Goal: Transaction & Acquisition: Book appointment/travel/reservation

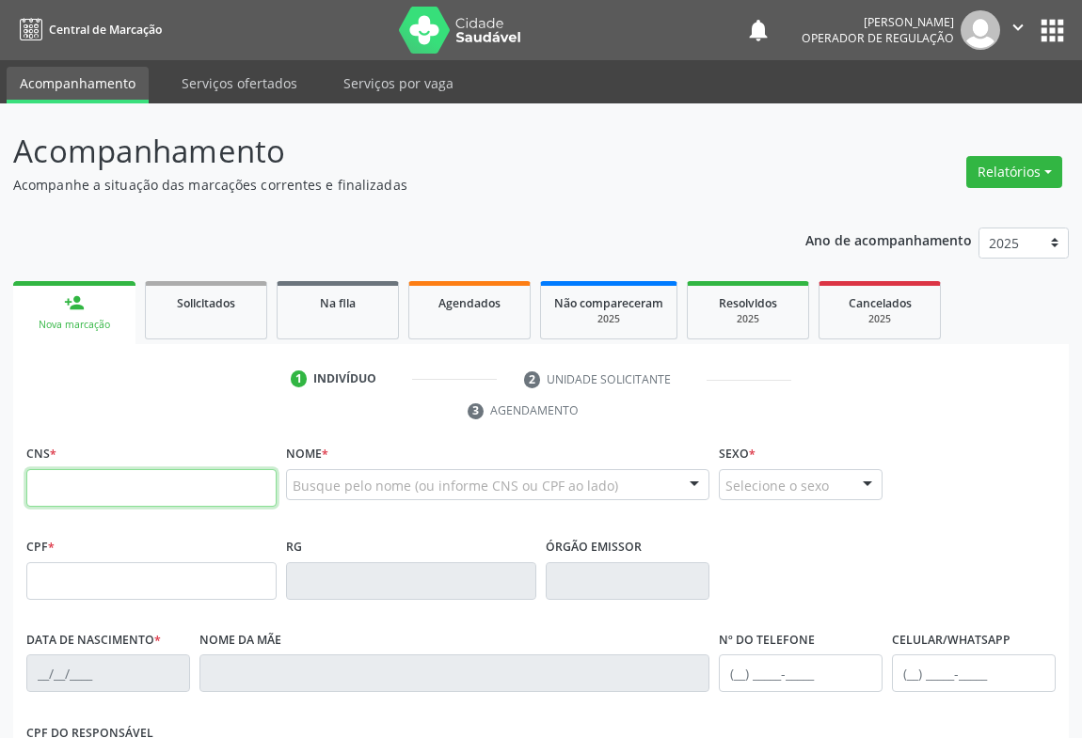
click at [106, 493] on input "text" at bounding box center [151, 488] width 250 height 38
click at [68, 489] on input "text" at bounding box center [151, 488] width 250 height 38
click at [49, 492] on input "text" at bounding box center [151, 488] width 250 height 38
click at [193, 477] on input "text" at bounding box center [151, 488] width 250 height 38
type input "700 0091 8923 1109"
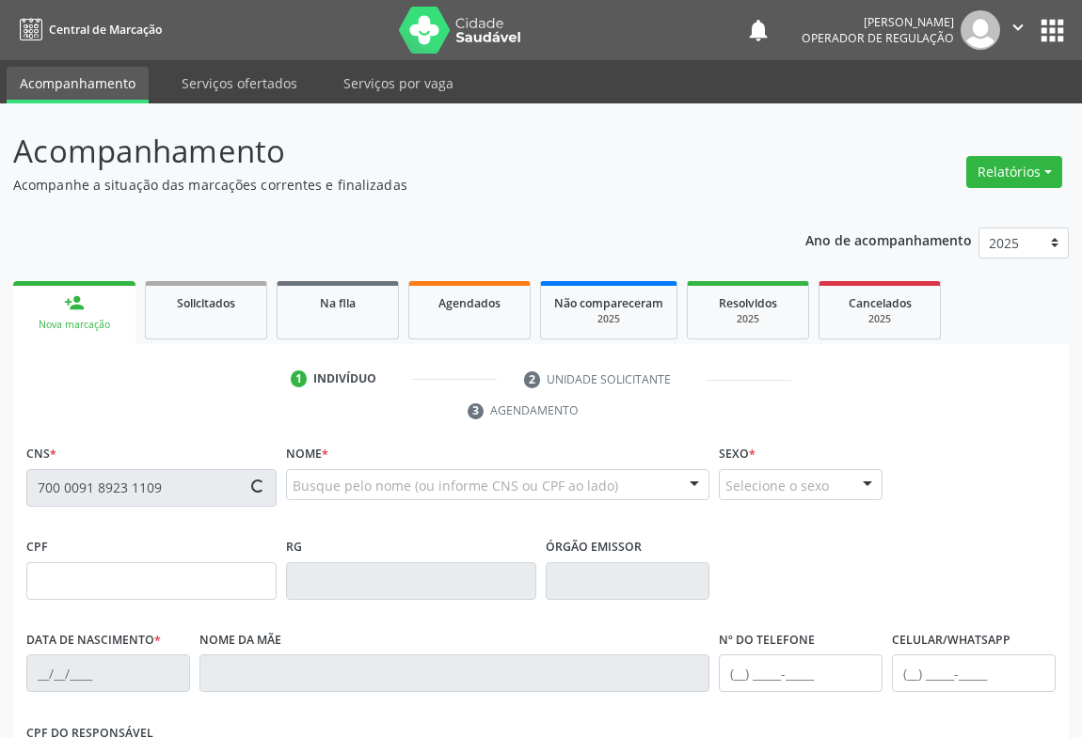
type input "1290845220"
type input "0[DATE]"
type input "[PHONE_NUMBER]"
type input "246.920.998-60"
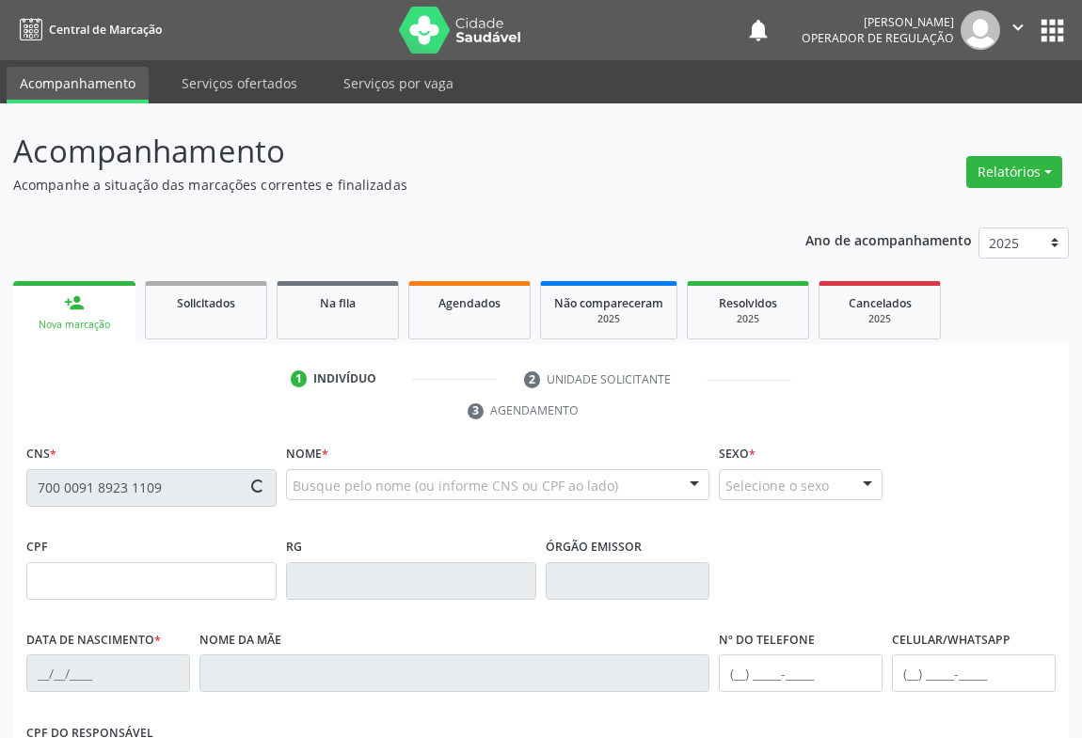
type input "130"
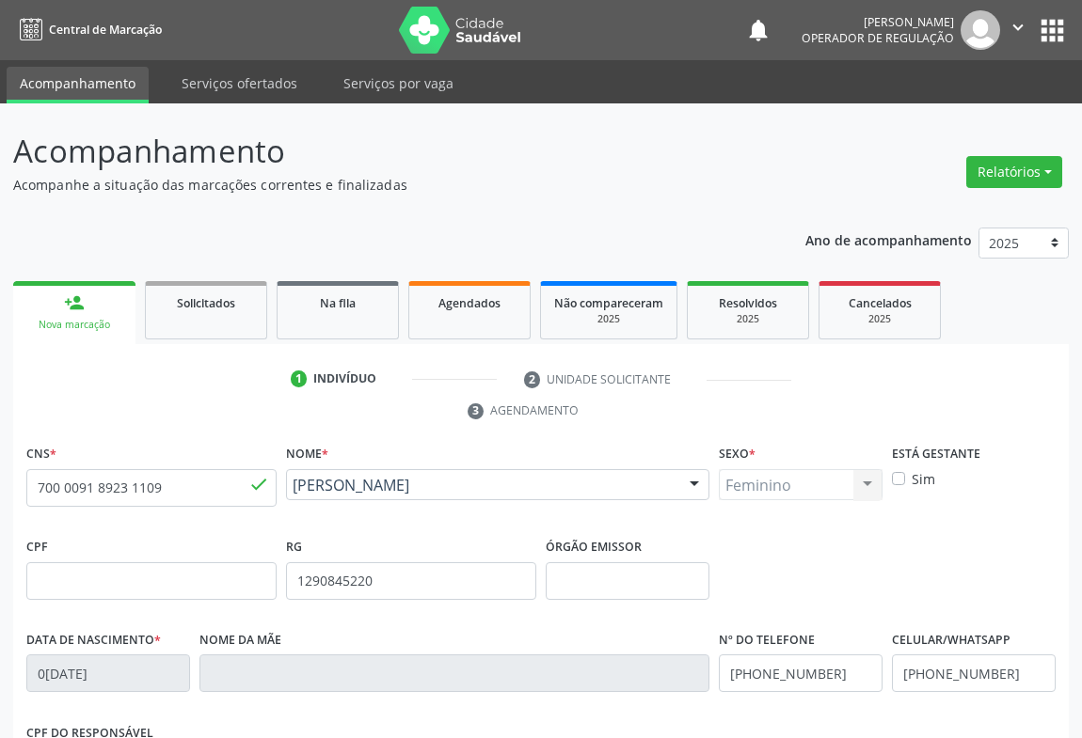
scroll to position [311, 0]
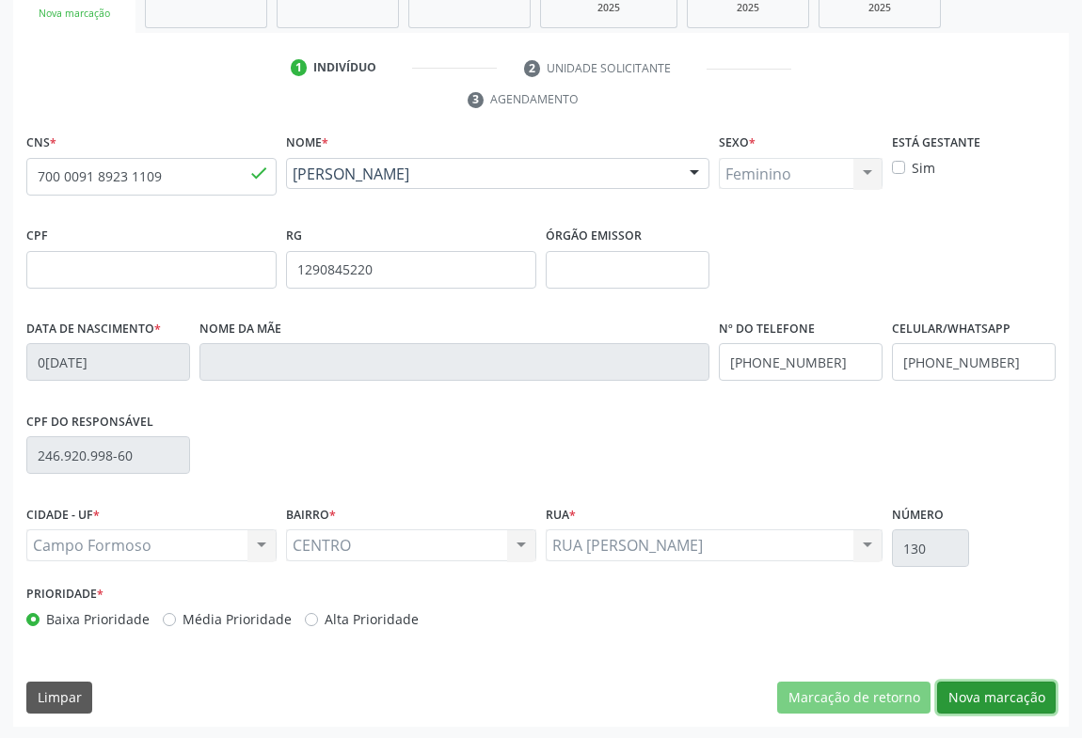
click at [974, 684] on button "Nova marcação" at bounding box center [996, 698] width 119 height 32
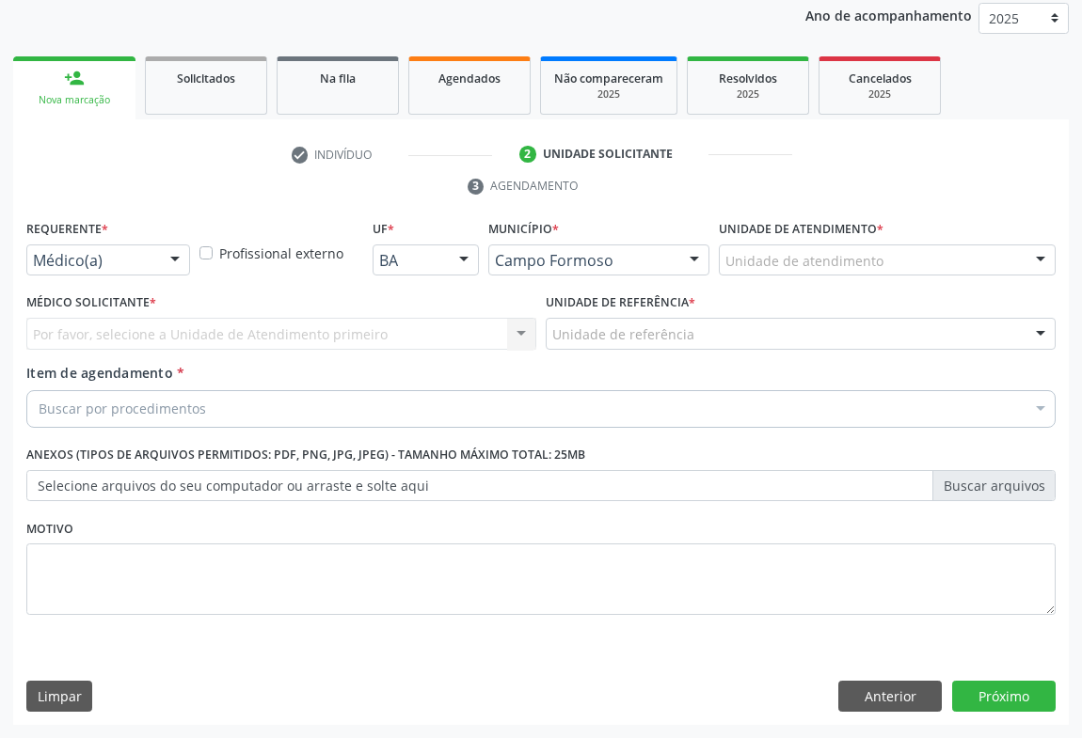
scroll to position [224, 0]
click at [167, 241] on div "Requerente * Médico(a) Médico(a) Enfermeiro(a) Paciente Nenhum resultado encont…" at bounding box center [108, 246] width 164 height 60
drag, startPoint x: 173, startPoint y: 246, endPoint x: 159, endPoint y: 323, distance: 77.5
click at [172, 248] on div at bounding box center [175, 262] width 28 height 32
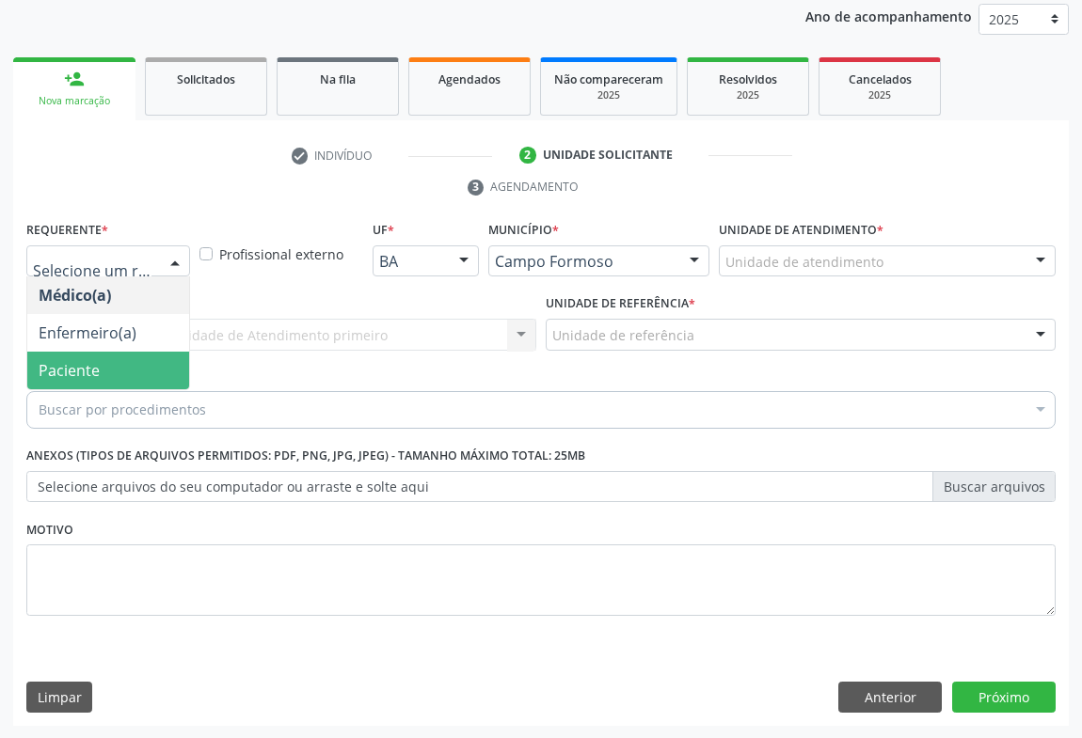
click at [145, 360] on span "Paciente" at bounding box center [108, 371] width 162 height 38
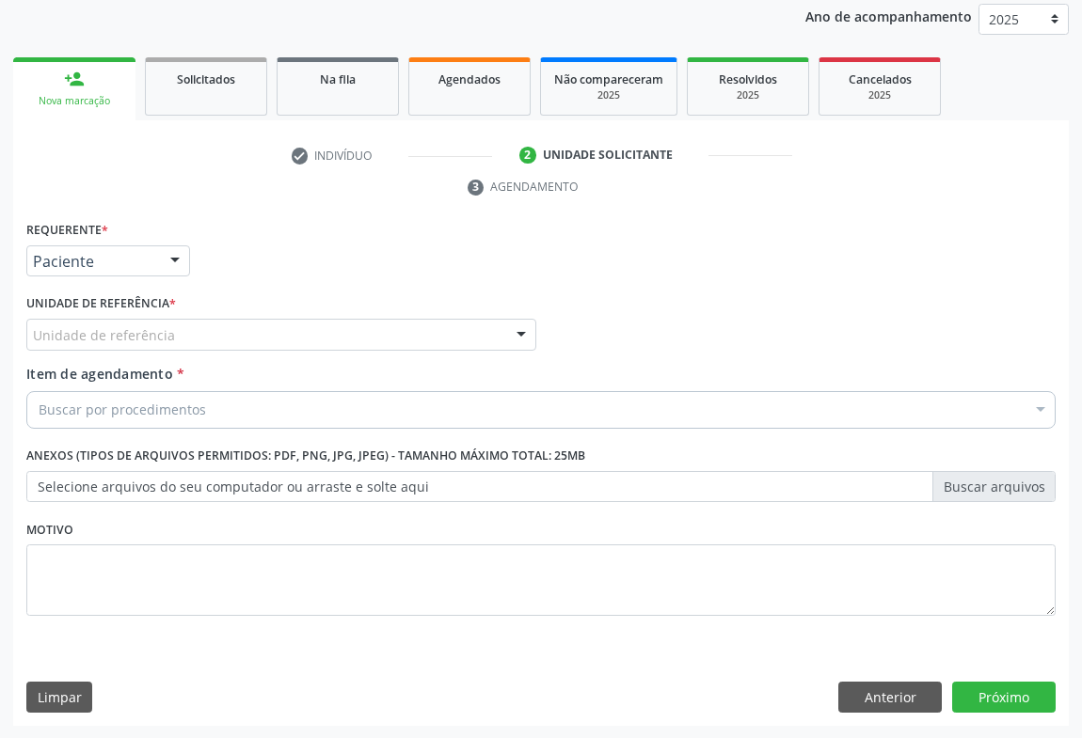
click at [230, 341] on div "Unidade de referência" at bounding box center [281, 335] width 510 height 32
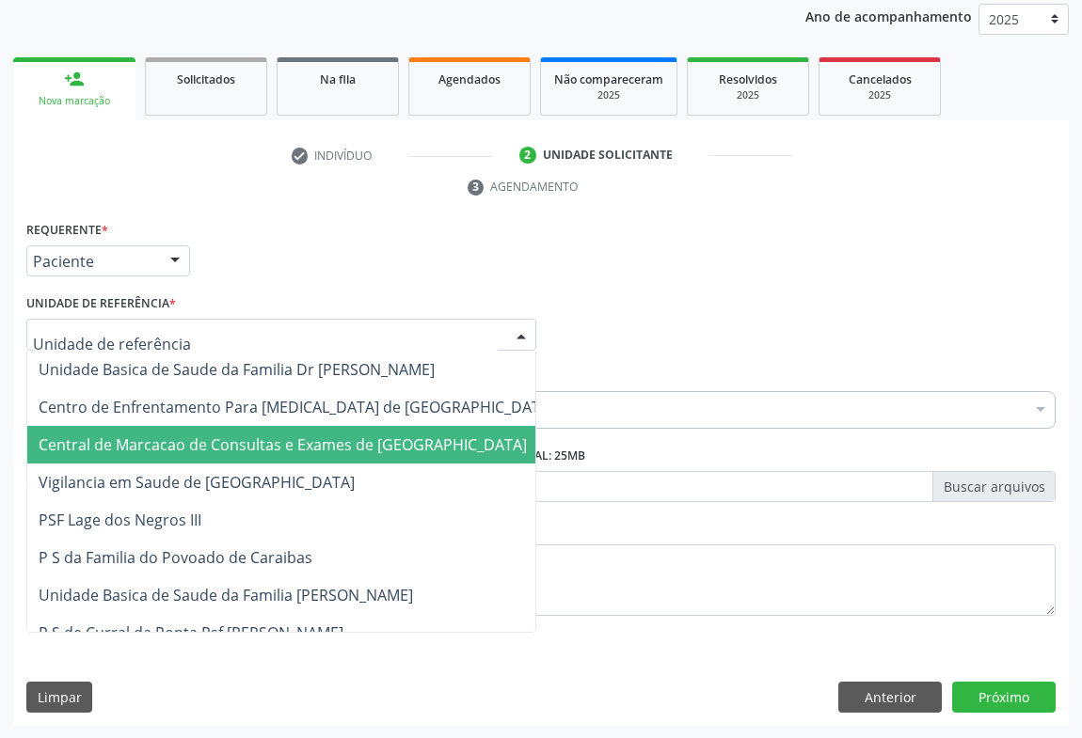
click at [254, 446] on span "Central de Marcacao de Consultas e Exames de [GEOGRAPHIC_DATA]" at bounding box center [283, 445] width 488 height 21
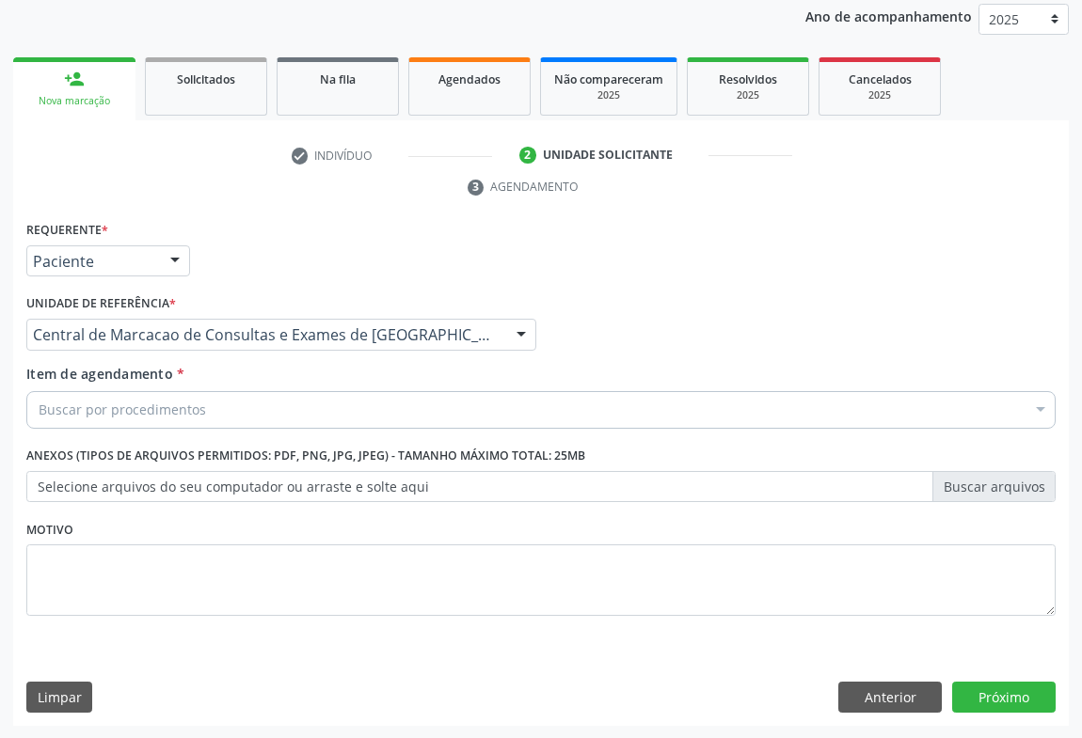
click at [287, 415] on div "Buscar por procedimentos" at bounding box center [540, 410] width 1029 height 38
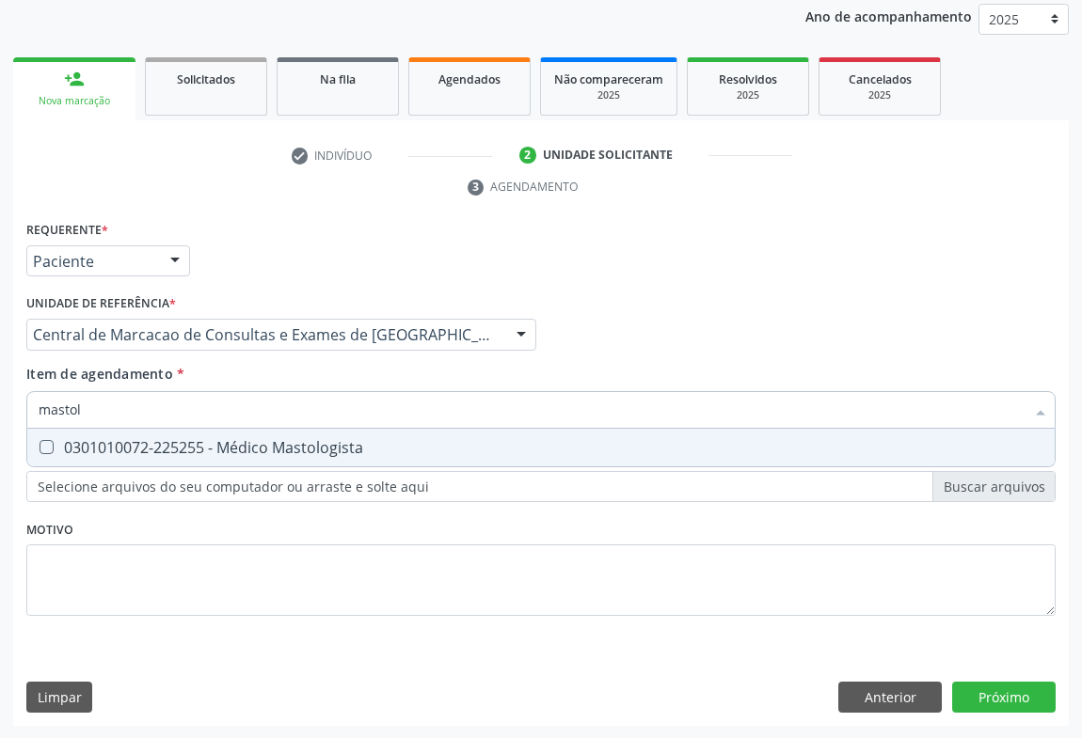
type input "mastolo"
click at [226, 452] on div "0301010072-225255 - Médico Mastologista" at bounding box center [541, 447] width 1005 height 15
checkbox Mastologista "true"
click at [1002, 701] on div "Requerente * Paciente Médico(a) Enfermeiro(a) Paciente Nenhum resultado encontr…" at bounding box center [540, 471] width 1055 height 511
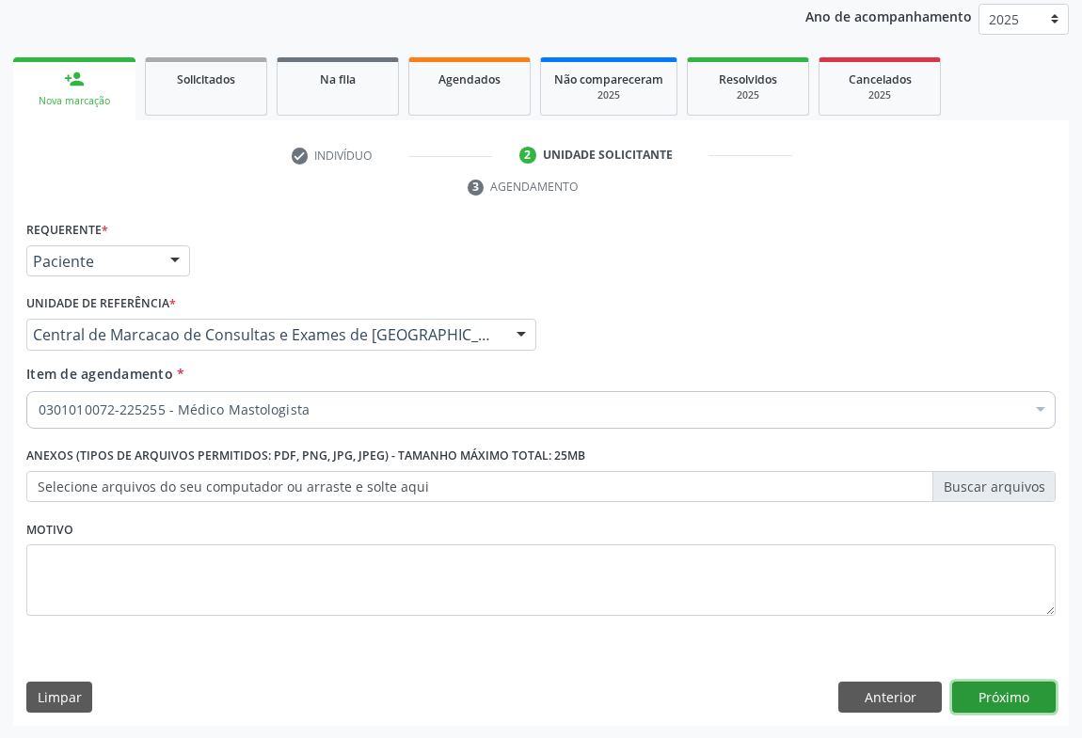
click at [1008, 696] on button "Próximo" at bounding box center [1003, 698] width 103 height 32
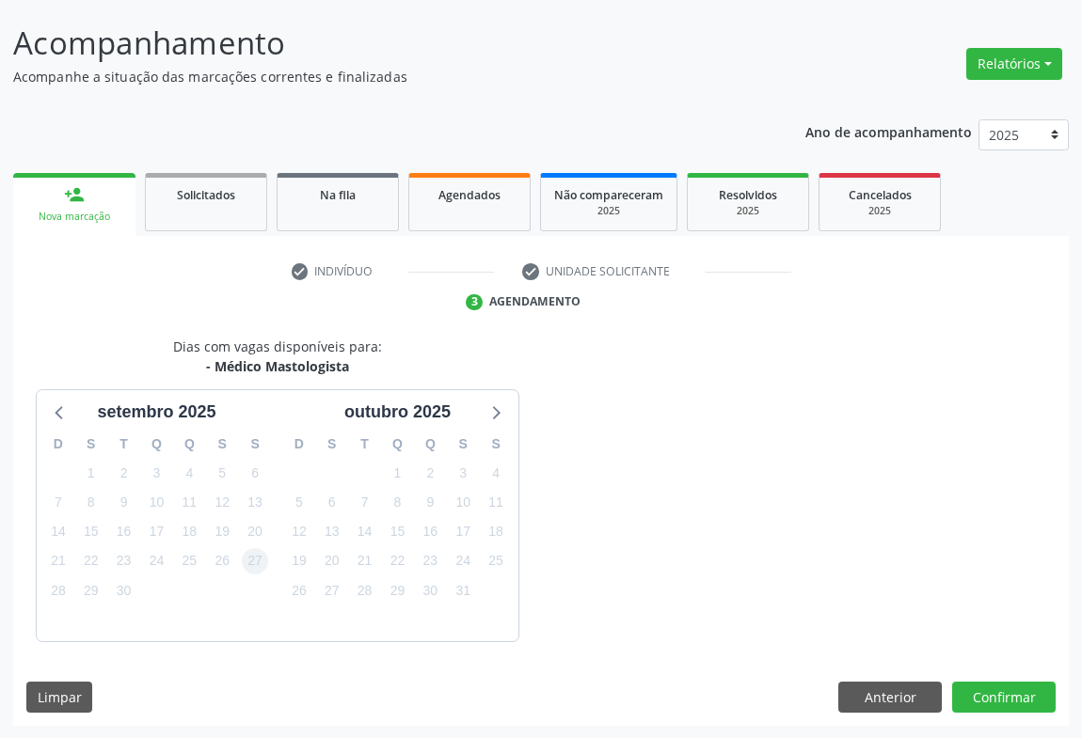
scroll to position [164, 0]
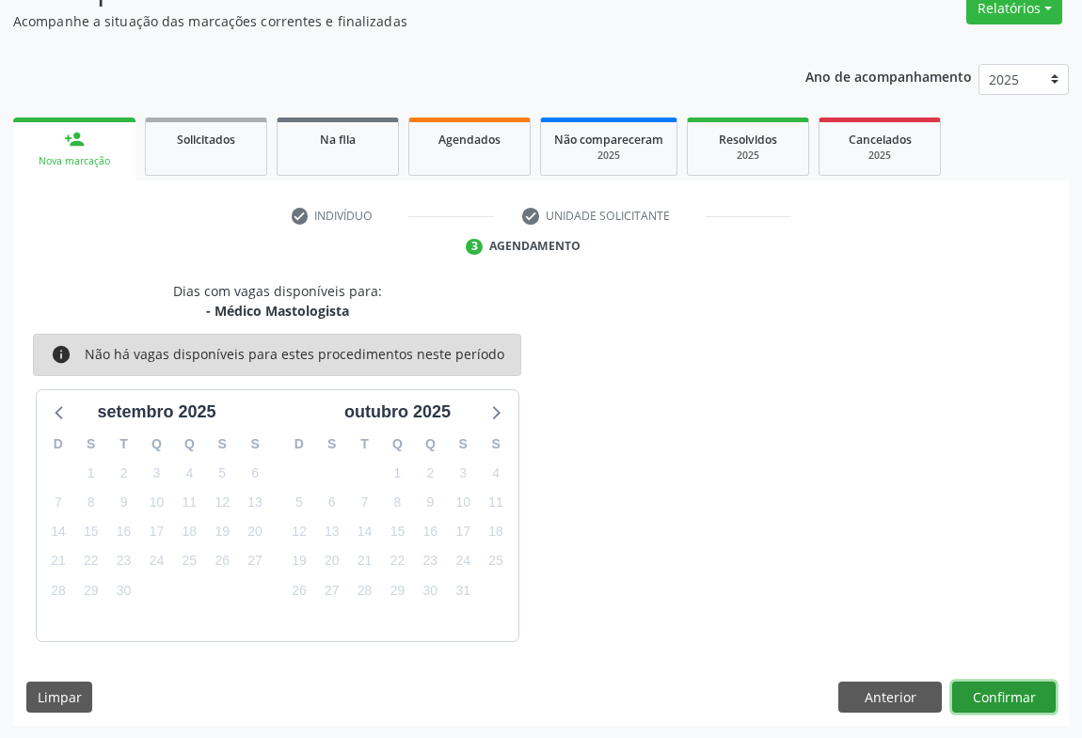
click at [1007, 700] on button "Confirmar" at bounding box center [1003, 698] width 103 height 32
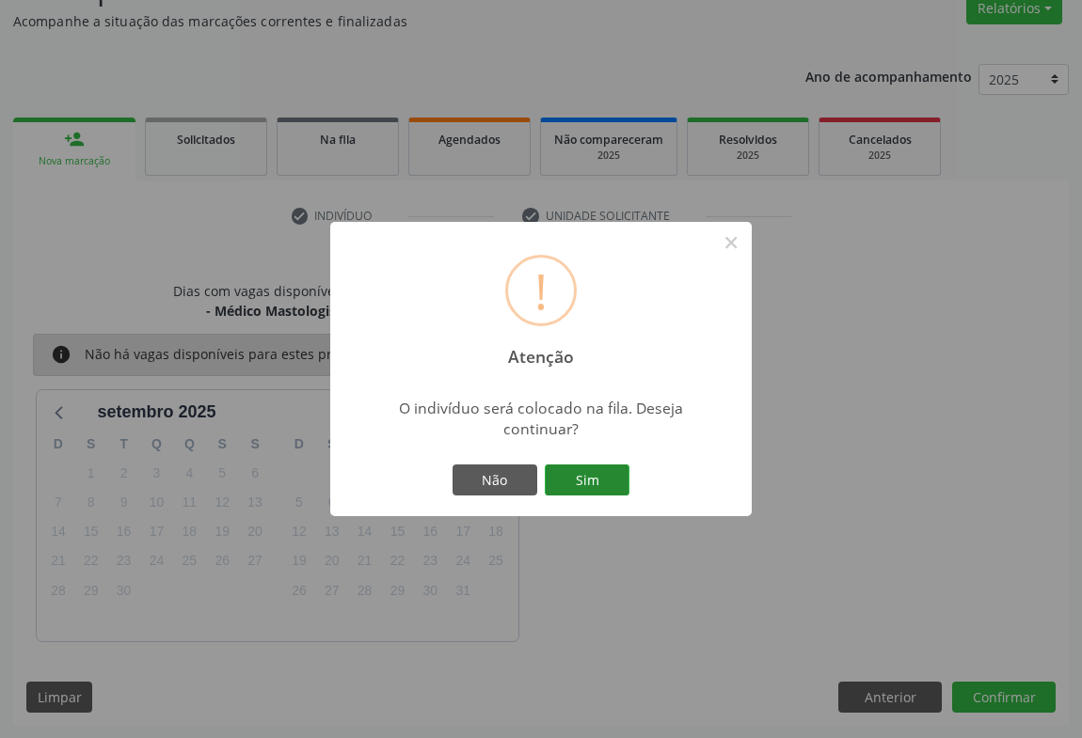
click at [580, 477] on button "Sim" at bounding box center [587, 481] width 85 height 32
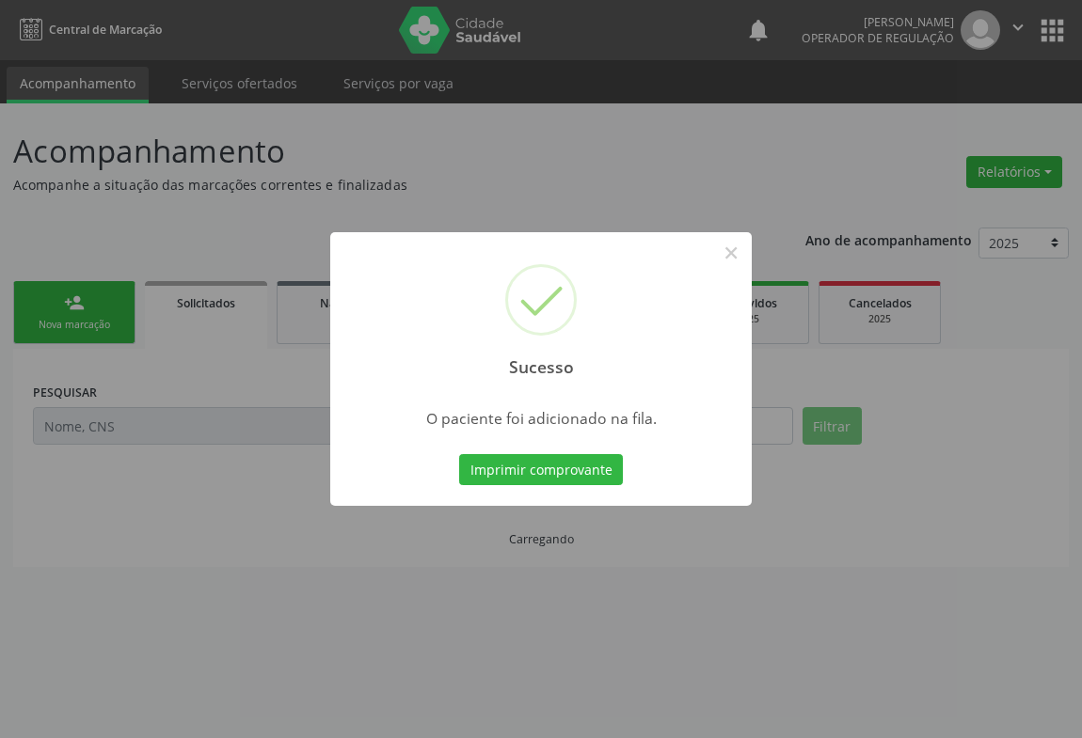
scroll to position [0, 0]
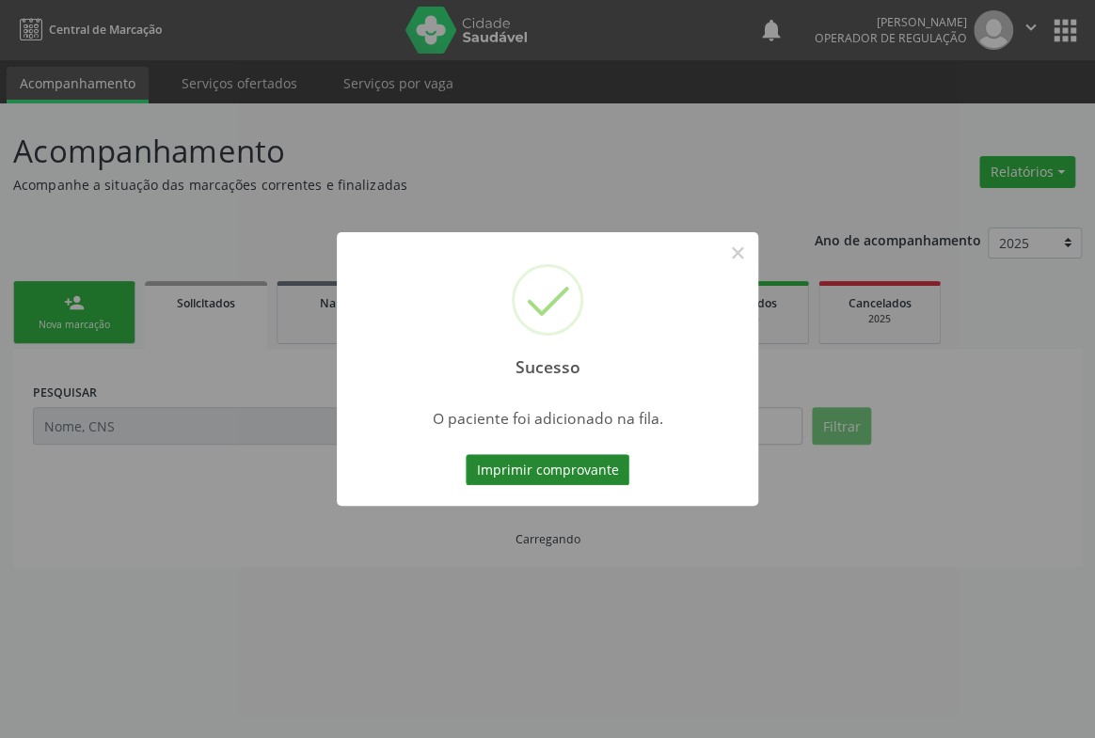
click at [581, 461] on button "Imprimir comprovante" at bounding box center [548, 470] width 164 height 32
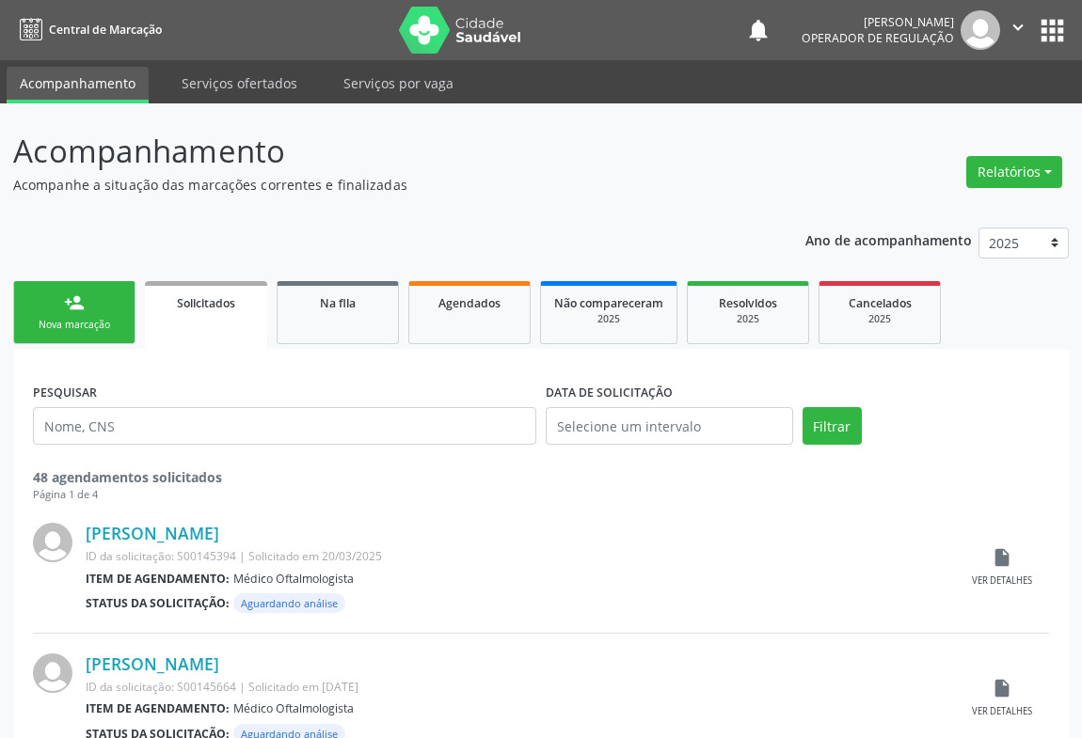
click at [111, 320] on div "Nova marcação" at bounding box center [74, 325] width 94 height 14
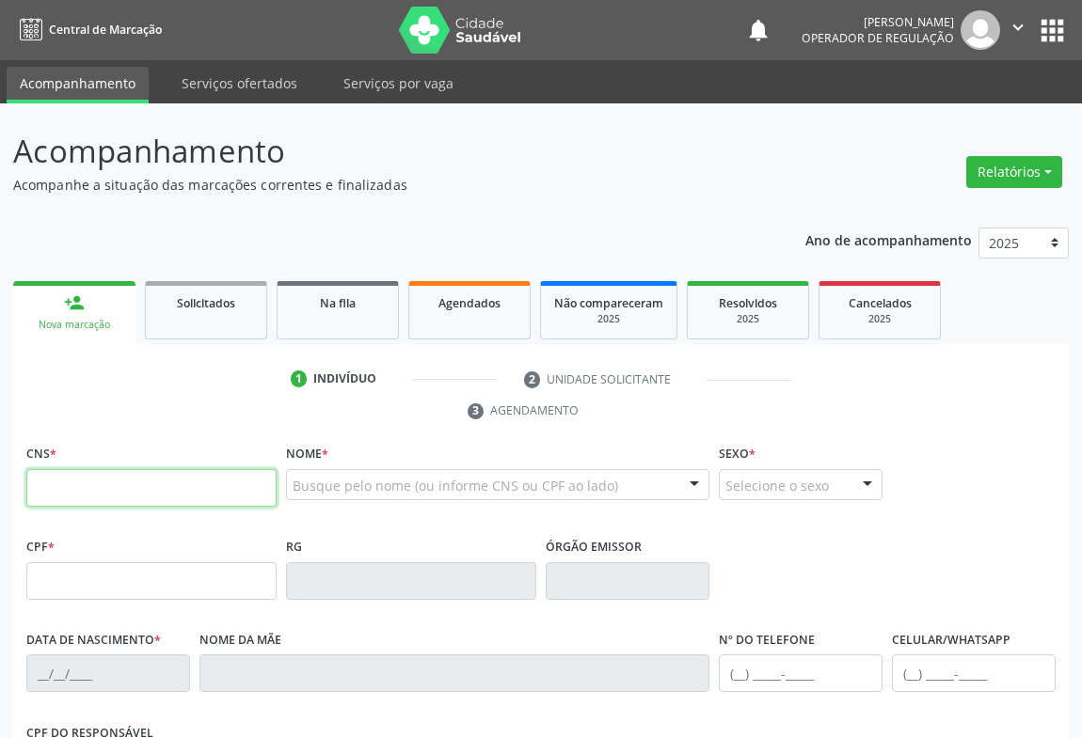
click at [64, 477] on input "text" at bounding box center [151, 488] width 250 height 38
paste input "700 0091 8923 1109"
type input "700 0091 8923 1109"
type input "1290845220"
type input "0[DATE]"
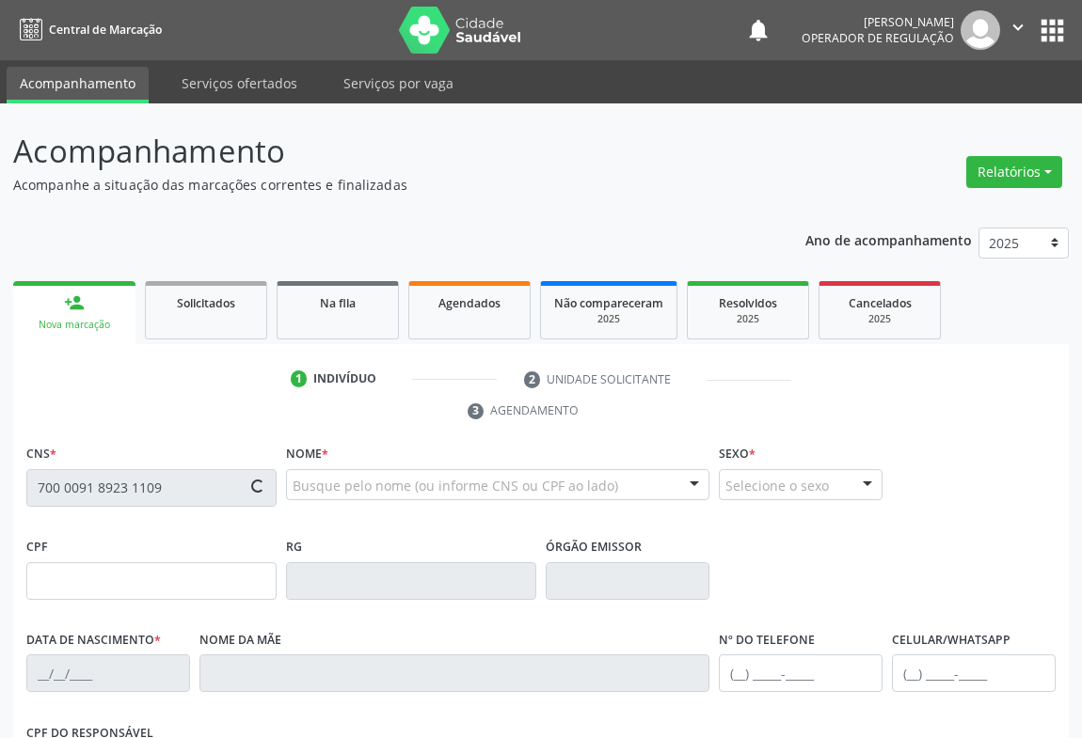
type input "[PHONE_NUMBER]"
type input "246.920.998-60"
type input "130"
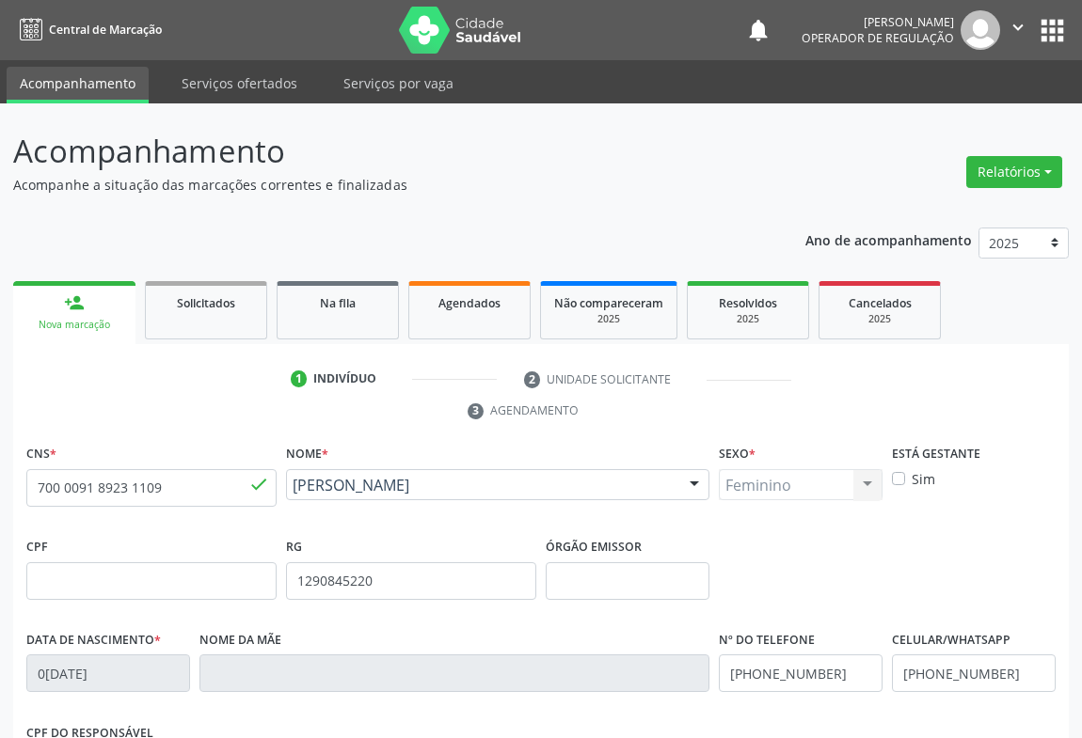
scroll to position [311, 0]
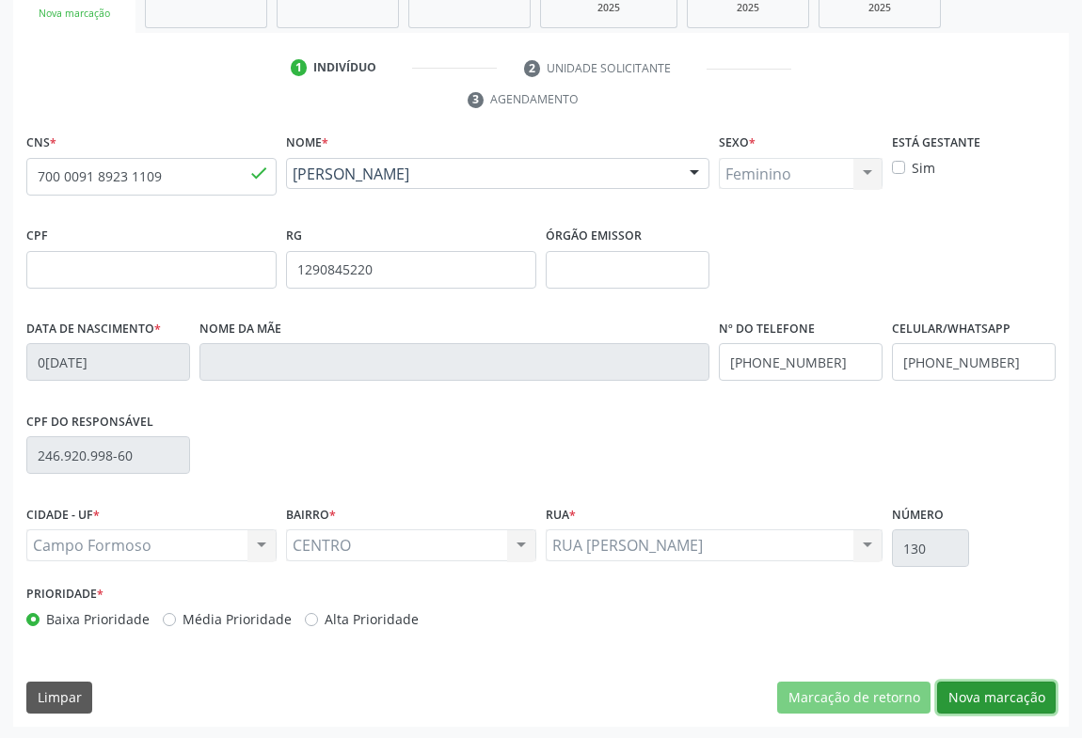
click at [1033, 699] on button "Nova marcação" at bounding box center [996, 698] width 119 height 32
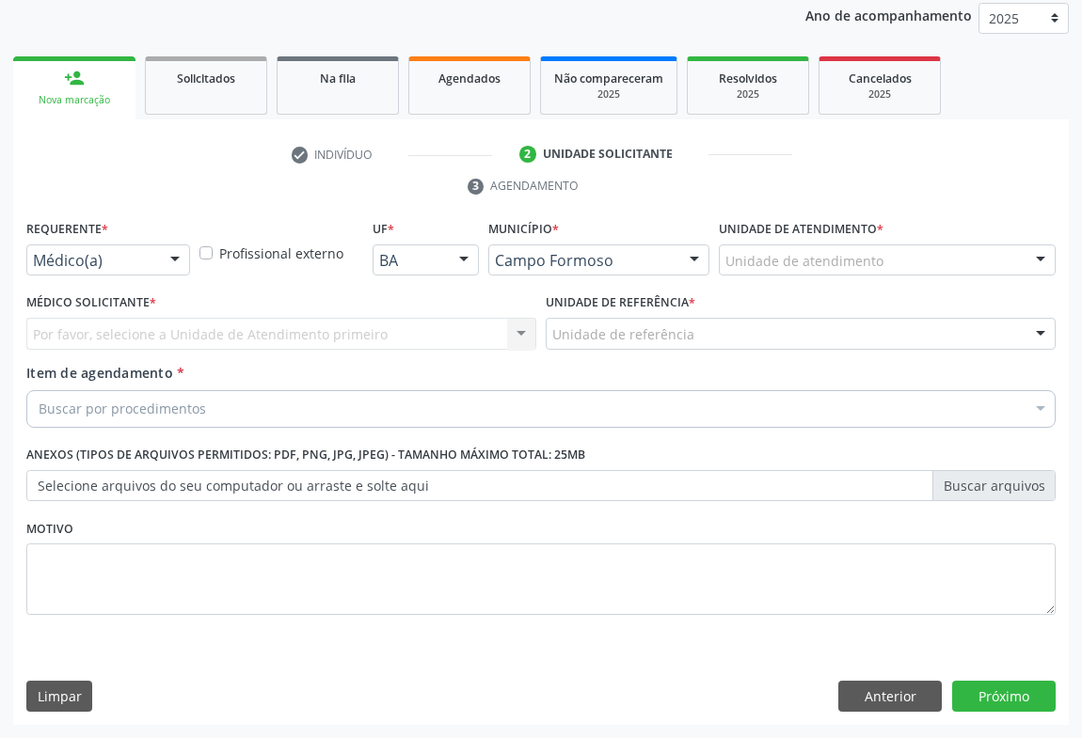
scroll to position [224, 0]
click at [175, 341] on div "Por favor, selecione a Unidade de Atendimento primeiro Nenhum resultado encontr…" at bounding box center [281, 335] width 510 height 32
click at [500, 334] on div "Por favor, selecione a Unidade de Atendimento primeiro Nenhum resultado encontr…" at bounding box center [281, 335] width 510 height 32
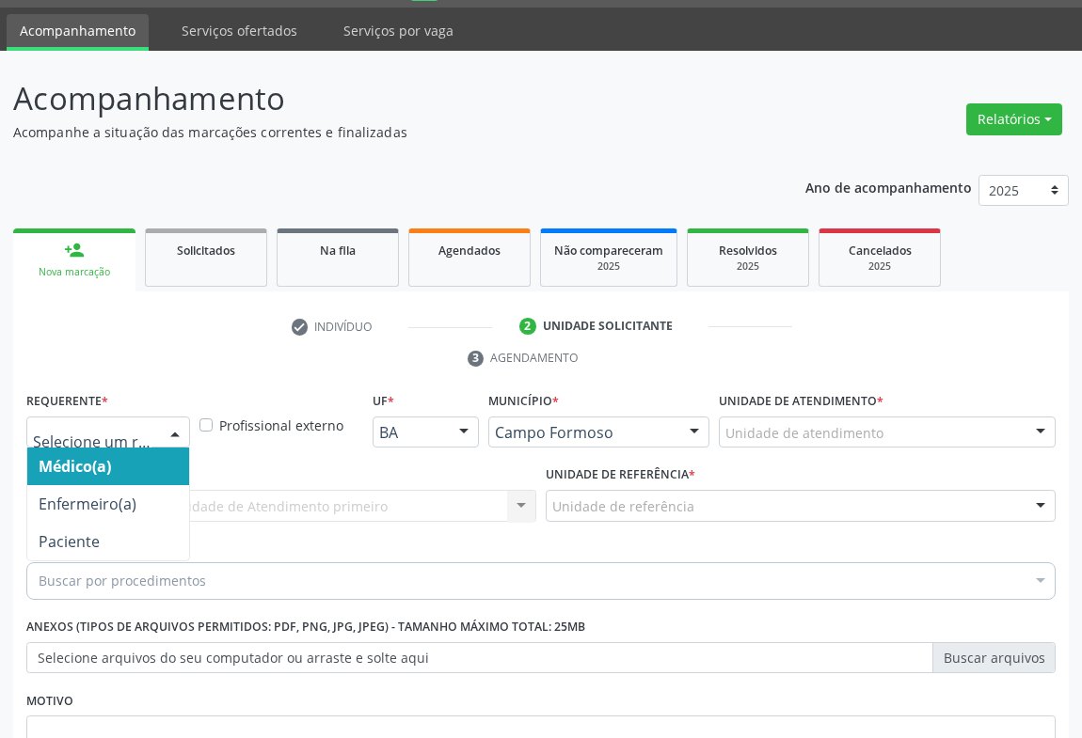
click at [177, 422] on div at bounding box center [175, 434] width 28 height 32
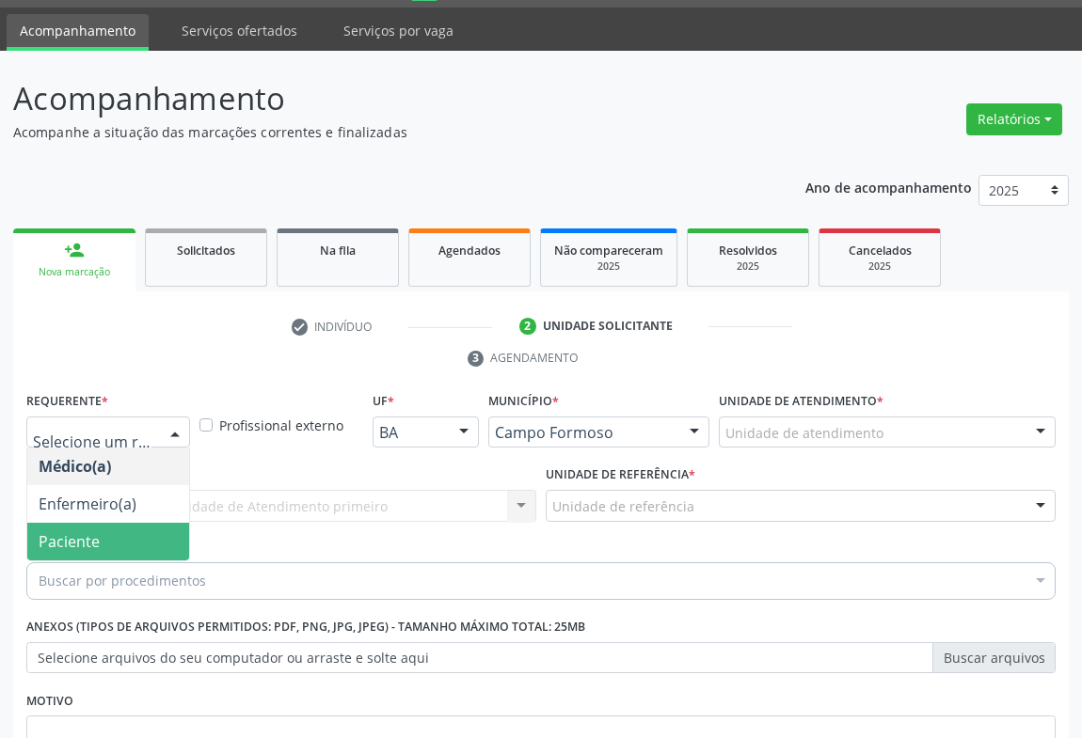
click at [84, 538] on span "Paciente" at bounding box center [69, 542] width 61 height 21
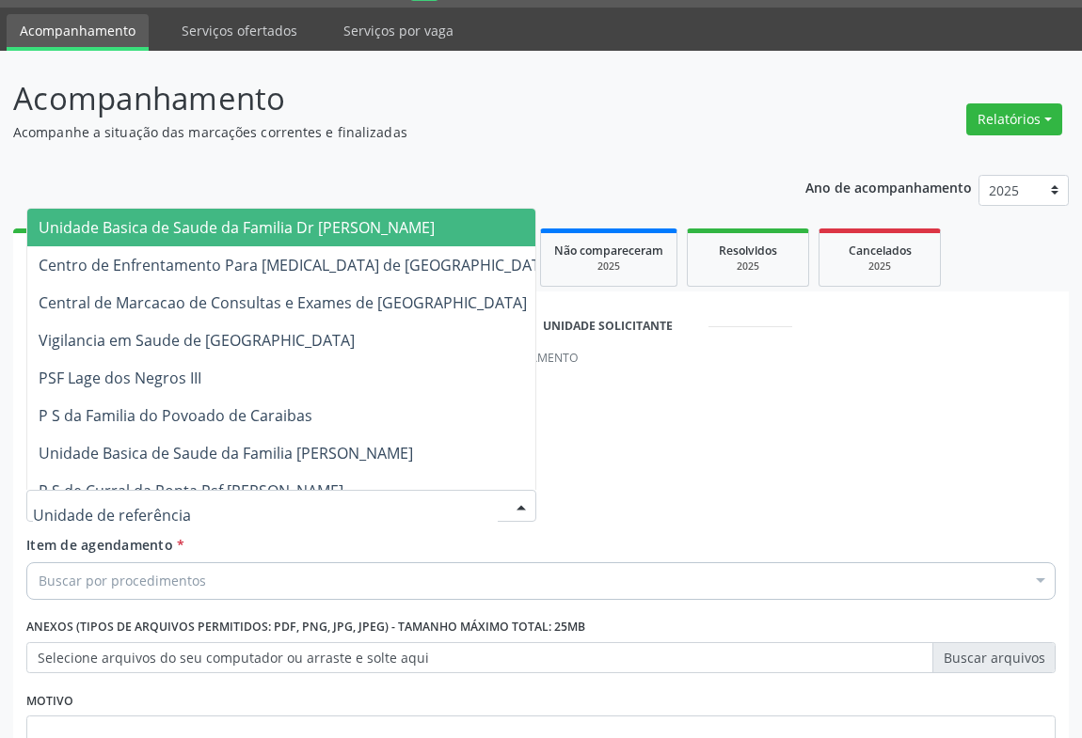
click at [300, 501] on div at bounding box center [281, 506] width 510 height 32
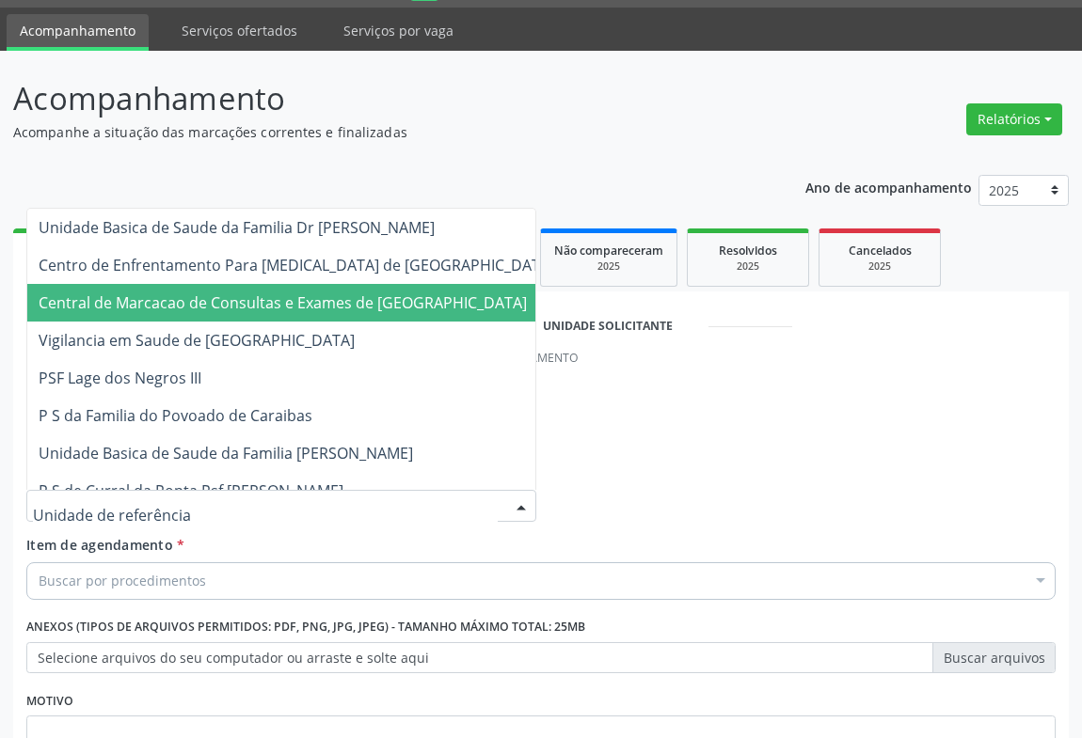
click at [255, 303] on span "Central de Marcacao de Consultas e Exames de [GEOGRAPHIC_DATA]" at bounding box center [283, 303] width 488 height 21
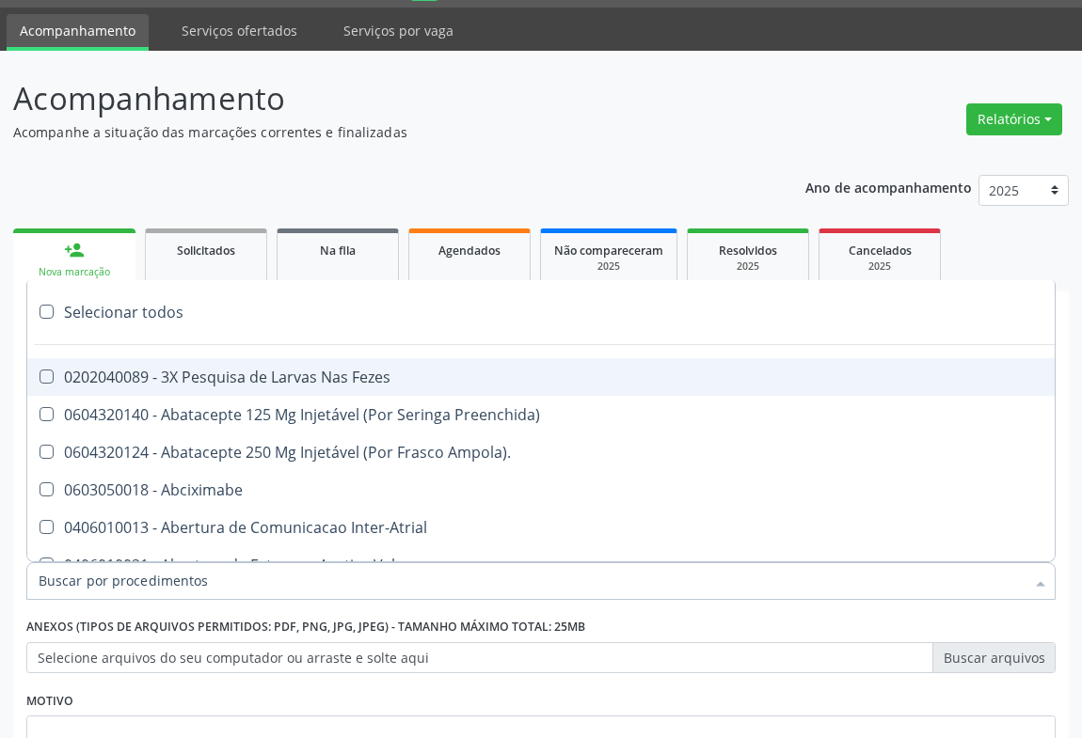
scroll to position [138, 0]
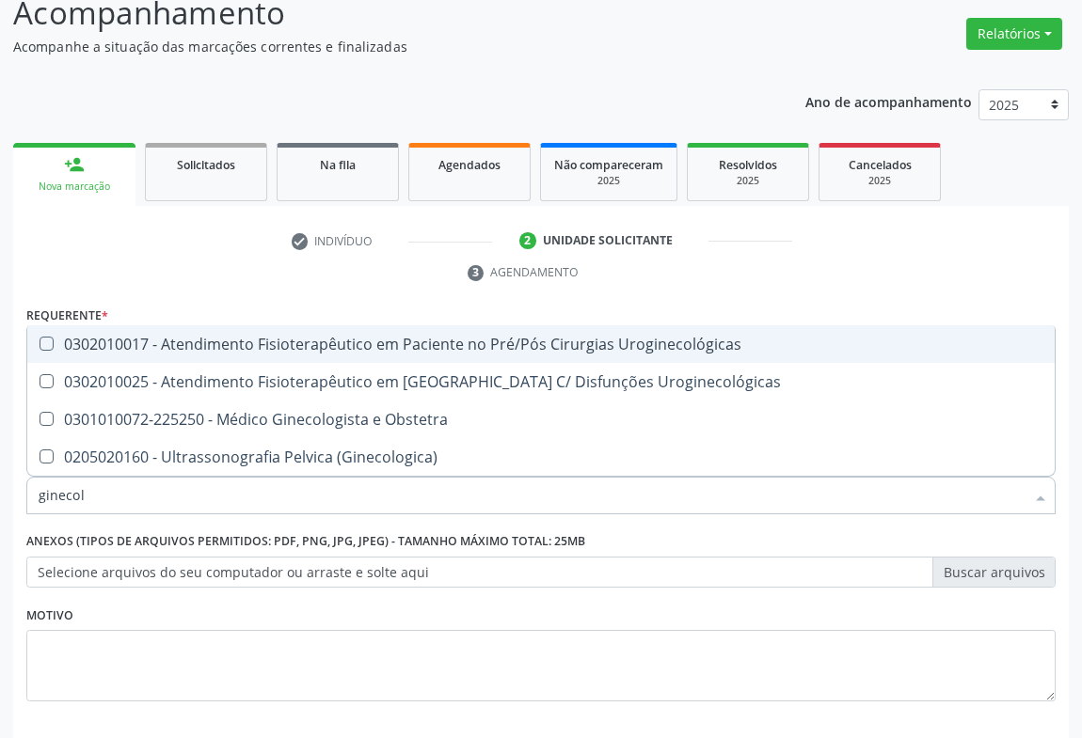
type input "ginecolo"
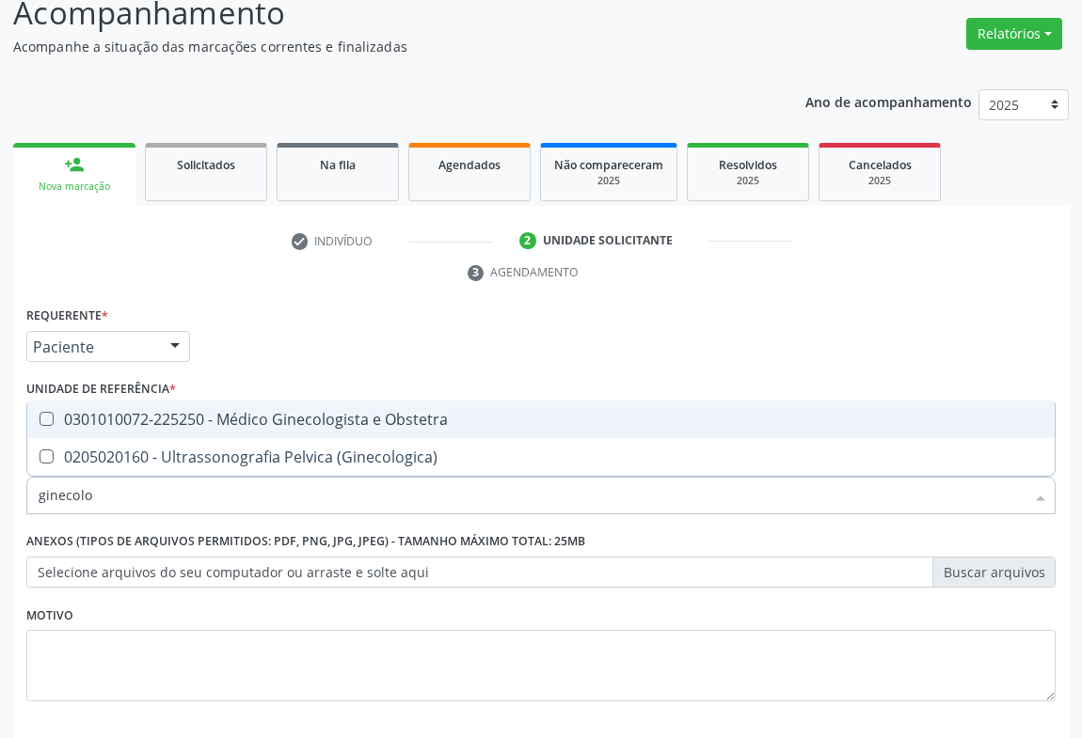
click at [158, 420] on div "0301010072-225250 - Médico Ginecologista e Obstetra" at bounding box center [541, 419] width 1005 height 15
checkbox Obstetra "true"
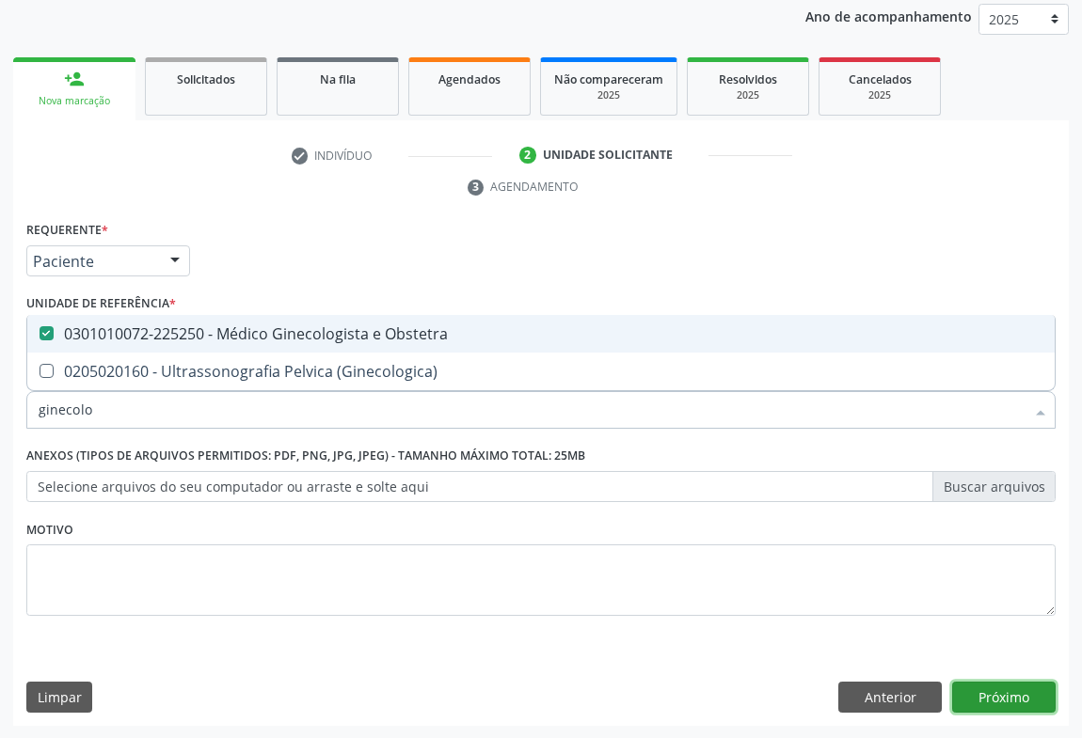
click at [996, 685] on button "Próximo" at bounding box center [1003, 698] width 103 height 32
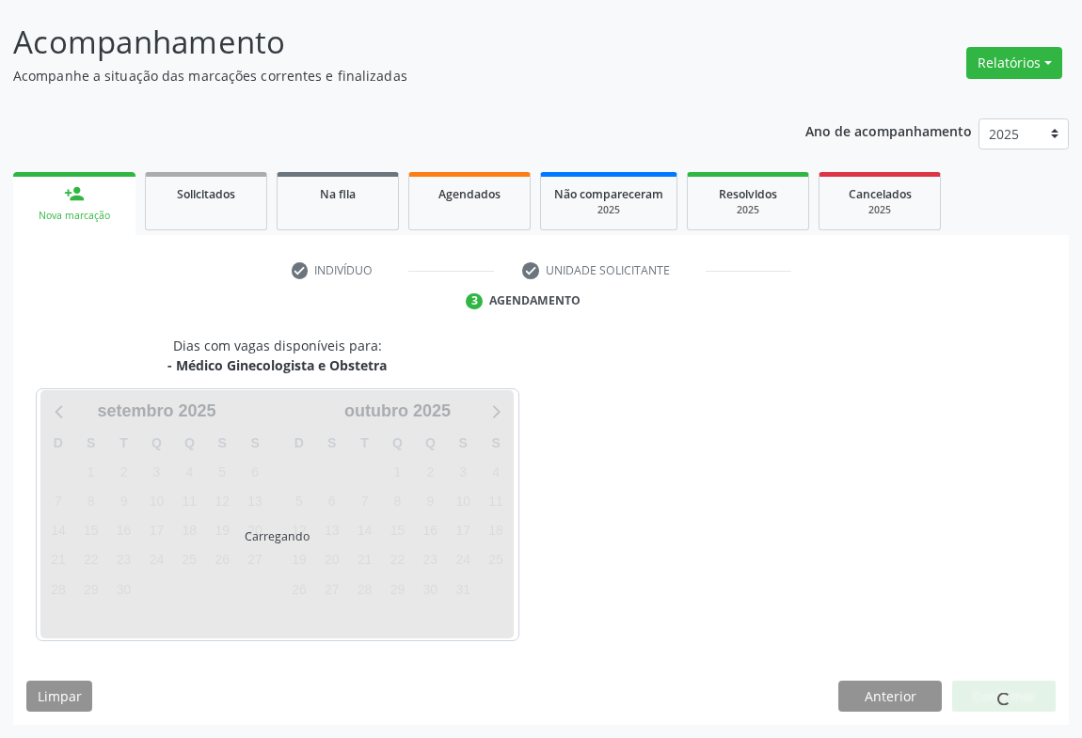
scroll to position [108, 0]
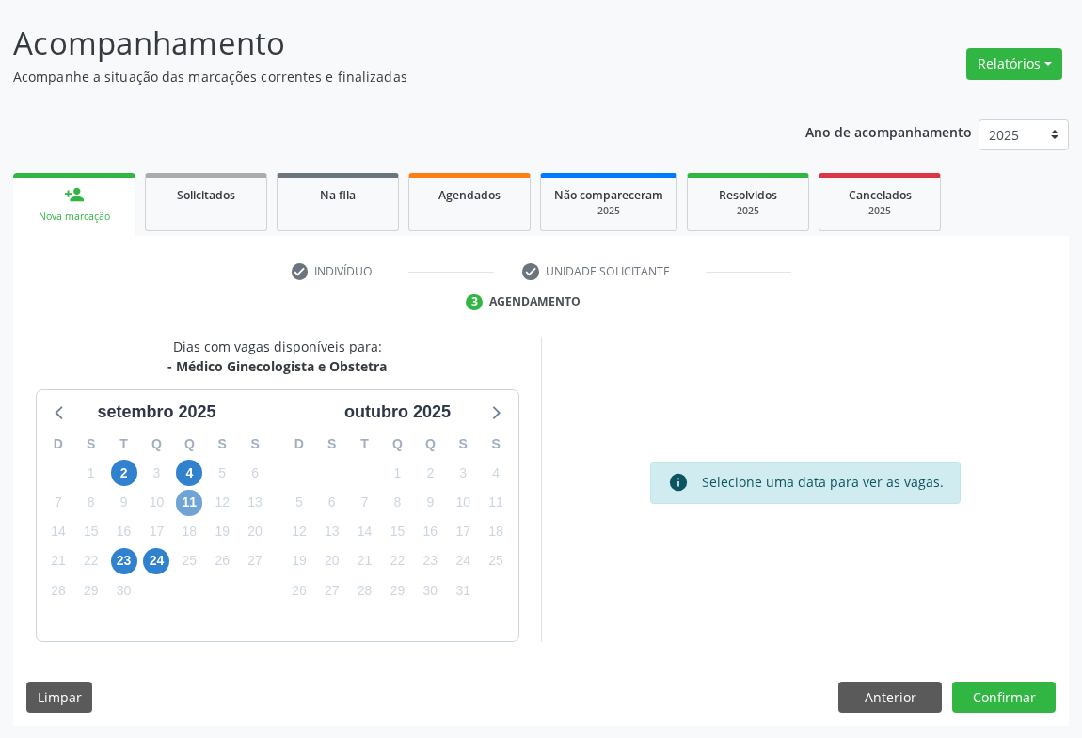
click at [194, 490] on span "11" at bounding box center [189, 503] width 26 height 26
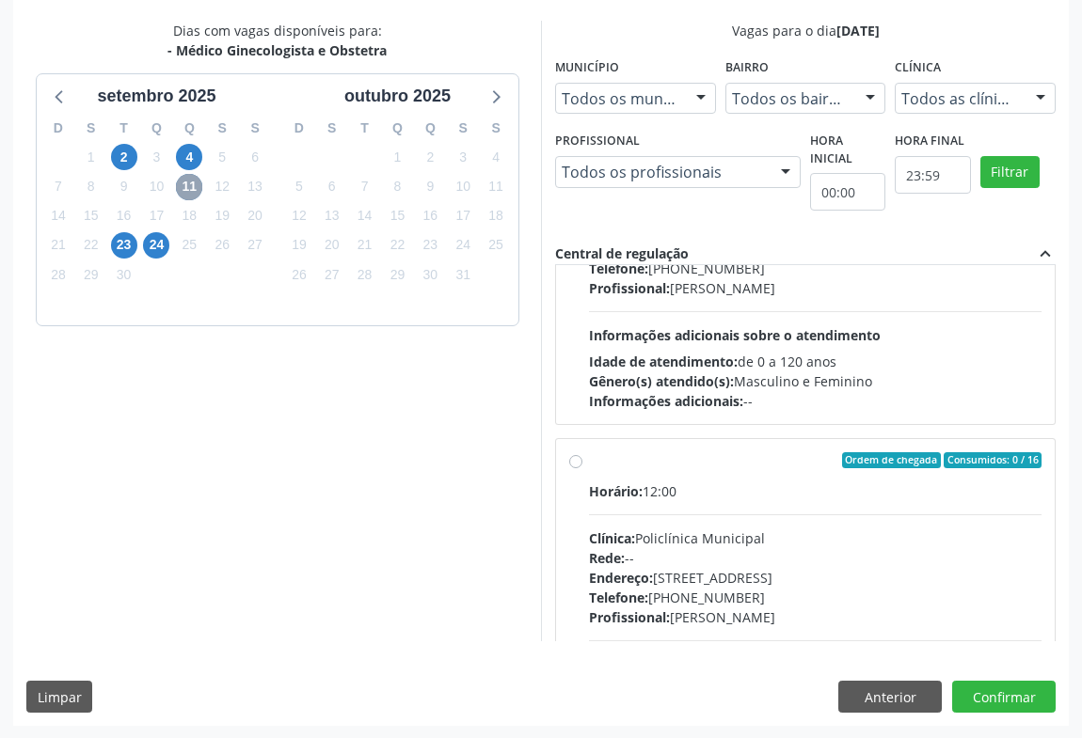
scroll to position [294, 0]
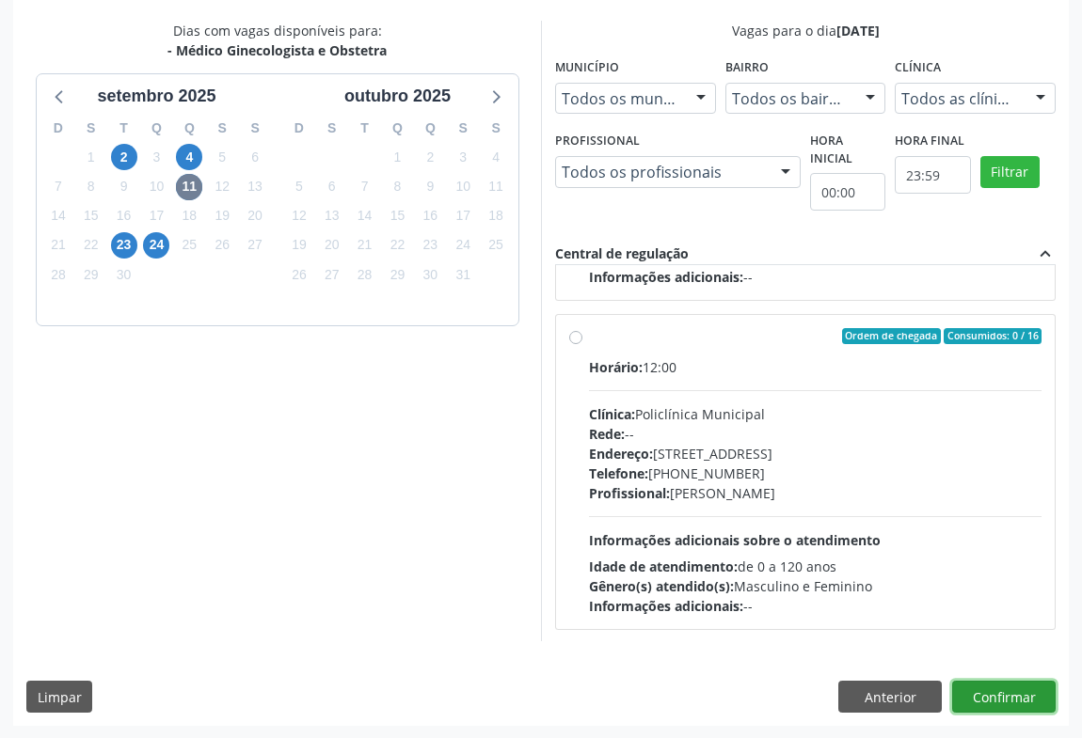
click at [1028, 696] on button "Confirmar" at bounding box center [1003, 697] width 103 height 32
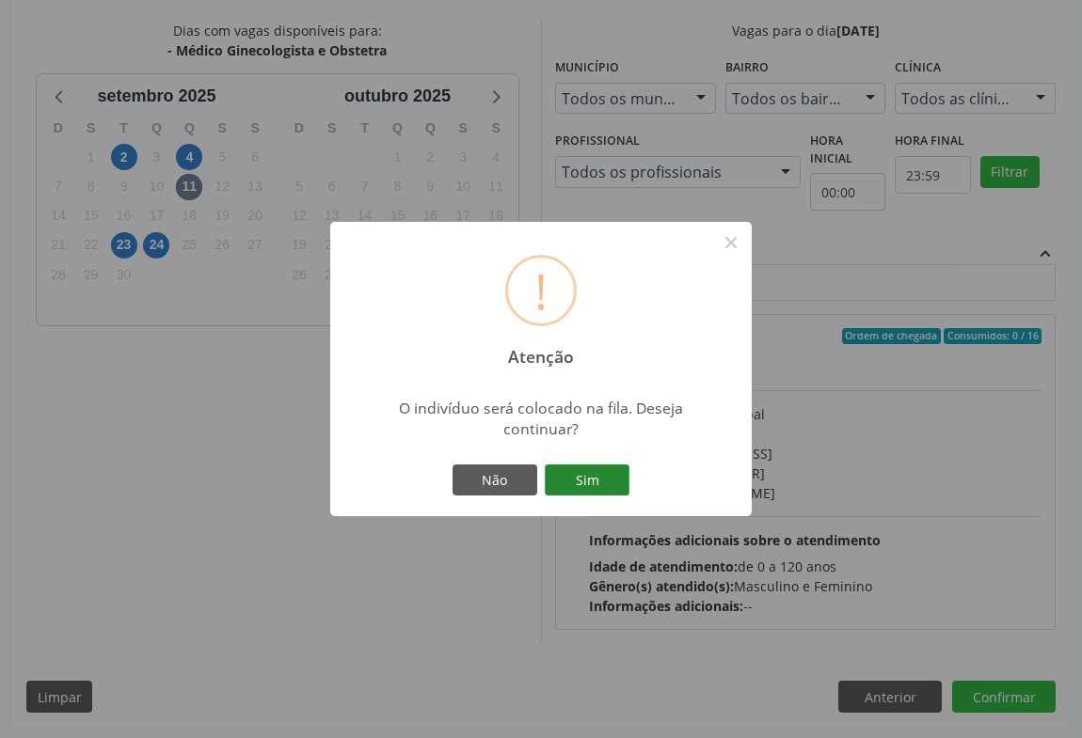
click at [600, 480] on button "Sim" at bounding box center [587, 481] width 85 height 32
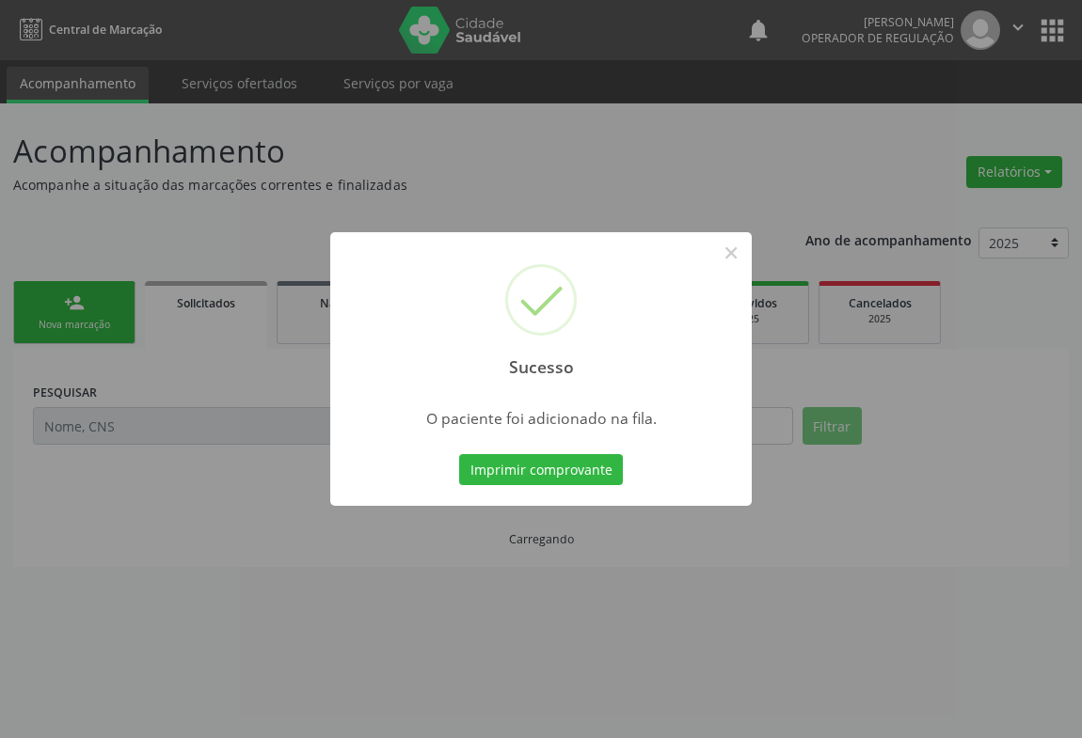
scroll to position [0, 0]
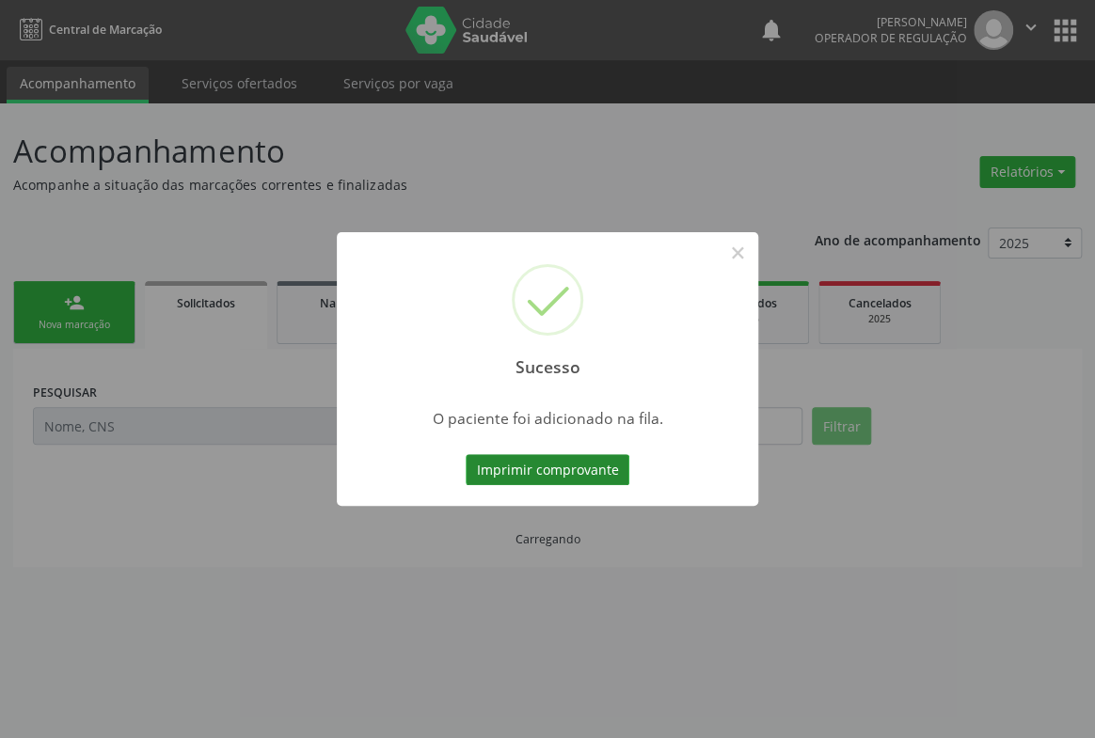
click at [606, 468] on button "Imprimir comprovante" at bounding box center [548, 470] width 164 height 32
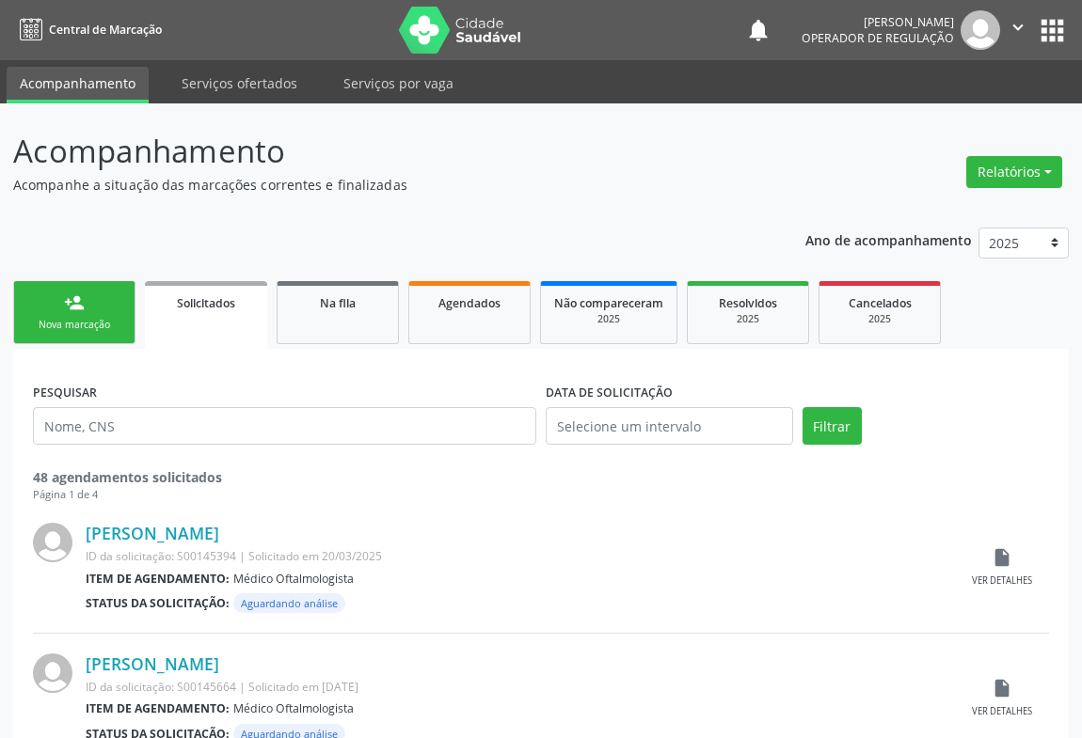
click at [111, 285] on link "person_add Nova marcação" at bounding box center [74, 312] width 122 height 63
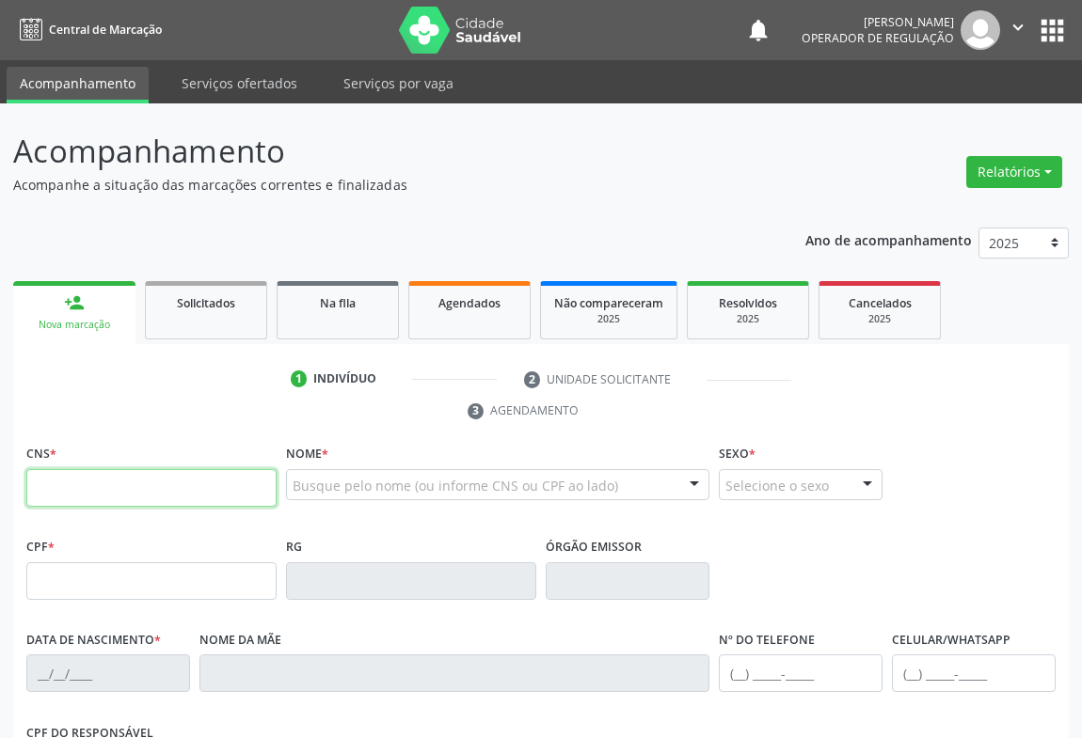
click at [224, 493] on input "text" at bounding box center [151, 488] width 250 height 38
type input "700 7049 5856 9470"
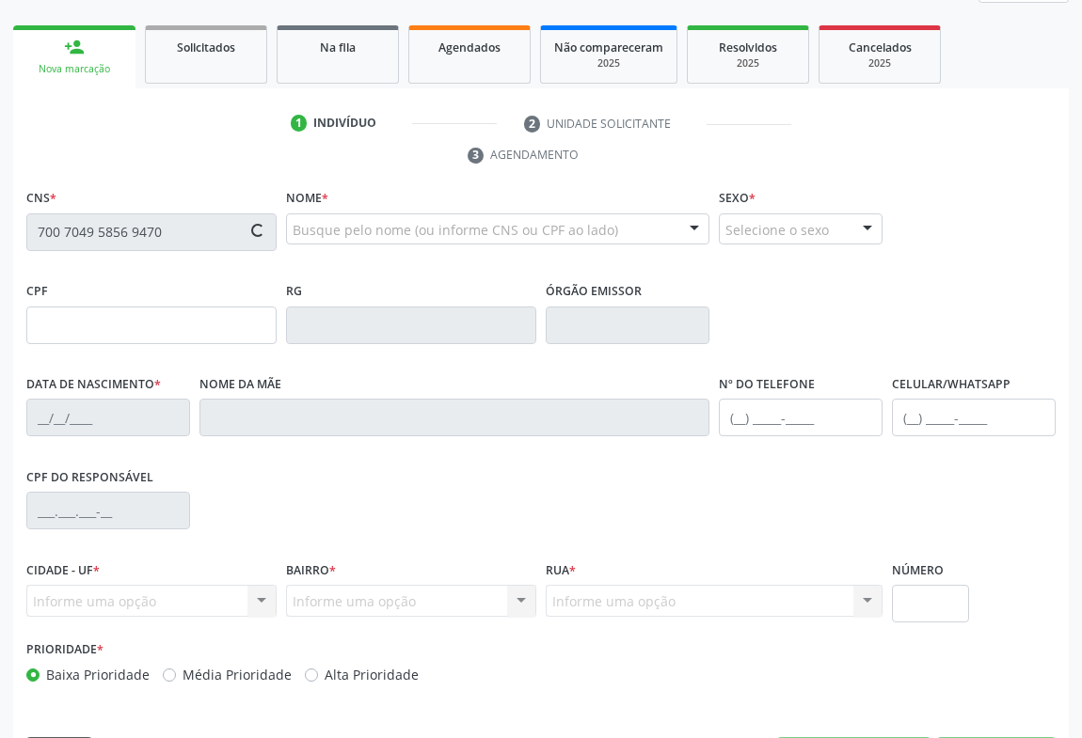
scroll to position [311, 0]
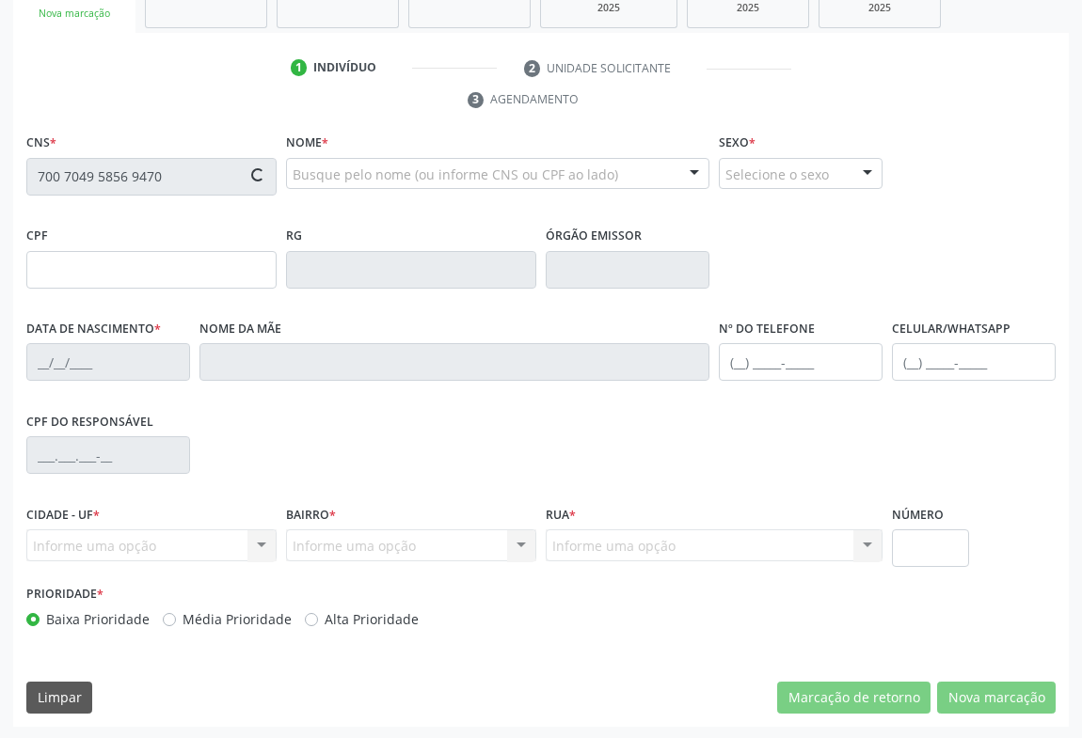
type input "[DATE]"
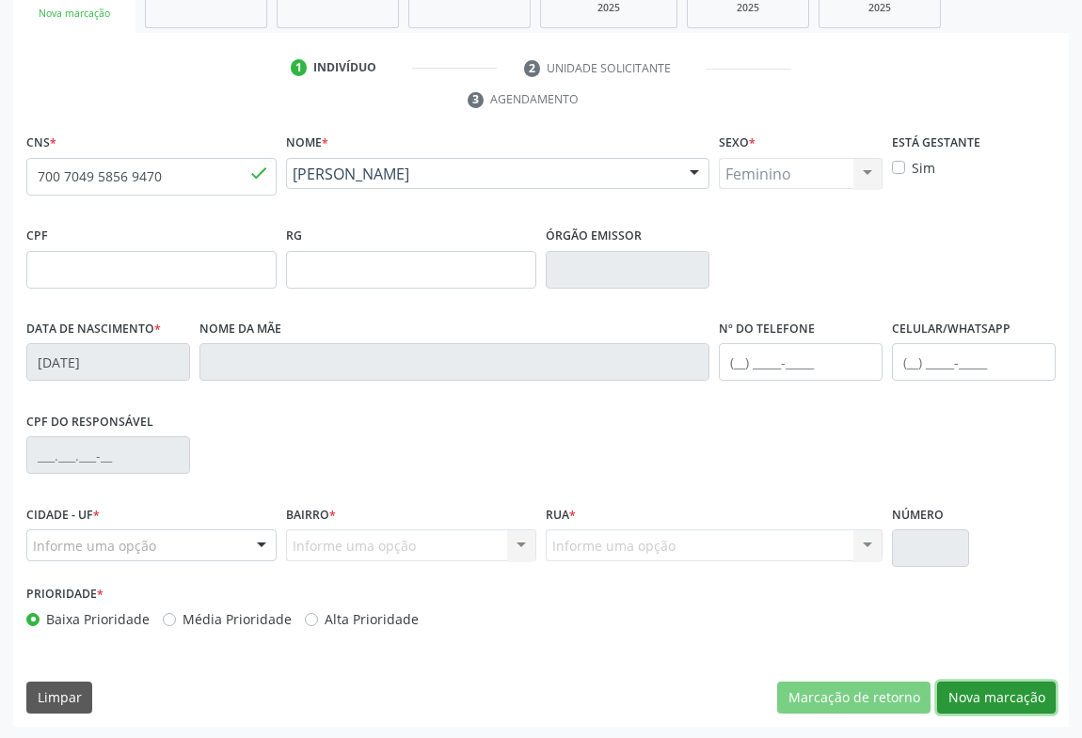
click at [1025, 692] on button "Nova marcação" at bounding box center [996, 698] width 119 height 32
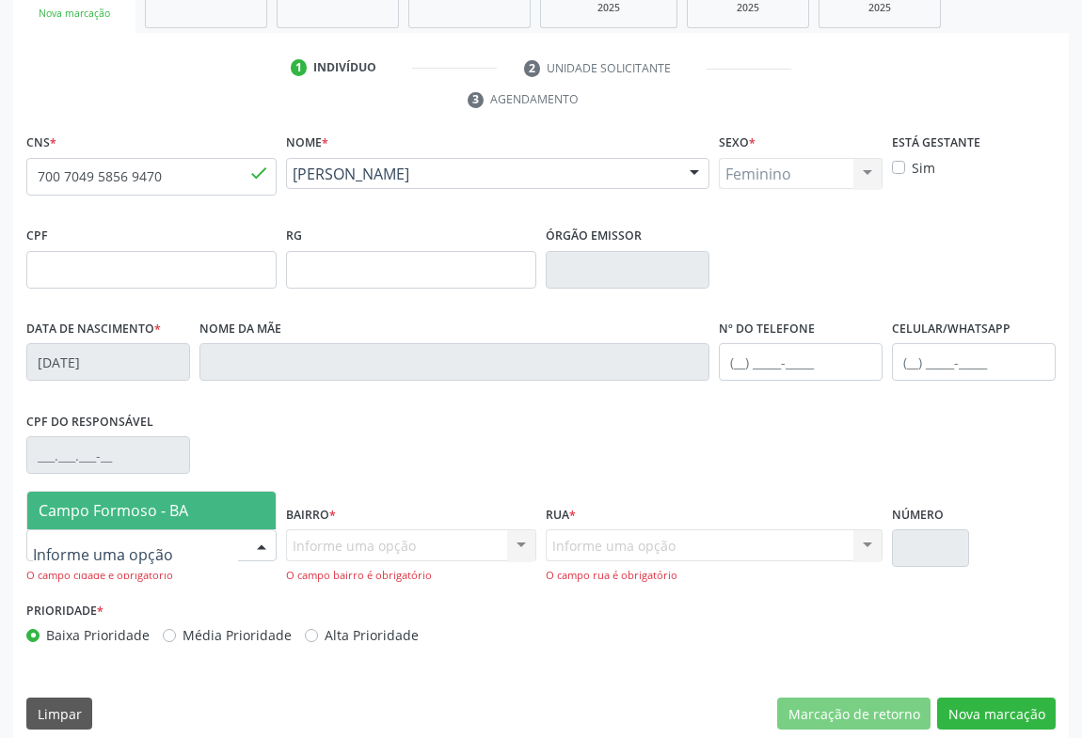
click at [224, 537] on div at bounding box center [151, 546] width 250 height 32
click at [230, 517] on span "Campo Formoso - BA" at bounding box center [151, 511] width 248 height 38
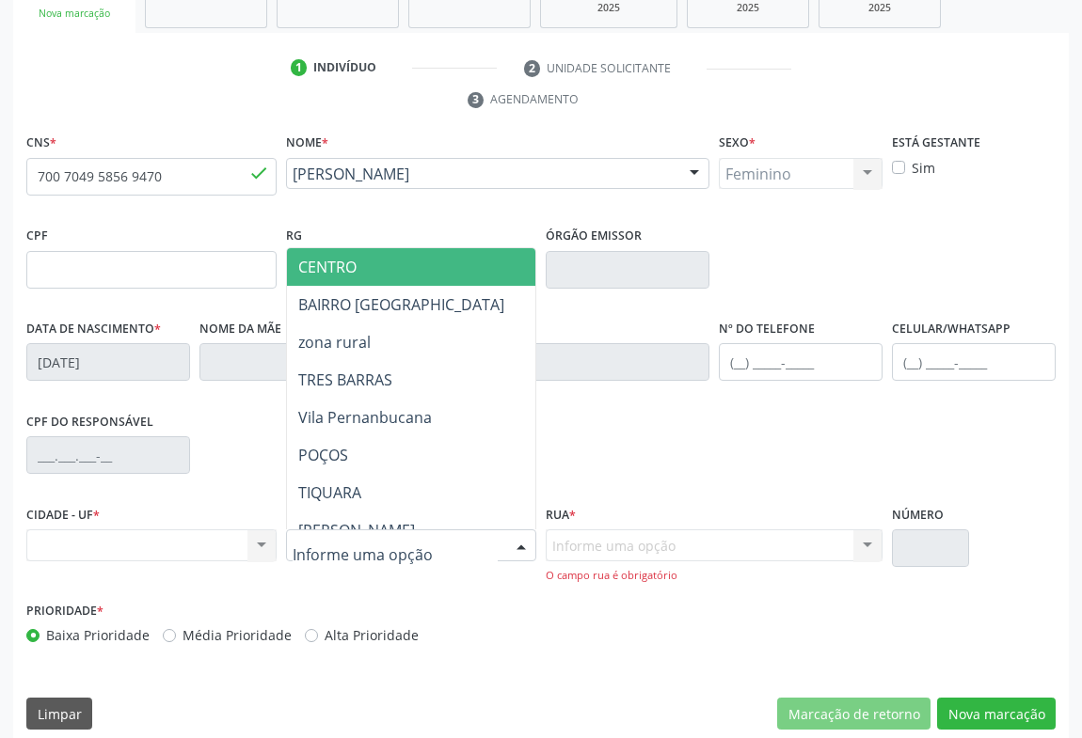
click at [512, 544] on div at bounding box center [521, 547] width 28 height 32
drag, startPoint x: 439, startPoint y: 273, endPoint x: 450, endPoint y: 293, distance: 22.3
click at [440, 273] on span "CENTRO" at bounding box center [490, 267] width 406 height 38
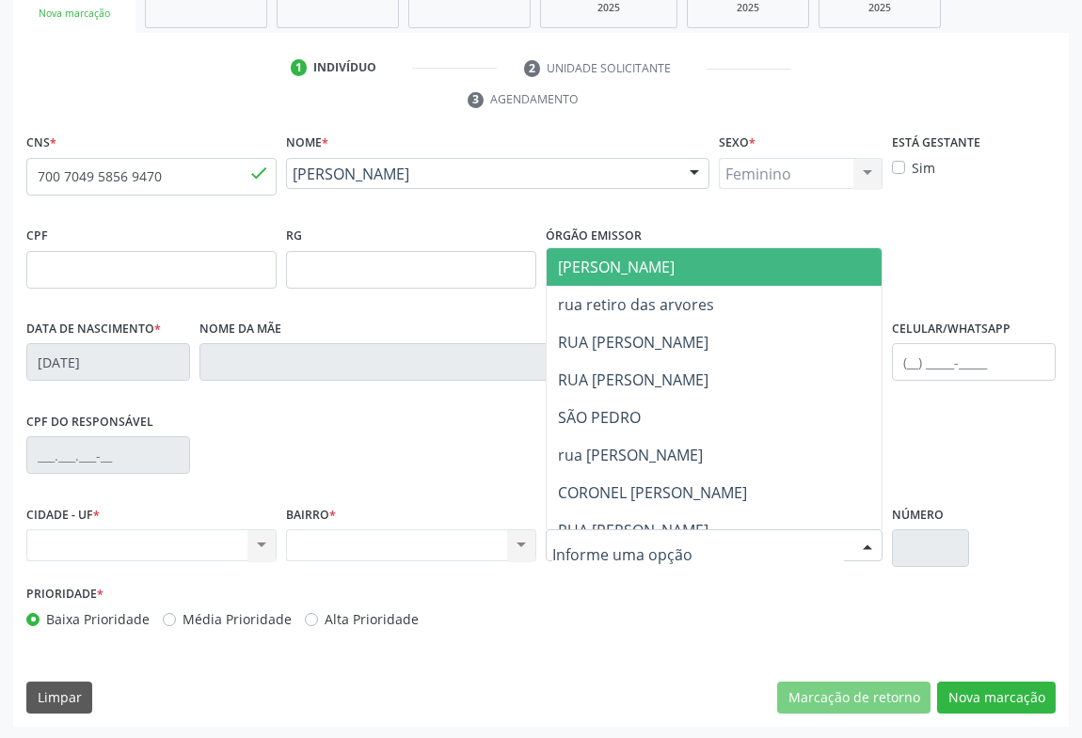
click at [649, 555] on div at bounding box center [714, 546] width 337 height 32
click at [630, 268] on span "[PERSON_NAME]" at bounding box center [616, 267] width 117 height 21
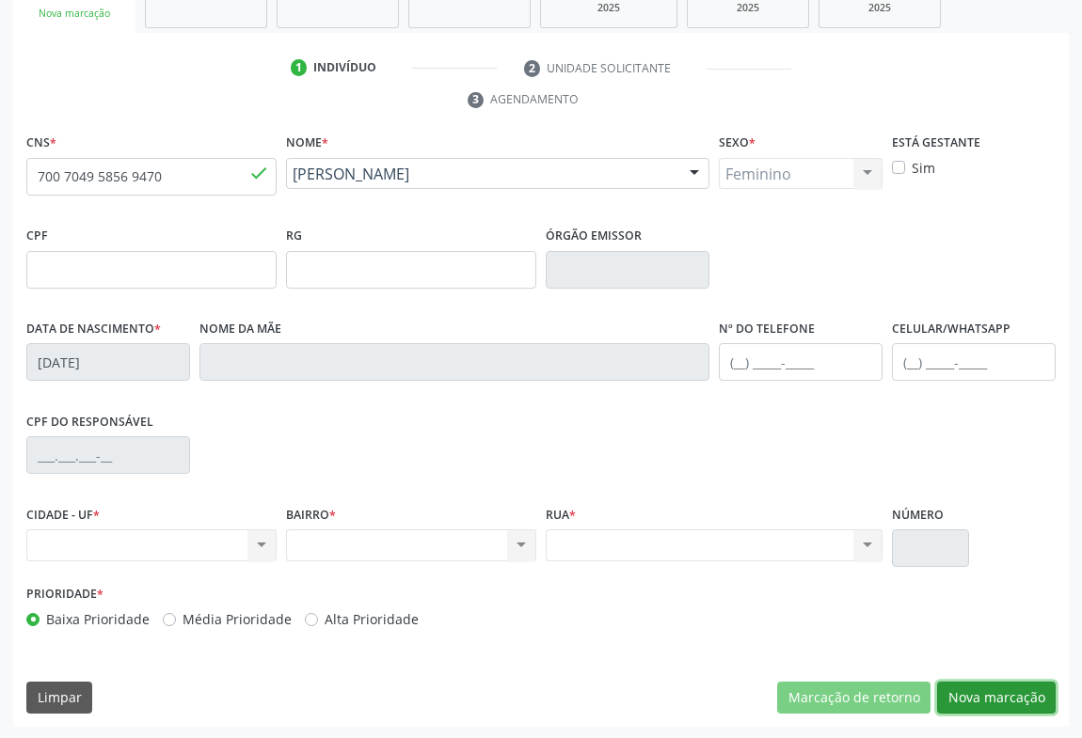
click at [1035, 689] on button "Nova marcação" at bounding box center [996, 698] width 119 height 32
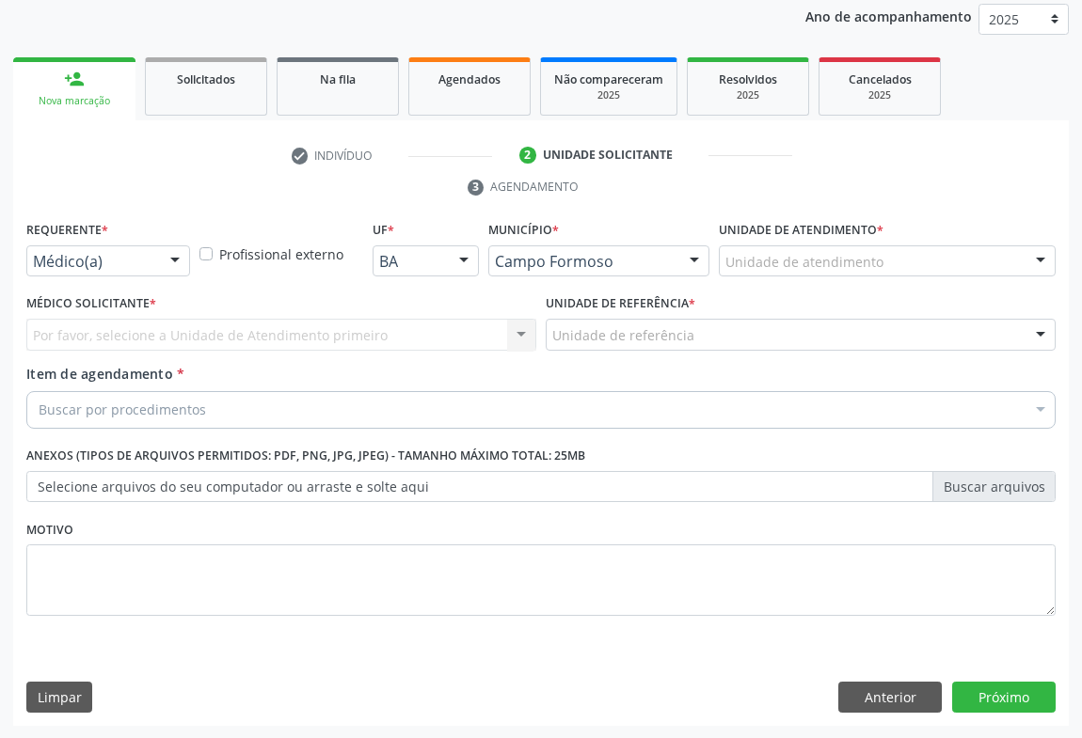
click at [183, 270] on div at bounding box center [175, 262] width 28 height 32
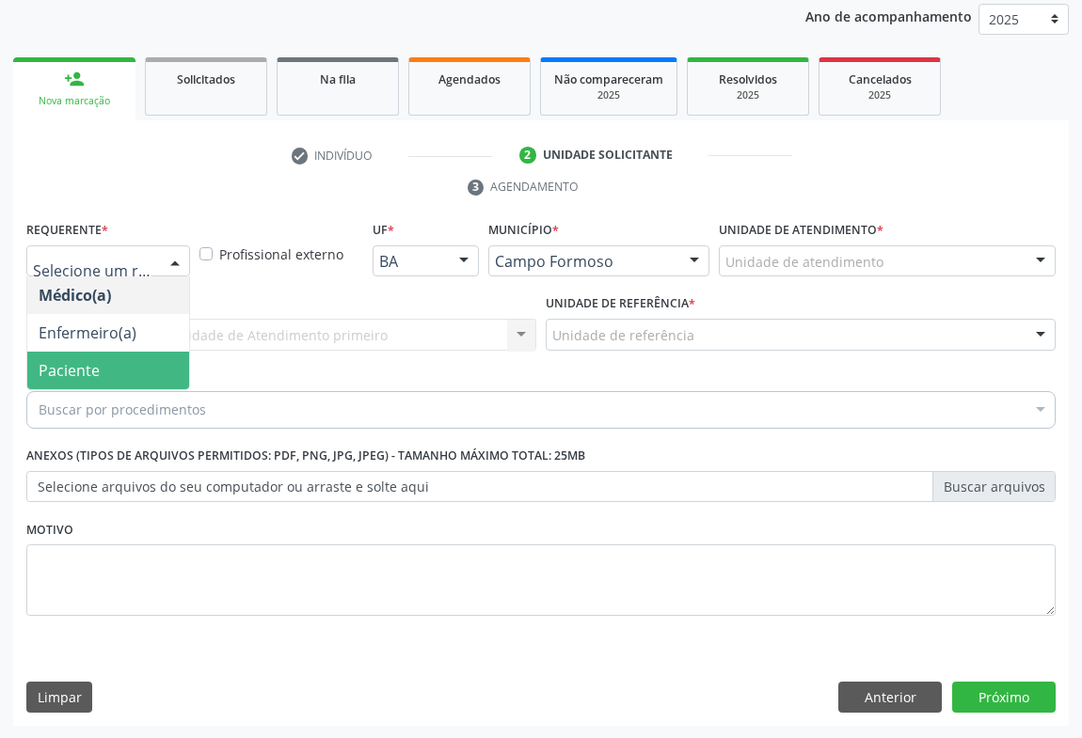
drag, startPoint x: 146, startPoint y: 369, endPoint x: 210, endPoint y: 338, distance: 71.1
click at [149, 368] on span "Paciente" at bounding box center [108, 371] width 162 height 38
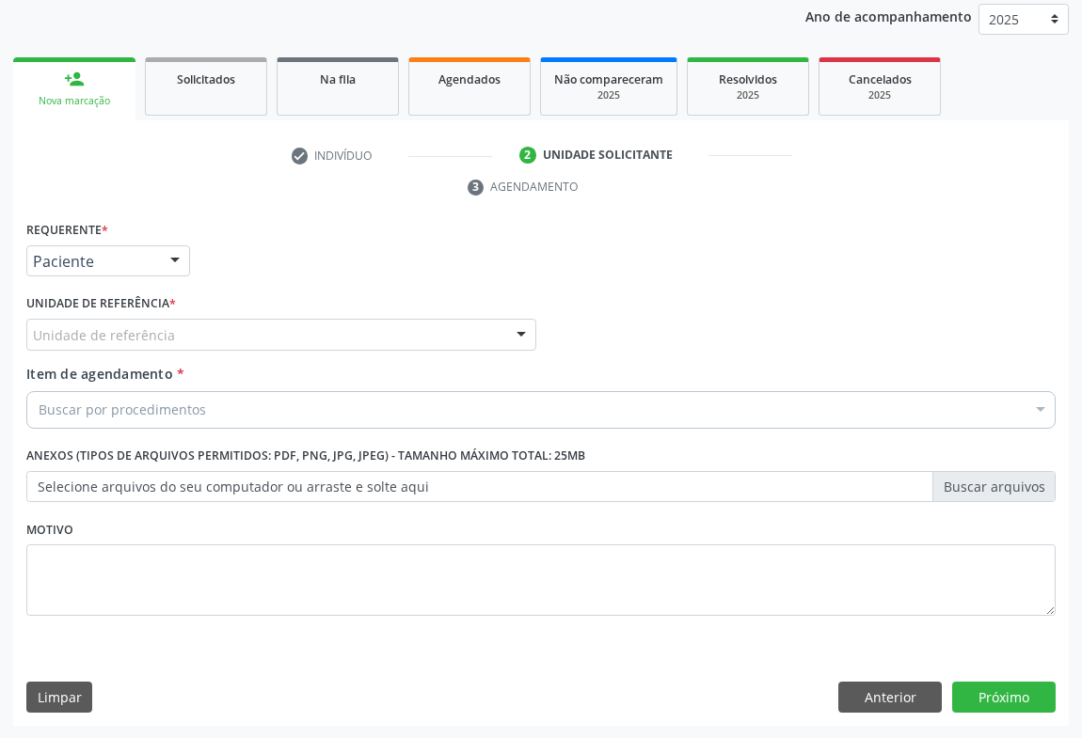
click at [240, 328] on div "Unidade de referência" at bounding box center [281, 335] width 510 height 32
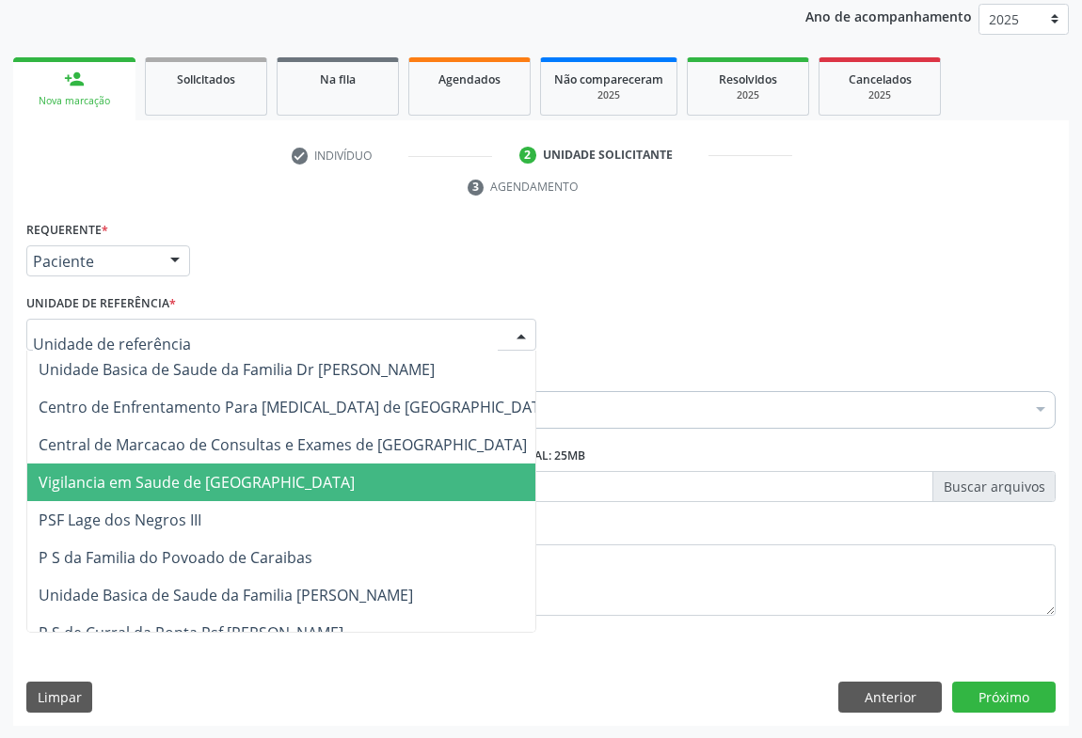
click at [264, 464] on span "Vigilancia em Saude de [GEOGRAPHIC_DATA]" at bounding box center [296, 483] width 538 height 38
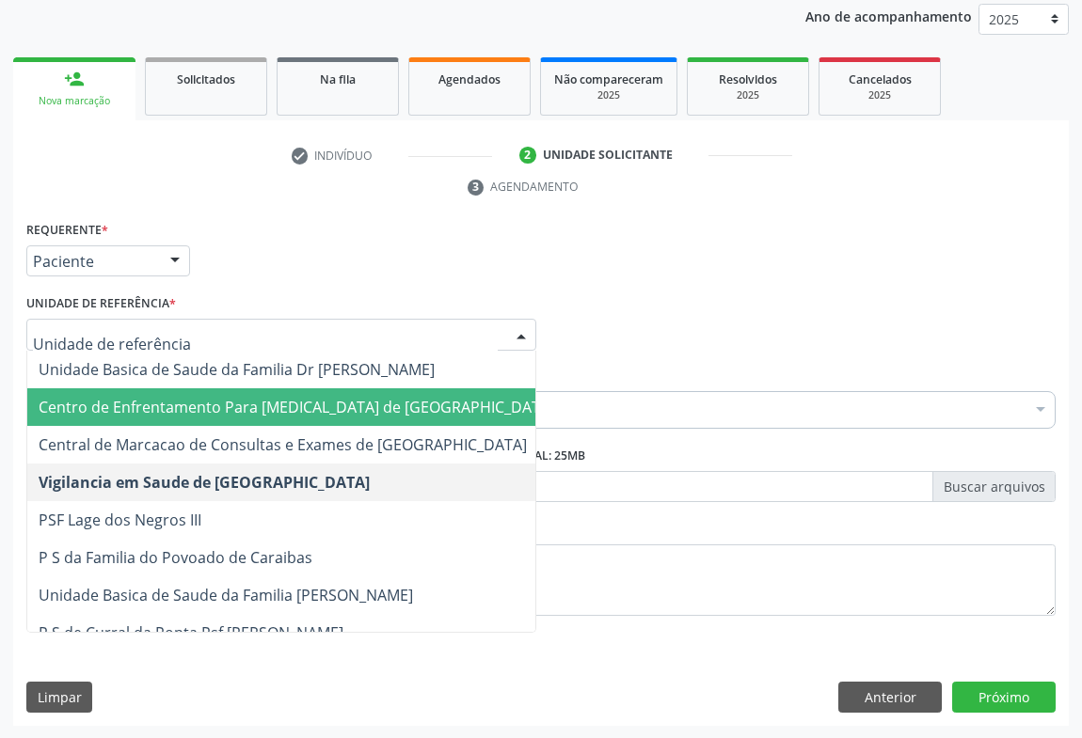
click at [284, 420] on span "Centro de Enfrentamento Para [MEDICAL_DATA] de [GEOGRAPHIC_DATA]" at bounding box center [296, 408] width 538 height 38
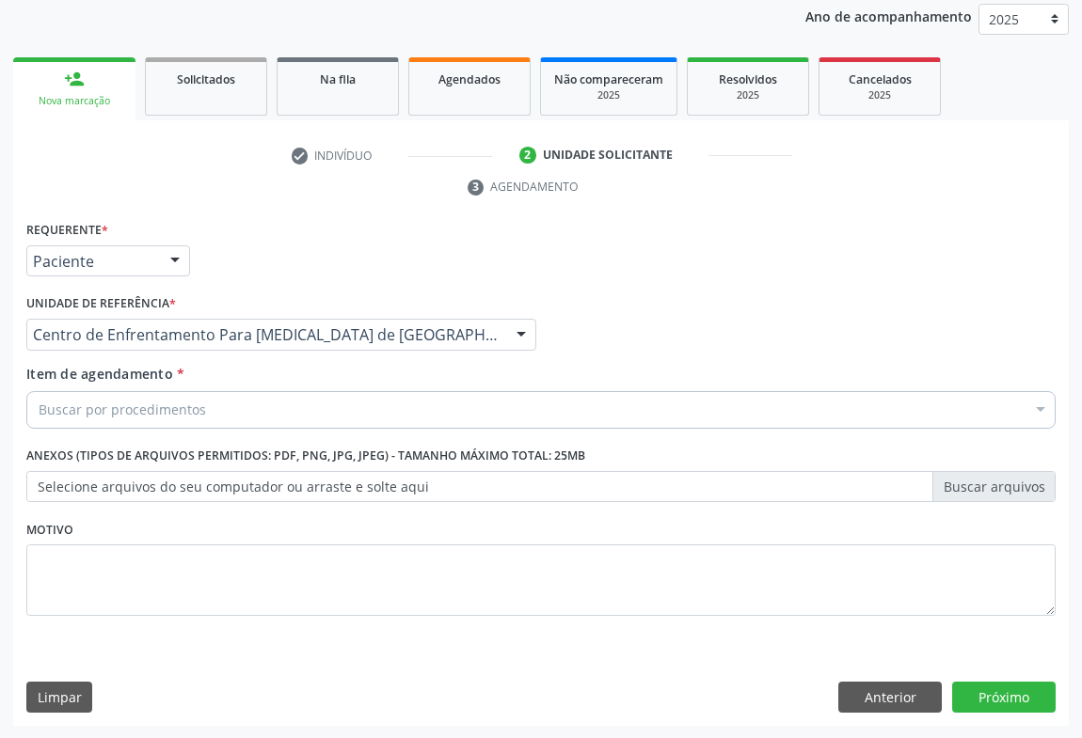
click at [315, 347] on div "Centro de Enfrentamento Para [MEDICAL_DATA] de [GEOGRAPHIC_DATA]" at bounding box center [281, 335] width 510 height 32
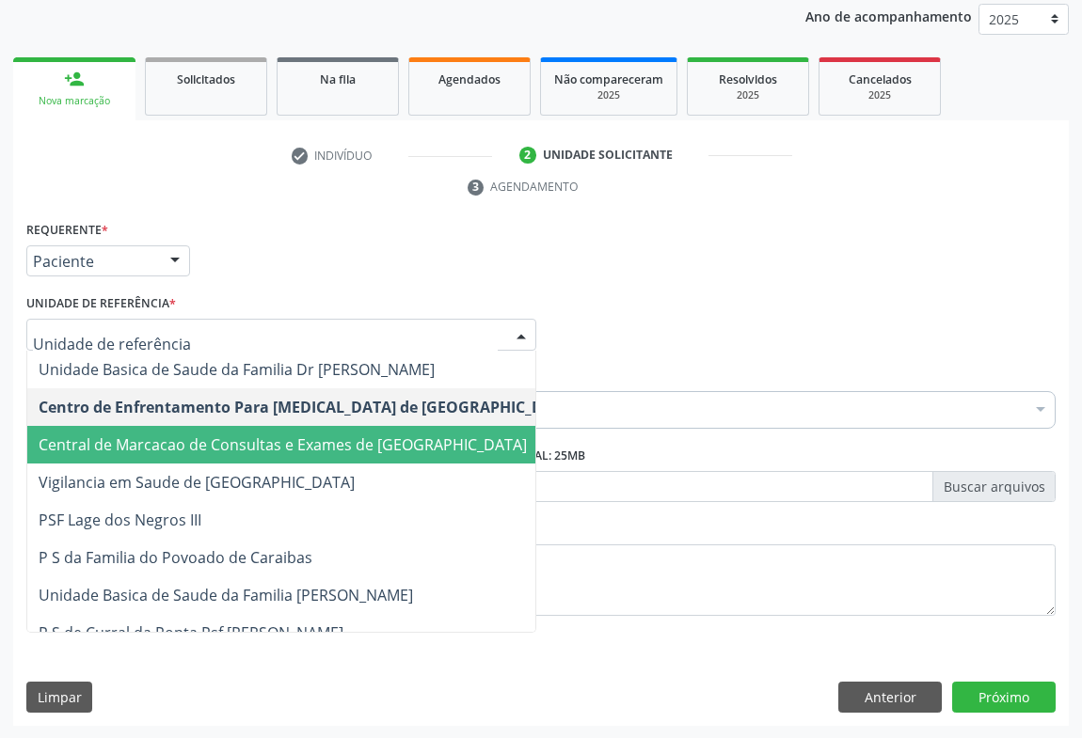
click at [275, 452] on span "Central de Marcacao de Consultas e Exames de [GEOGRAPHIC_DATA]" at bounding box center [307, 445] width 561 height 38
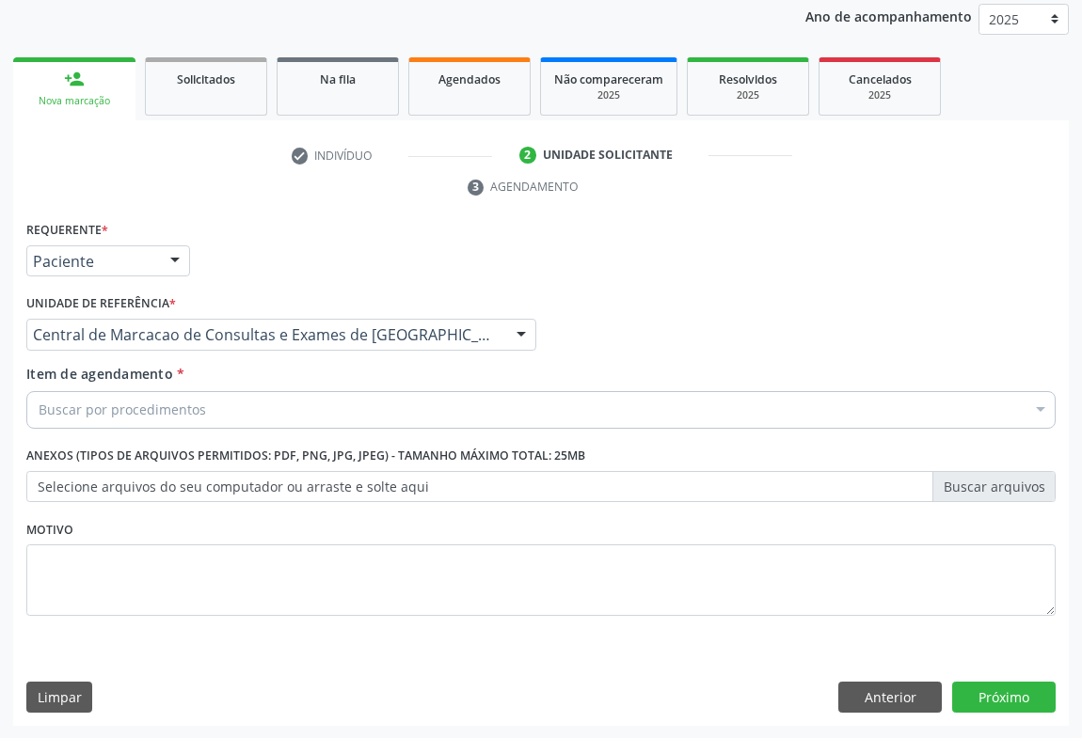
click at [282, 427] on div "Item de agendamento * Buscar por procedimentos Selecionar todos 0202040089 - 3X…" at bounding box center [541, 400] width 1039 height 72
click at [301, 411] on div "Buscar por procedimentos" at bounding box center [540, 410] width 1029 height 38
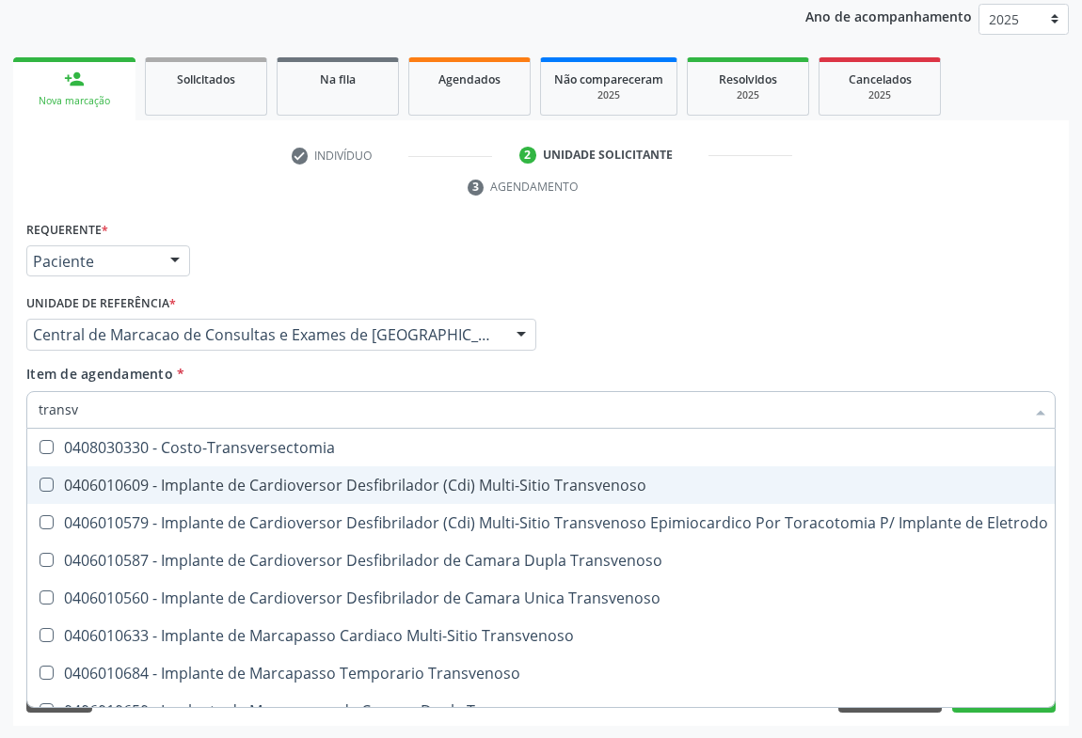
type input "transva"
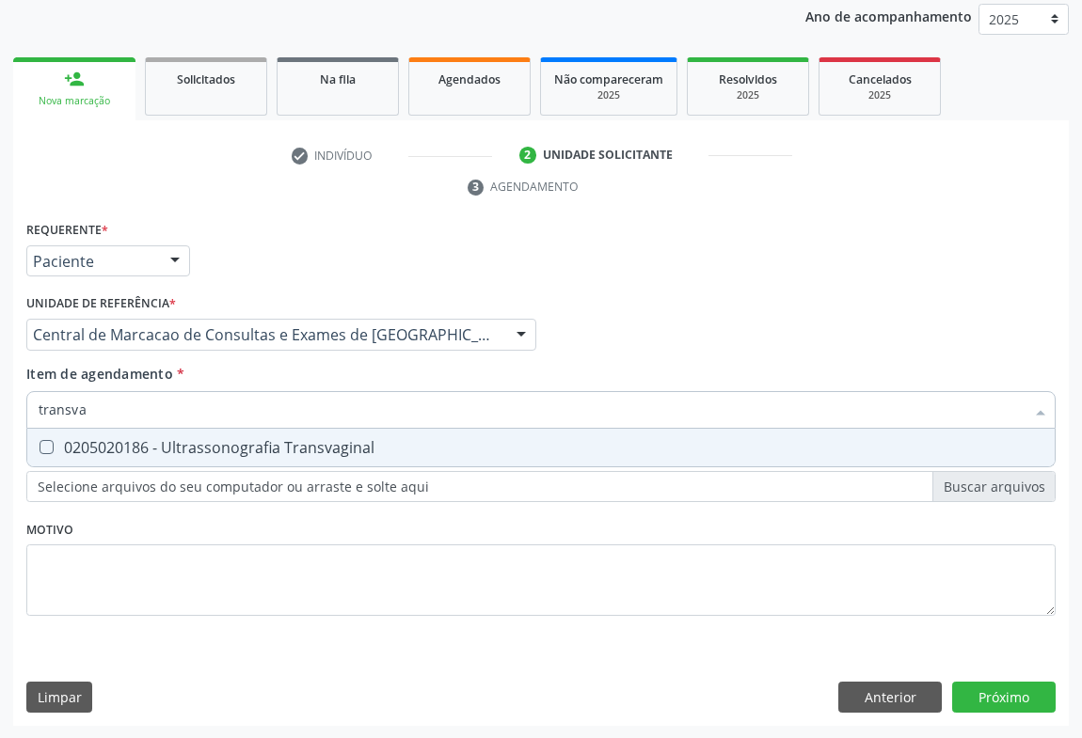
click at [299, 454] on div "0205020186 - Ultrassonografia Transvaginal" at bounding box center [541, 447] width 1005 height 15
checkbox Transvaginal "true"
click at [993, 703] on div "Requerente * Paciente Médico(a) Enfermeiro(a) Paciente Nenhum resultado encontr…" at bounding box center [540, 471] width 1055 height 511
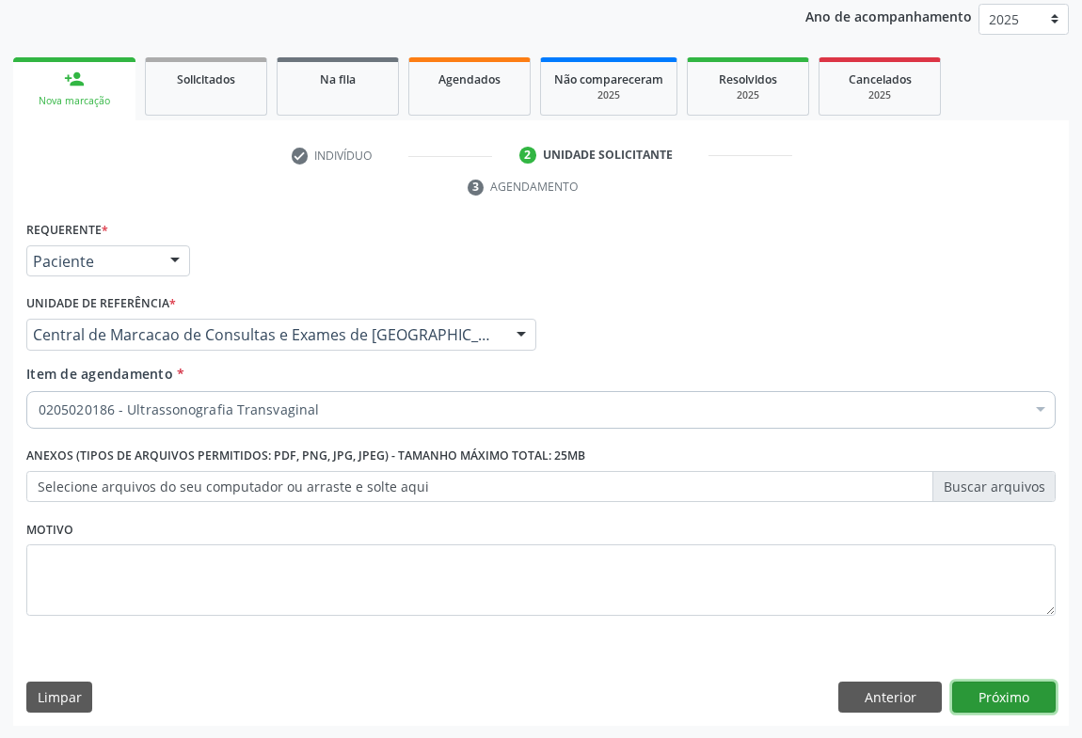
click at [998, 696] on button "Próximo" at bounding box center [1003, 698] width 103 height 32
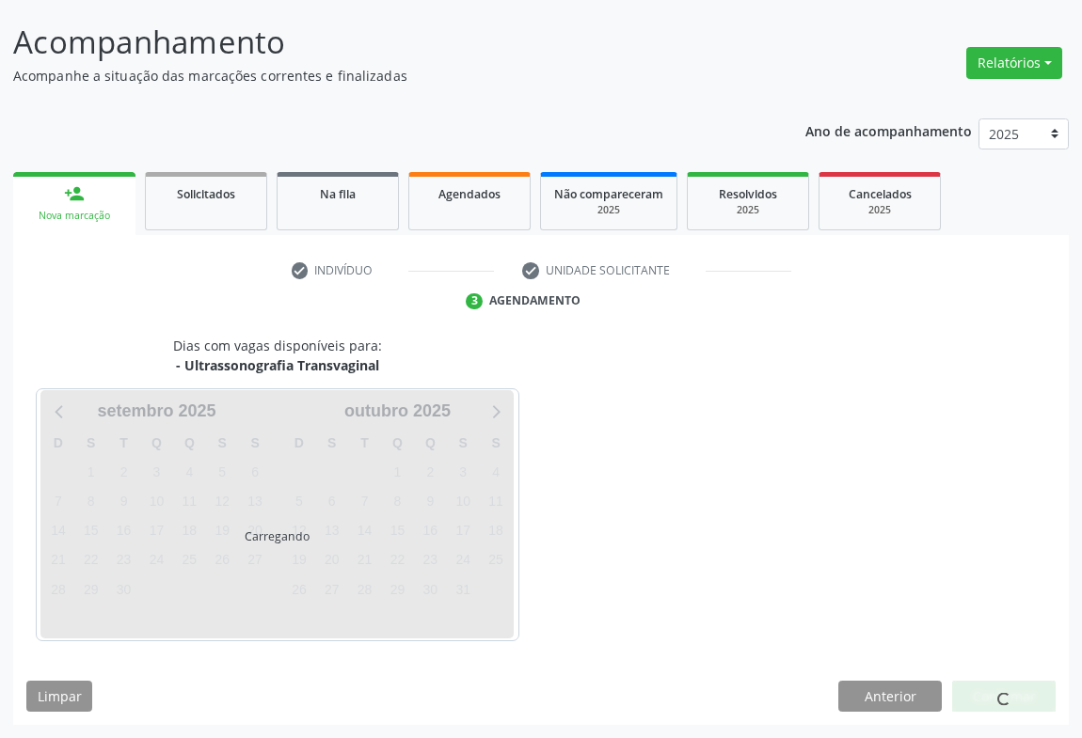
scroll to position [108, 0]
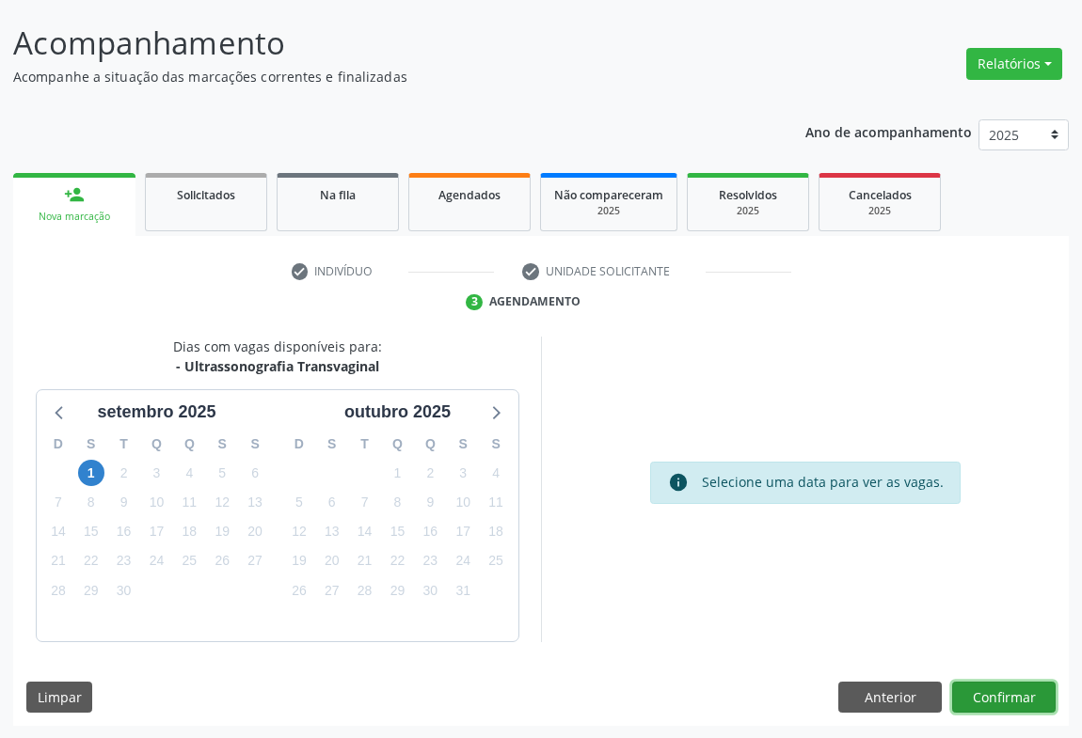
click at [984, 699] on button "Confirmar" at bounding box center [1003, 698] width 103 height 32
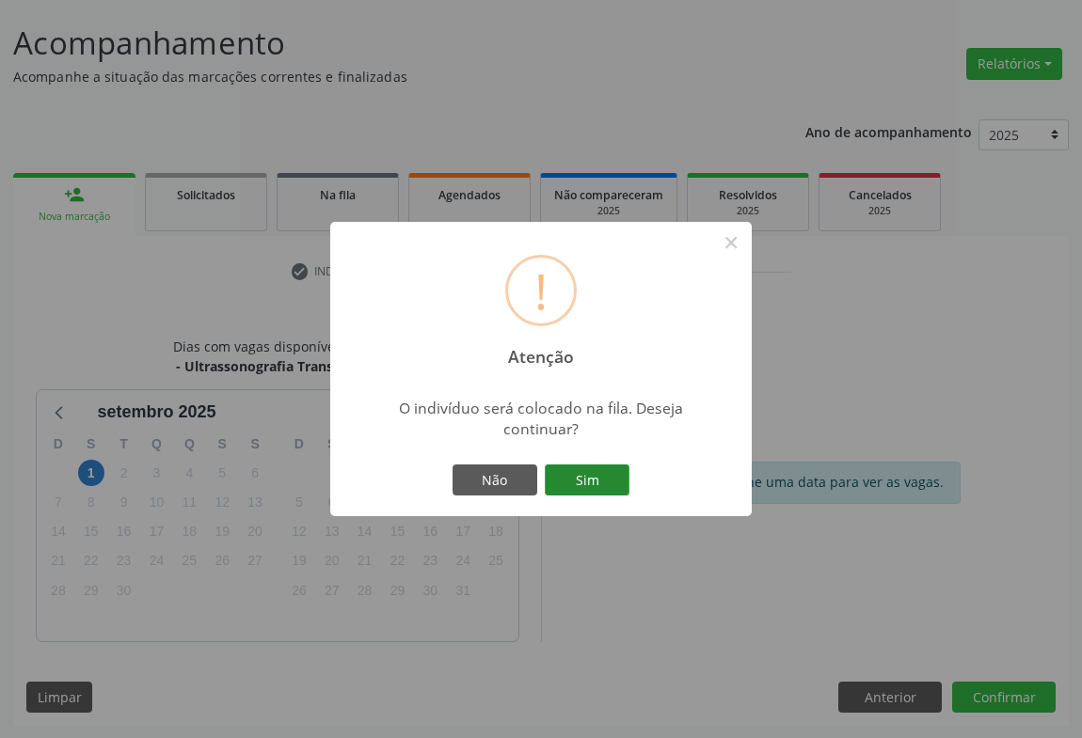
click at [581, 472] on button "Sim" at bounding box center [587, 481] width 85 height 32
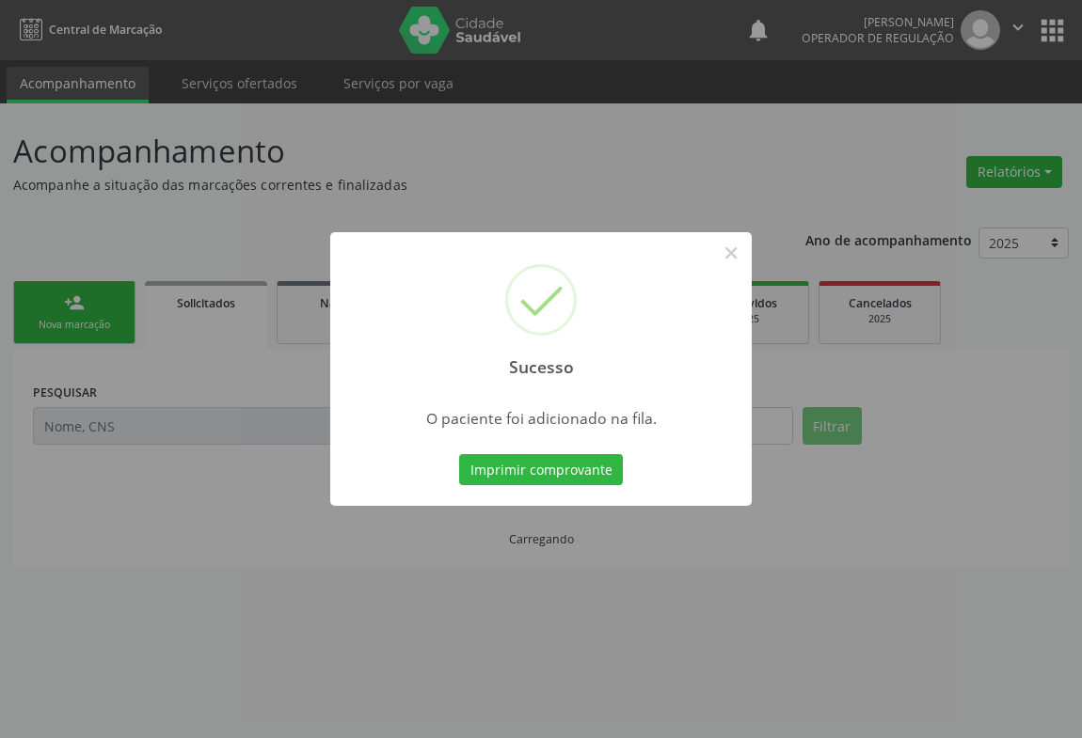
scroll to position [0, 0]
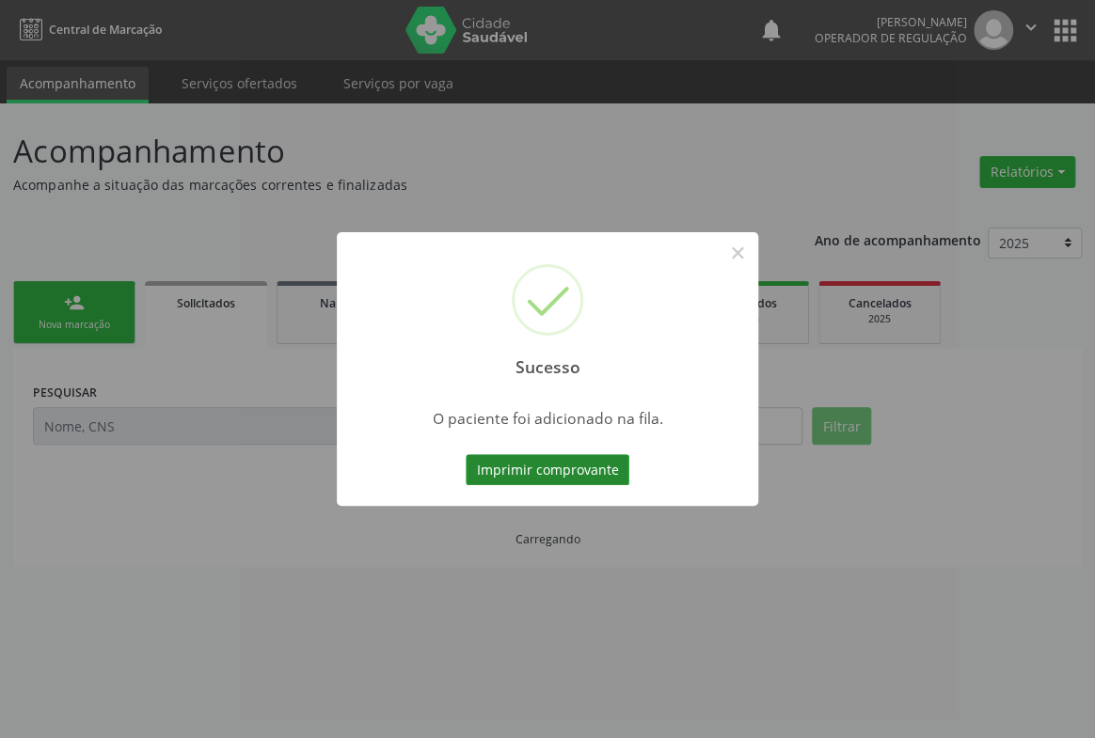
click at [581, 473] on button "Imprimir comprovante" at bounding box center [548, 470] width 164 height 32
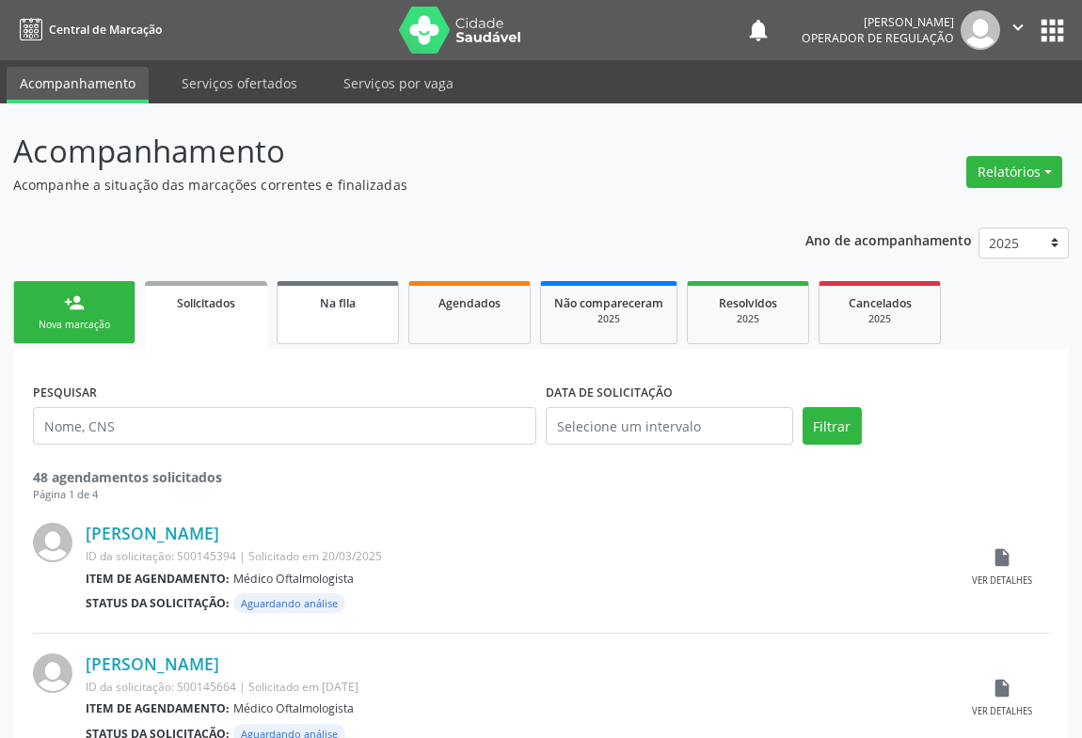
click at [380, 334] on link "Na fila" at bounding box center [338, 312] width 122 height 63
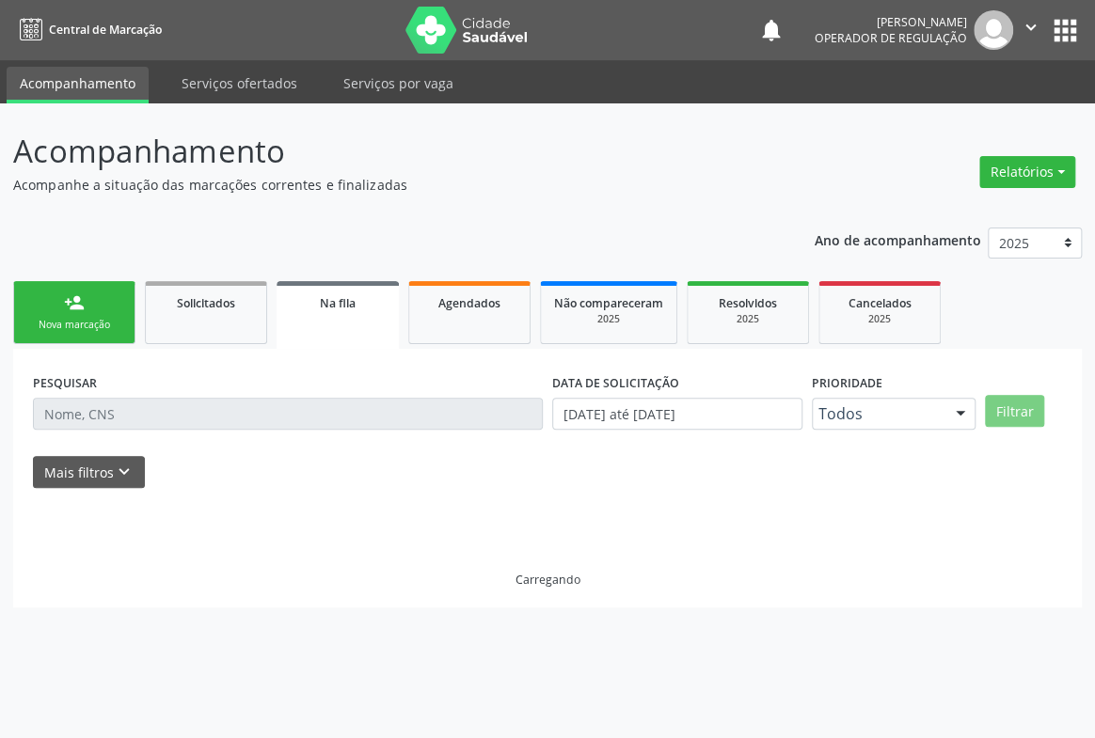
click at [358, 389] on div "PESQUISAR" at bounding box center [287, 405] width 519 height 73
click at [120, 429] on div "PESQUISAR" at bounding box center [287, 405] width 519 height 73
click at [156, 408] on input "text" at bounding box center [288, 414] width 510 height 32
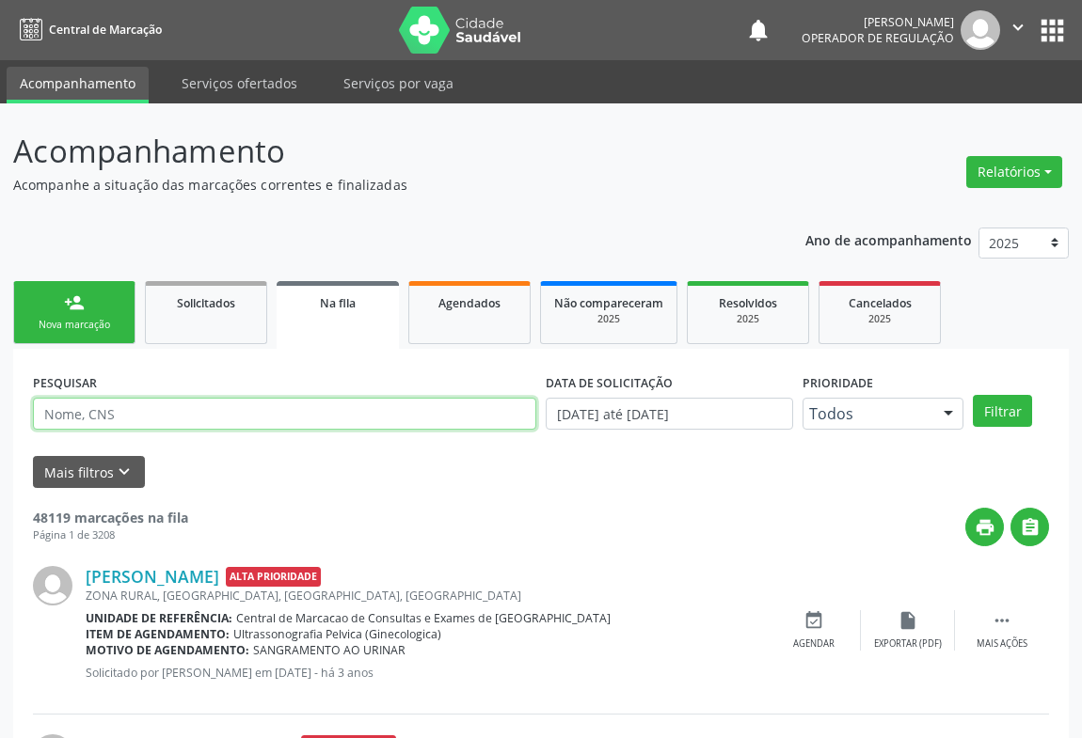
click at [189, 406] on input "text" at bounding box center [284, 414] width 503 height 32
type input "700004656056000"
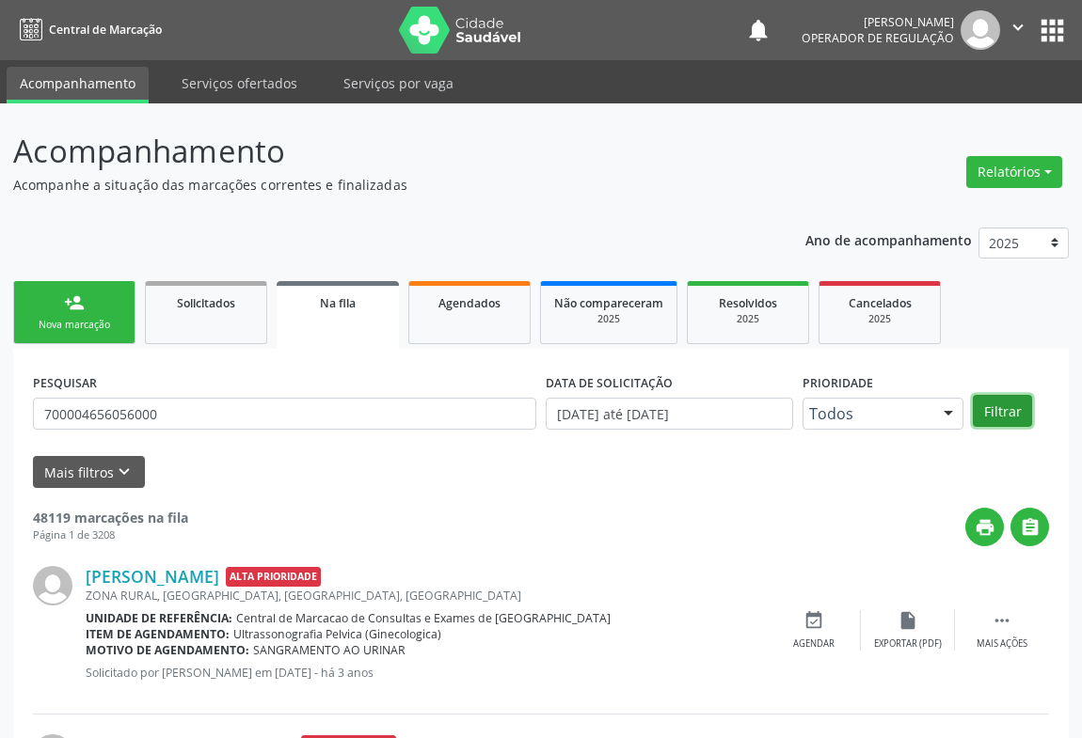
click at [1017, 413] on button "Filtrar" at bounding box center [1002, 411] width 59 height 32
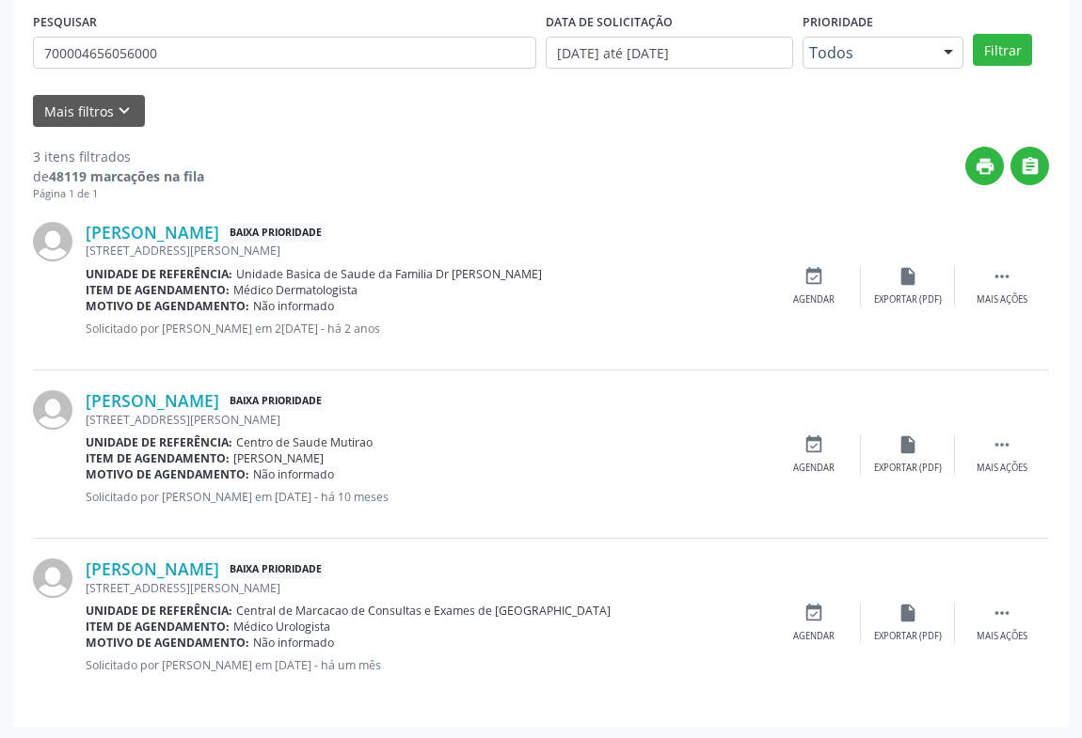
scroll to position [19, 0]
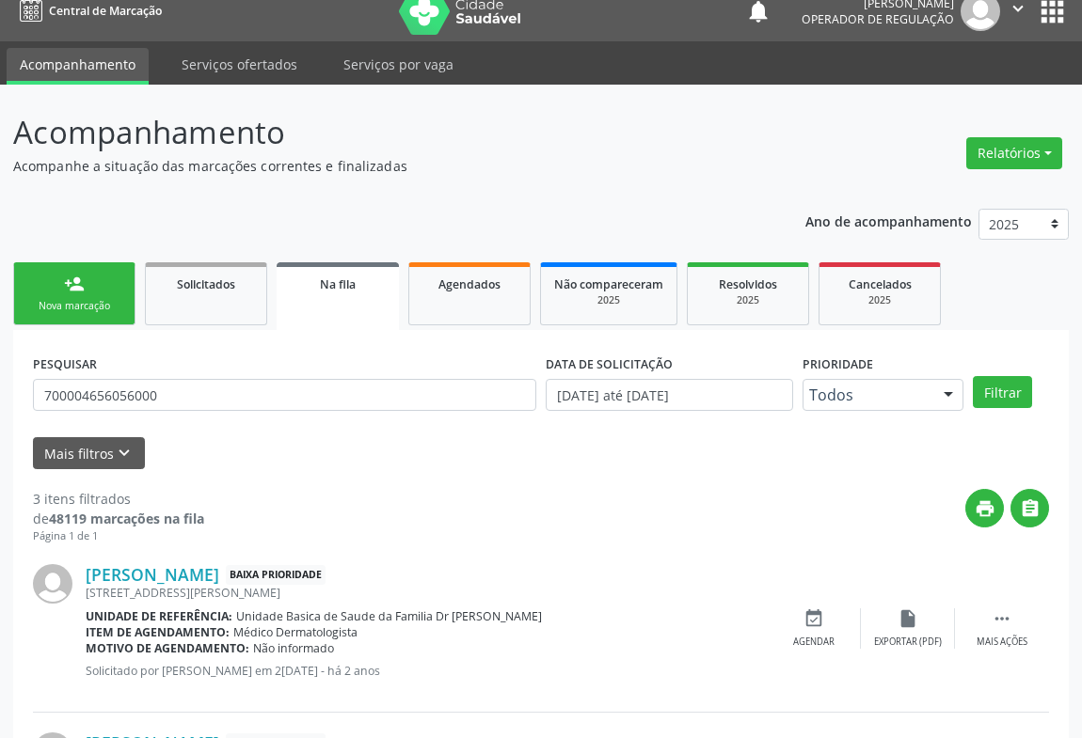
click at [86, 310] on div "Nova marcação" at bounding box center [74, 306] width 94 height 14
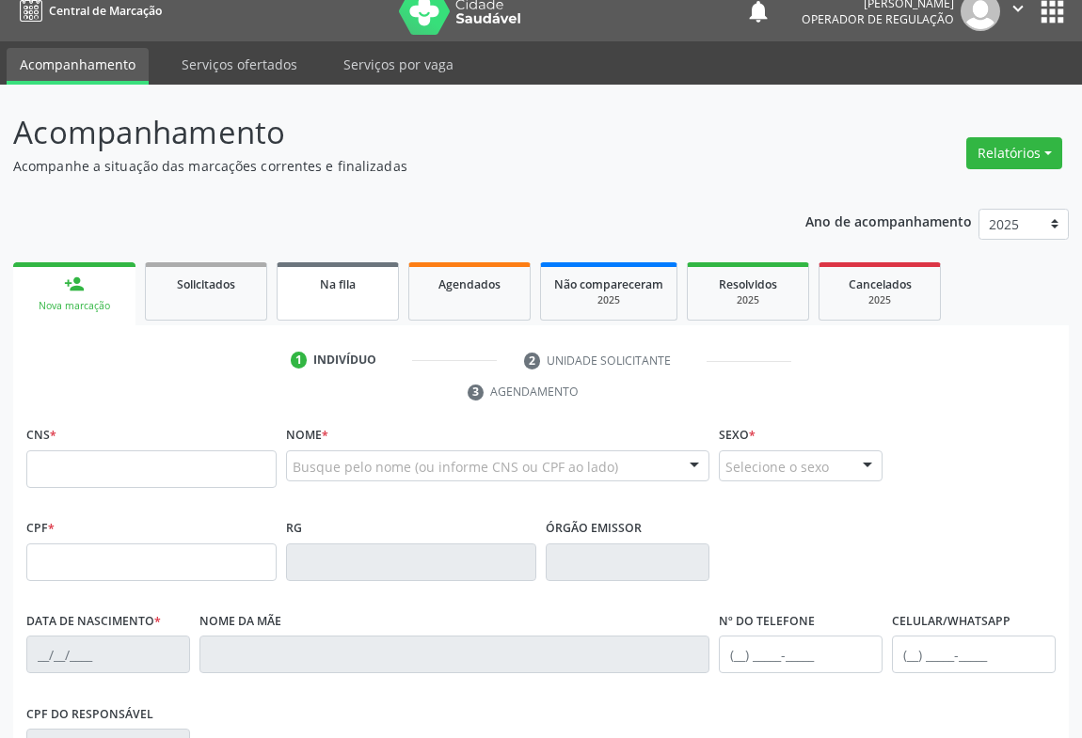
click at [311, 285] on div "Na fila" at bounding box center [338, 284] width 94 height 20
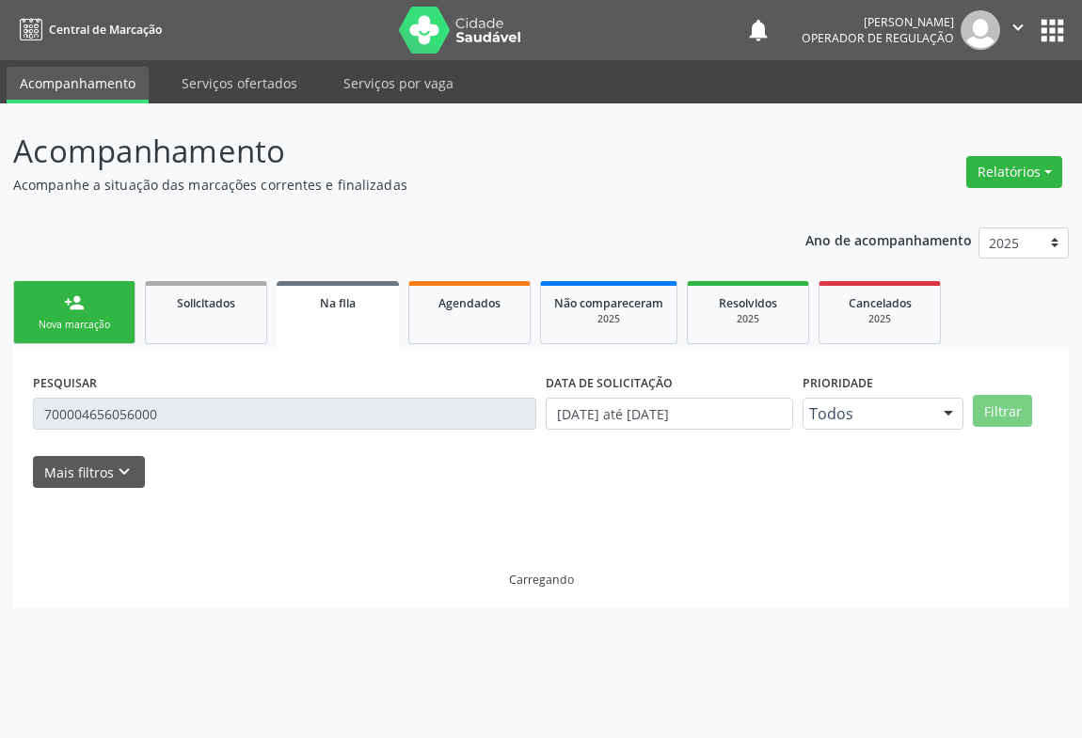
scroll to position [0, 0]
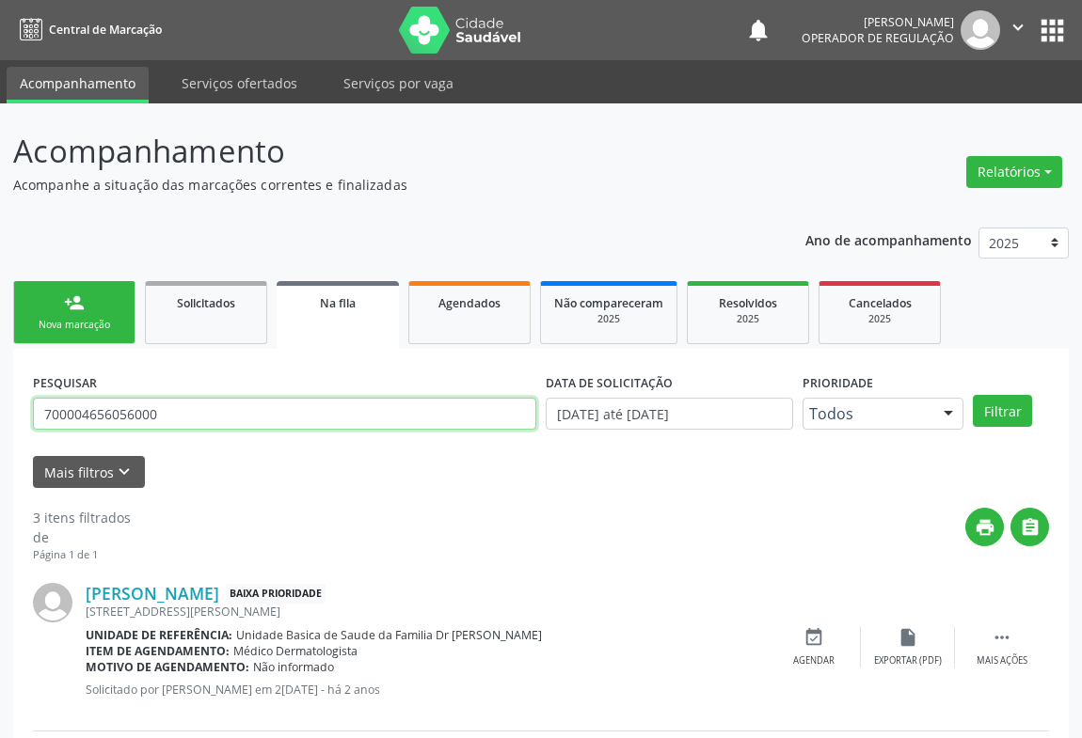
click at [365, 416] on input "700004656056000" at bounding box center [284, 414] width 503 height 32
type input "700405974578342"
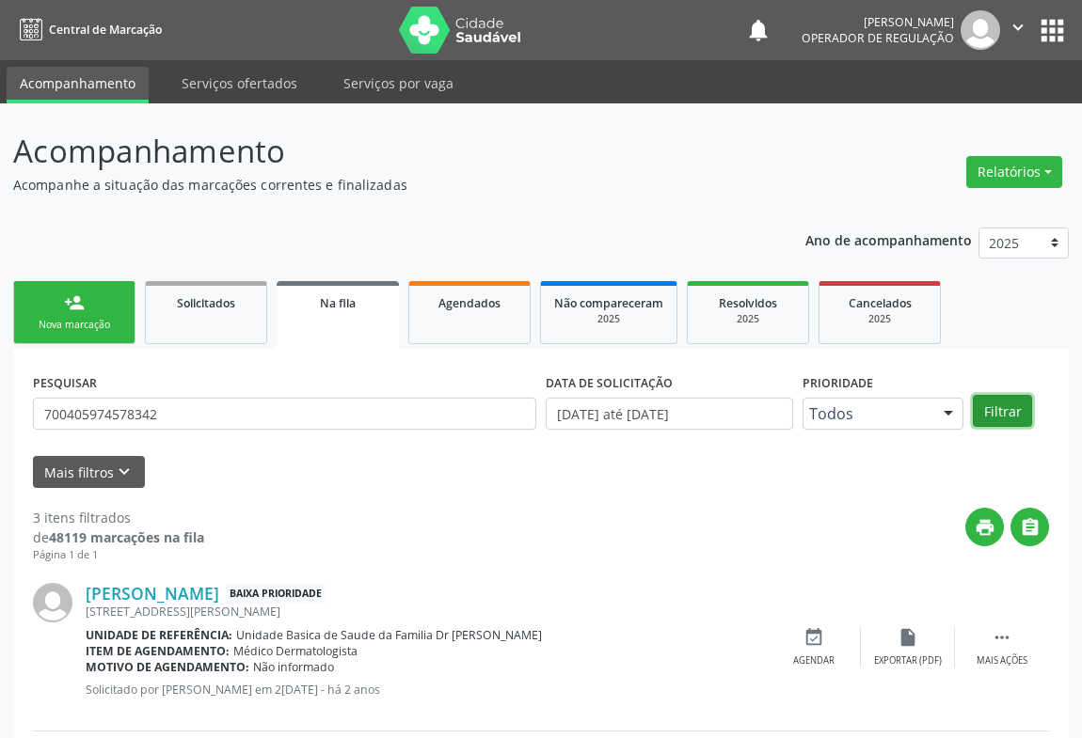
click at [989, 407] on button "Filtrar" at bounding box center [1002, 411] width 59 height 32
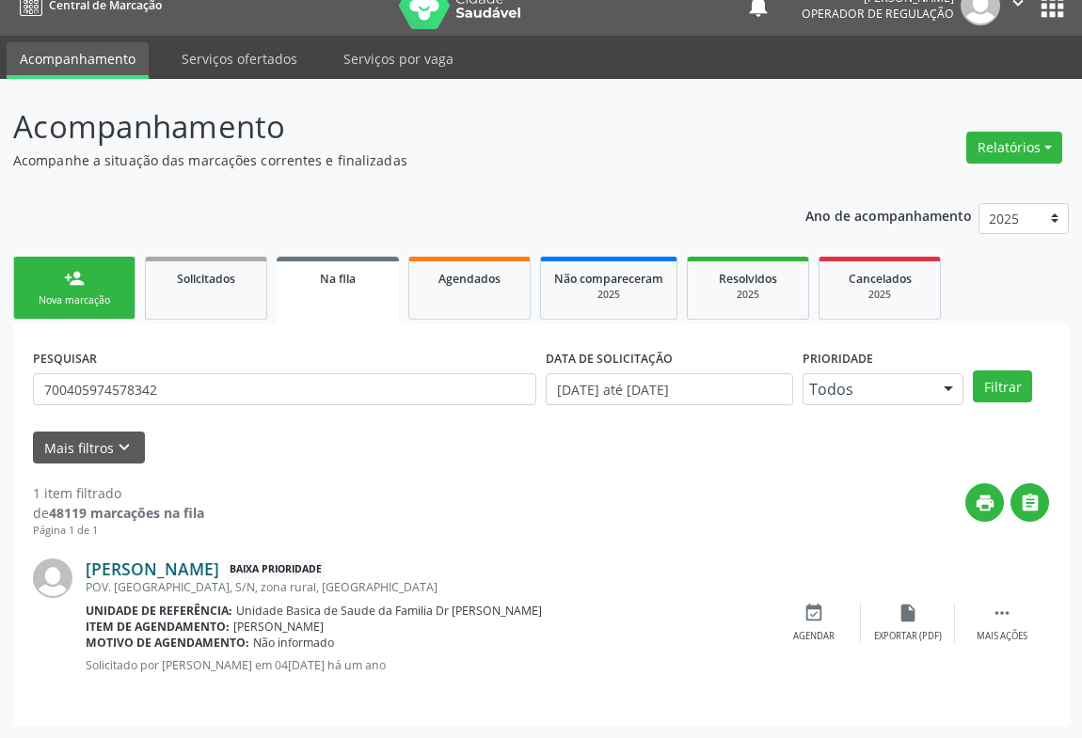
click at [219, 568] on link "[PERSON_NAME]" at bounding box center [153, 569] width 134 height 21
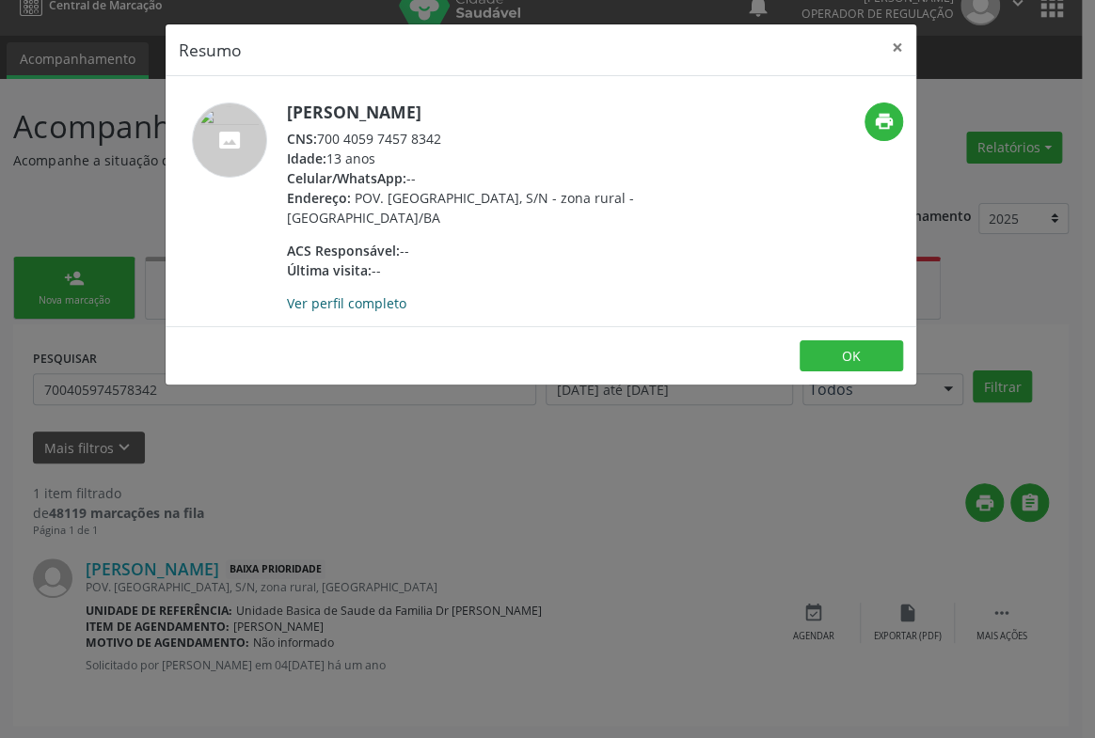
click at [345, 307] on link "Ver perfil completo" at bounding box center [346, 303] width 119 height 18
click at [896, 44] on button "×" at bounding box center [898, 47] width 38 height 46
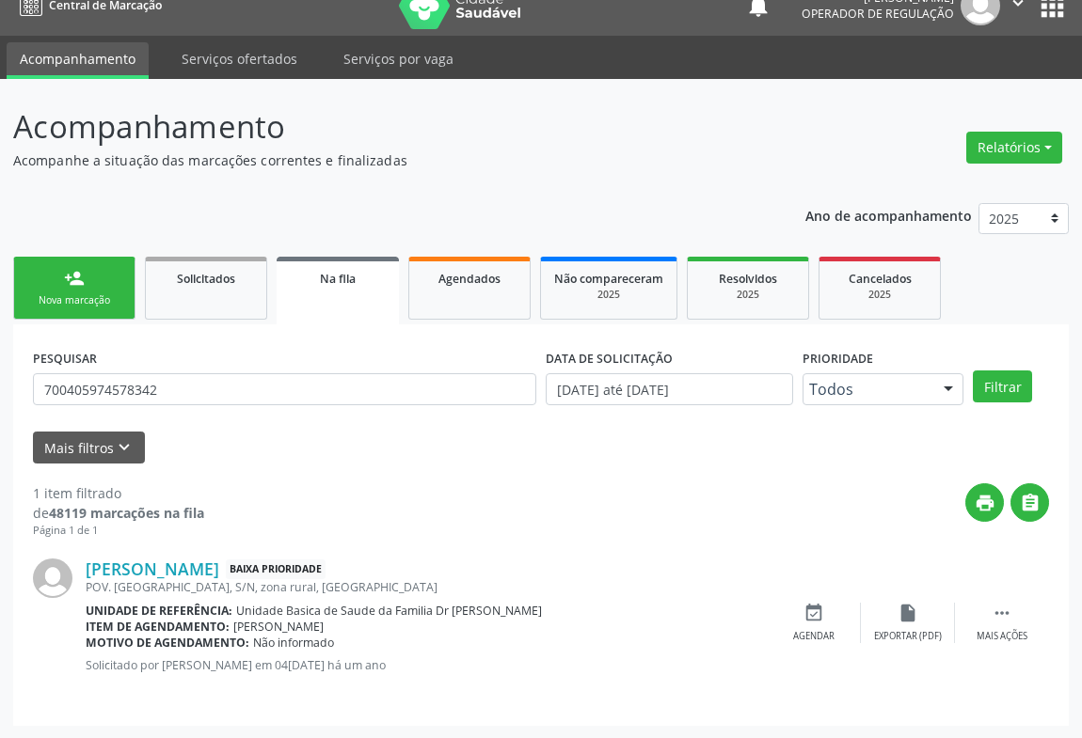
scroll to position [0, 0]
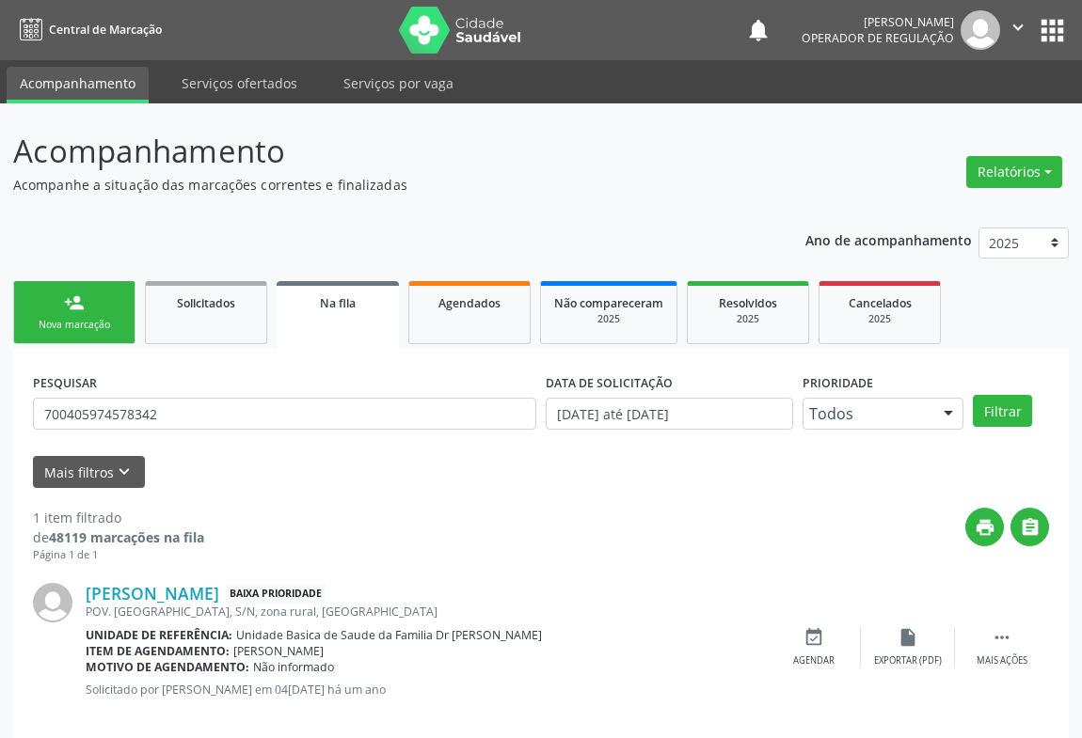
click at [25, 35] on icon at bounding box center [31, 31] width 23 height 24
click at [100, 311] on link "person_add Nova marcação" at bounding box center [74, 312] width 122 height 63
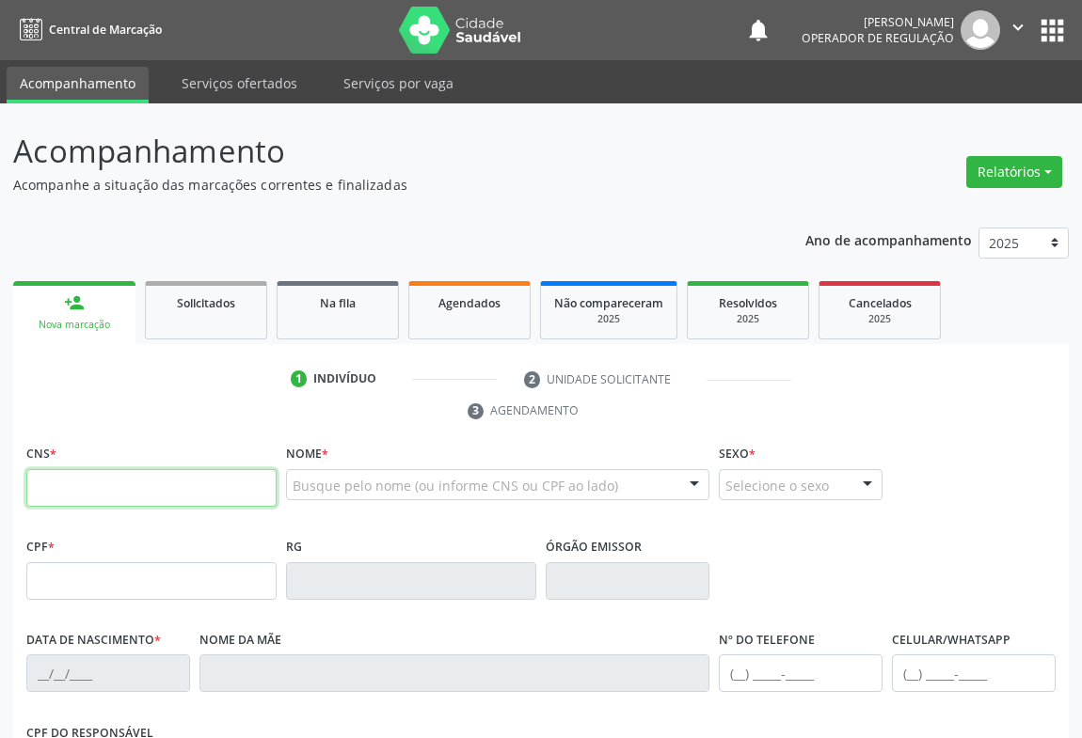
click at [75, 477] on input "text" at bounding box center [151, 488] width 250 height 38
type input "709 8080 6581 8391"
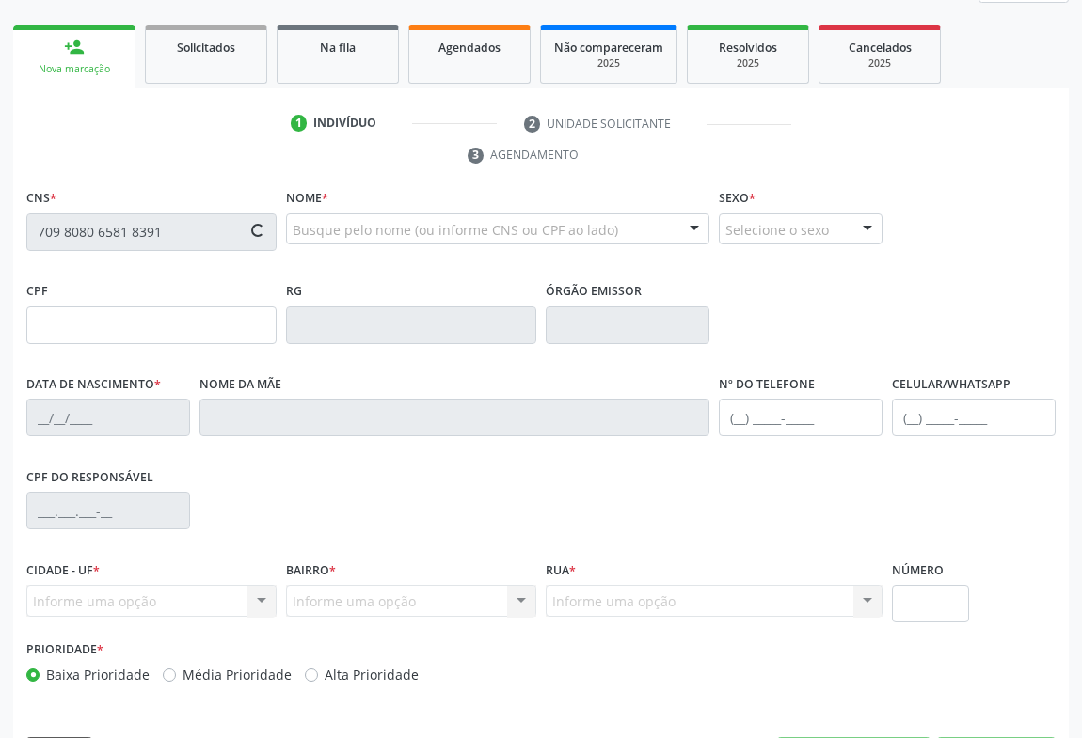
scroll to position [311, 0]
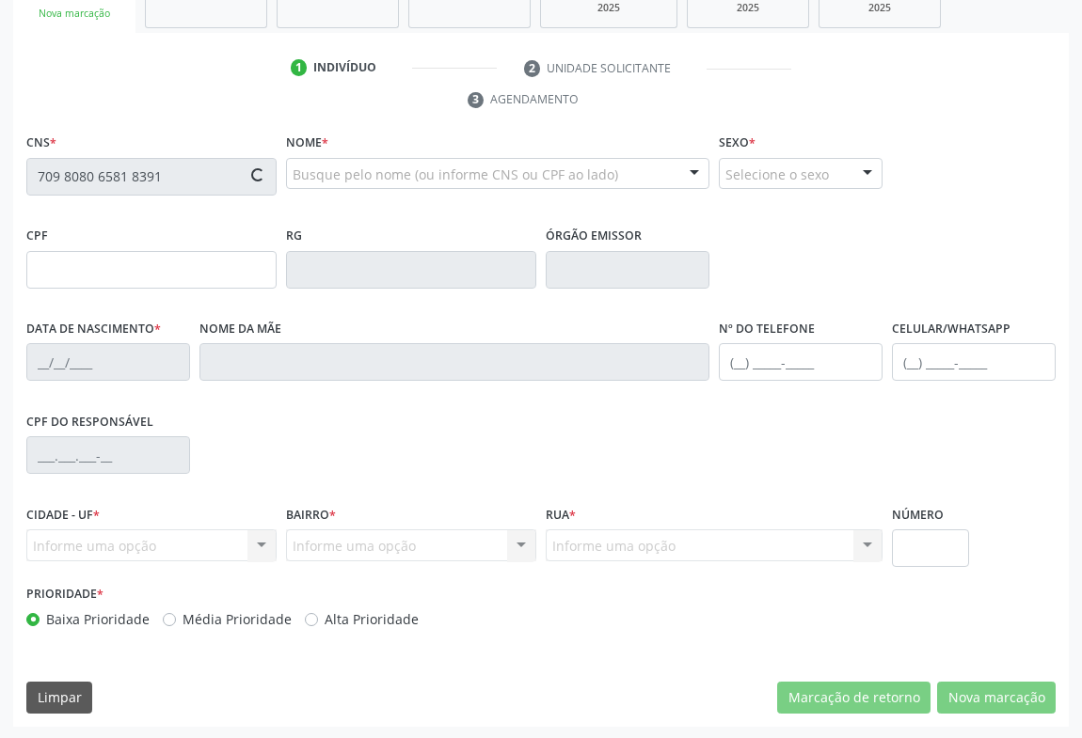
type input "422.934.805-34"
type input "[DATE]"
type input "[PERSON_NAME]"
type input "[PHONE_NUMBER]"
type input "S/N"
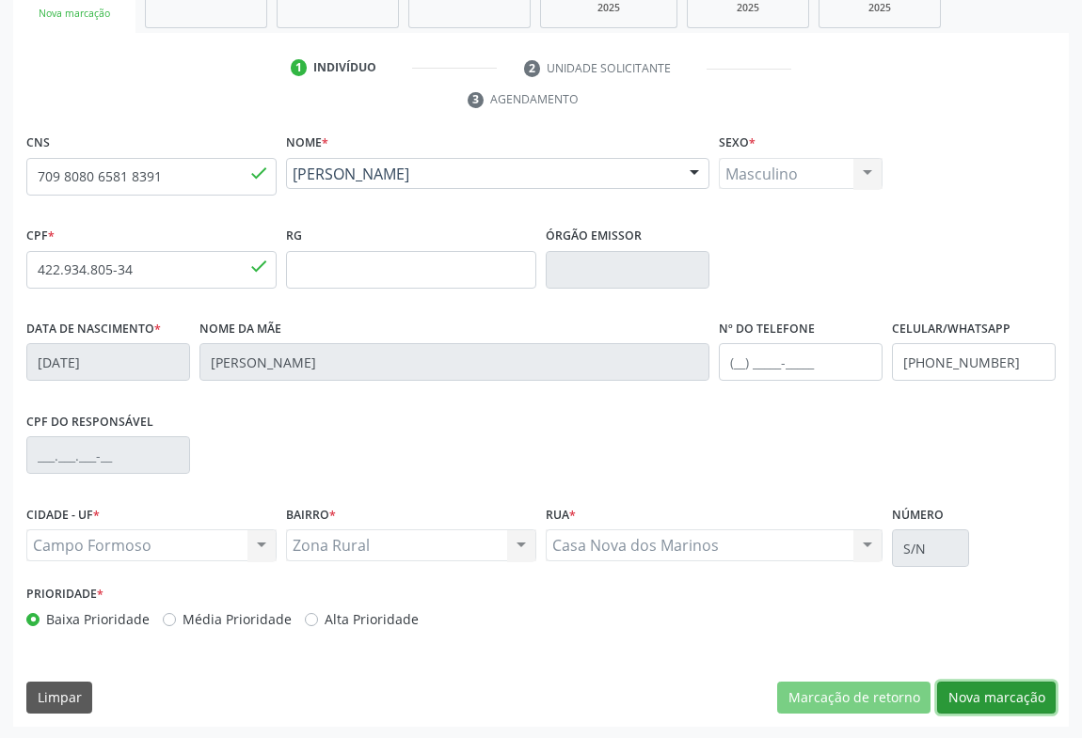
click at [976, 683] on button "Nova marcação" at bounding box center [996, 698] width 119 height 32
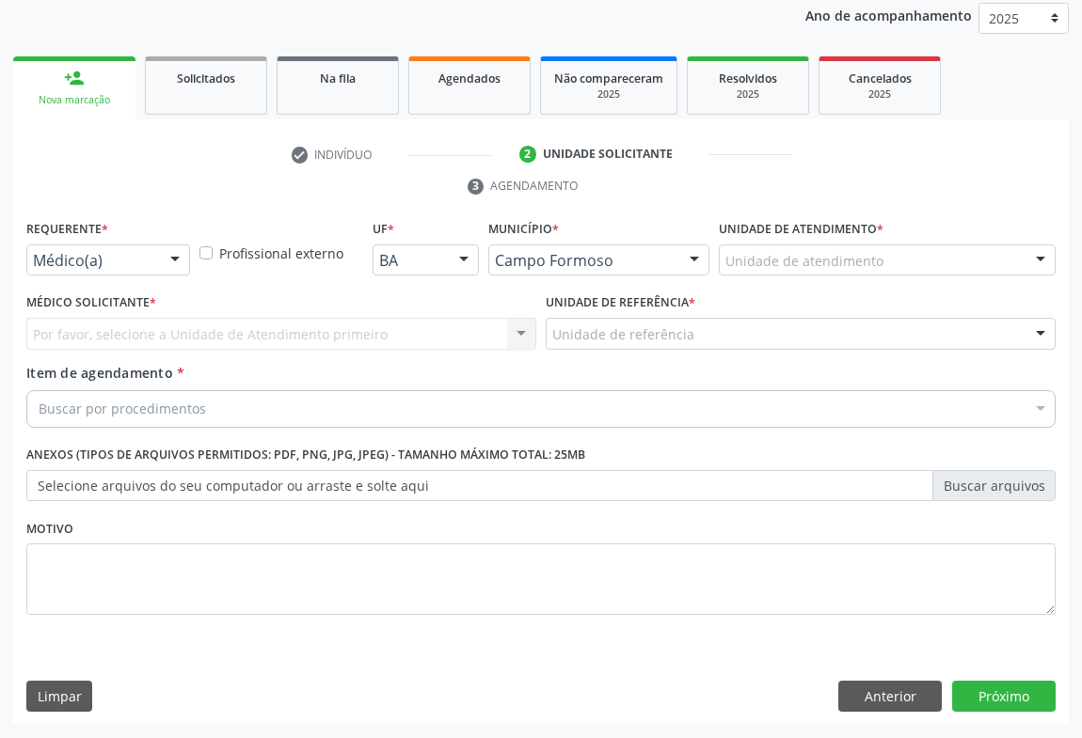
scroll to position [224, 0]
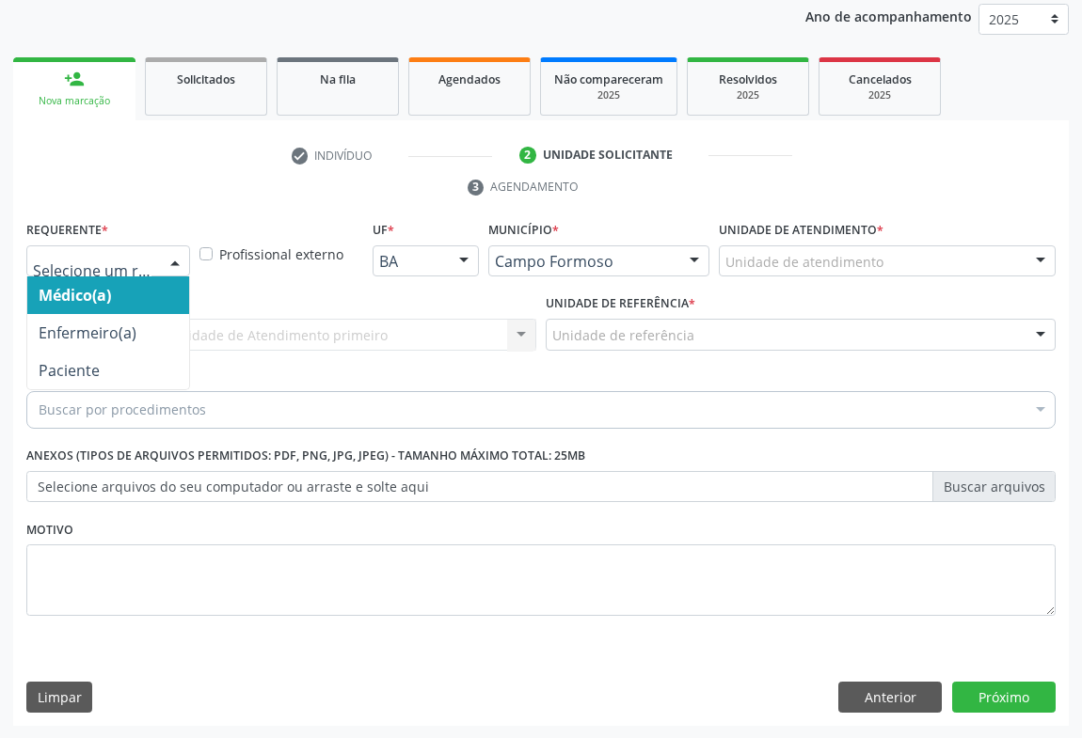
click at [156, 254] on div "Médico(a) Enfermeiro(a) Paciente Nenhum resultado encontrado para: " " Não há n…" at bounding box center [108, 262] width 164 height 32
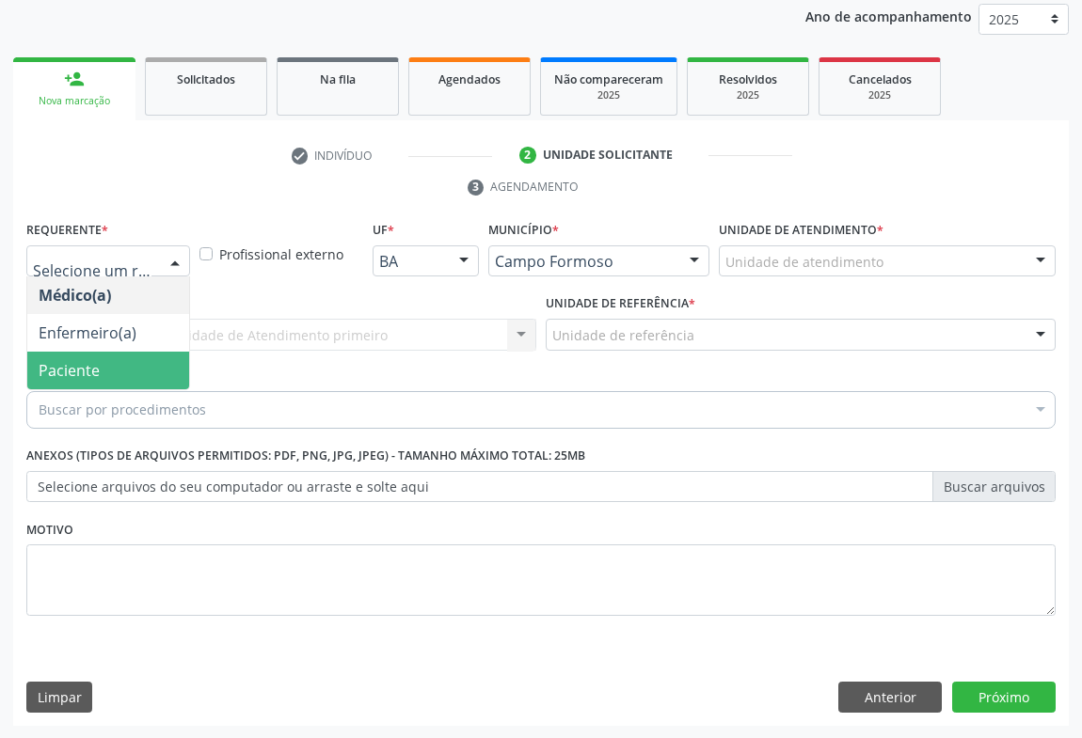
click at [128, 357] on span "Paciente" at bounding box center [108, 371] width 162 height 38
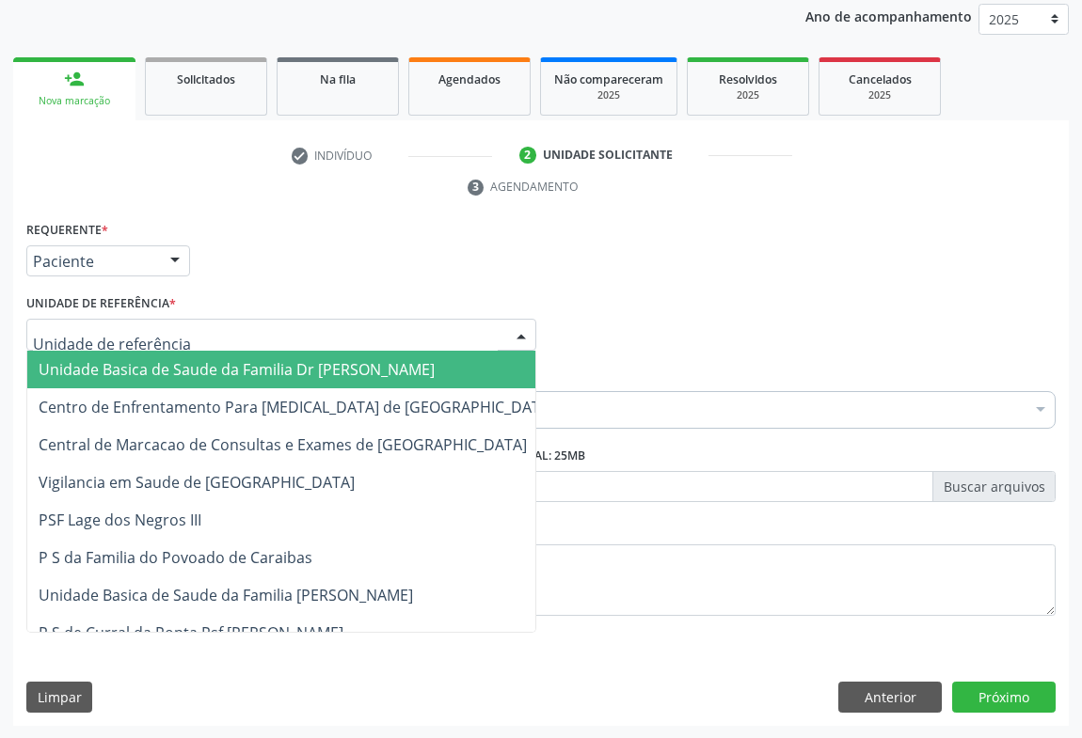
drag, startPoint x: 249, startPoint y: 324, endPoint x: 259, endPoint y: 413, distance: 89.9
click at [249, 326] on div at bounding box center [281, 335] width 510 height 32
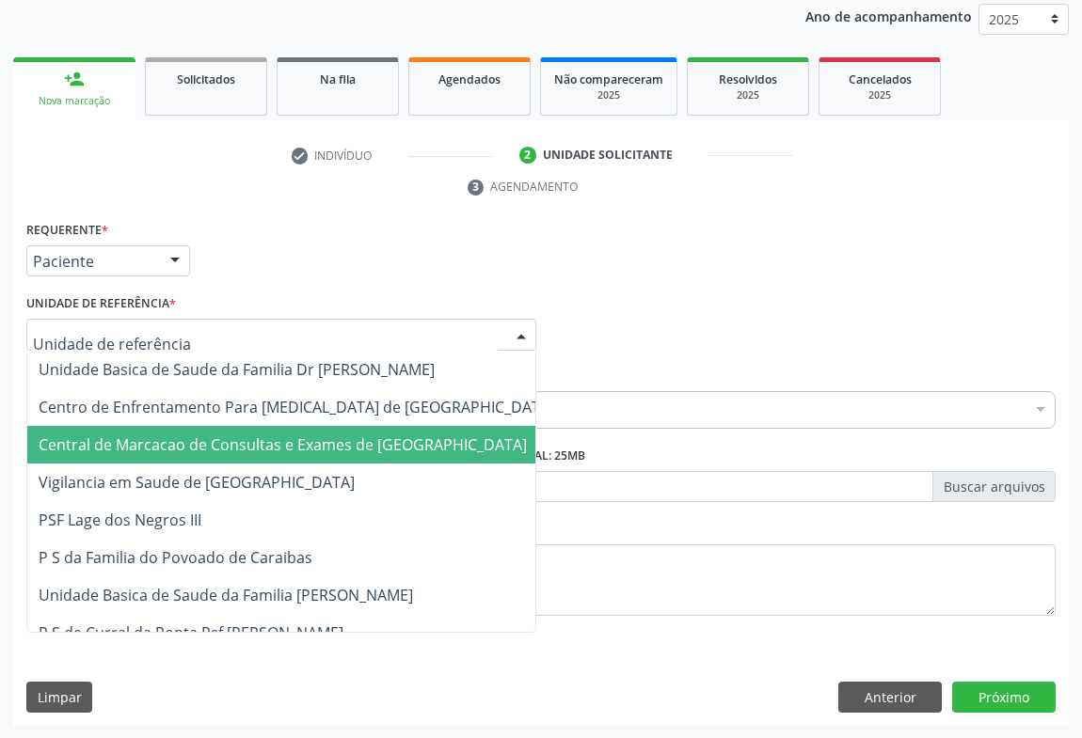
click at [259, 435] on span "Central de Marcacao de Consultas e Exames de [GEOGRAPHIC_DATA]" at bounding box center [283, 445] width 488 height 21
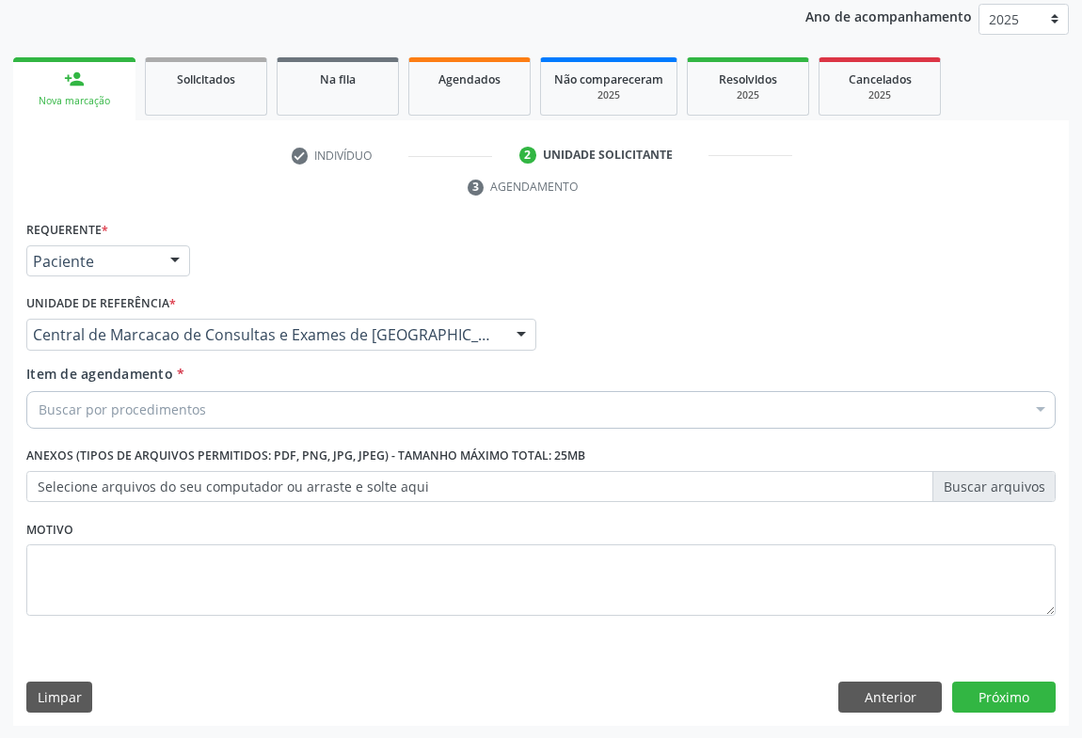
click at [322, 400] on div "Buscar por procedimentos" at bounding box center [540, 410] width 1029 height 38
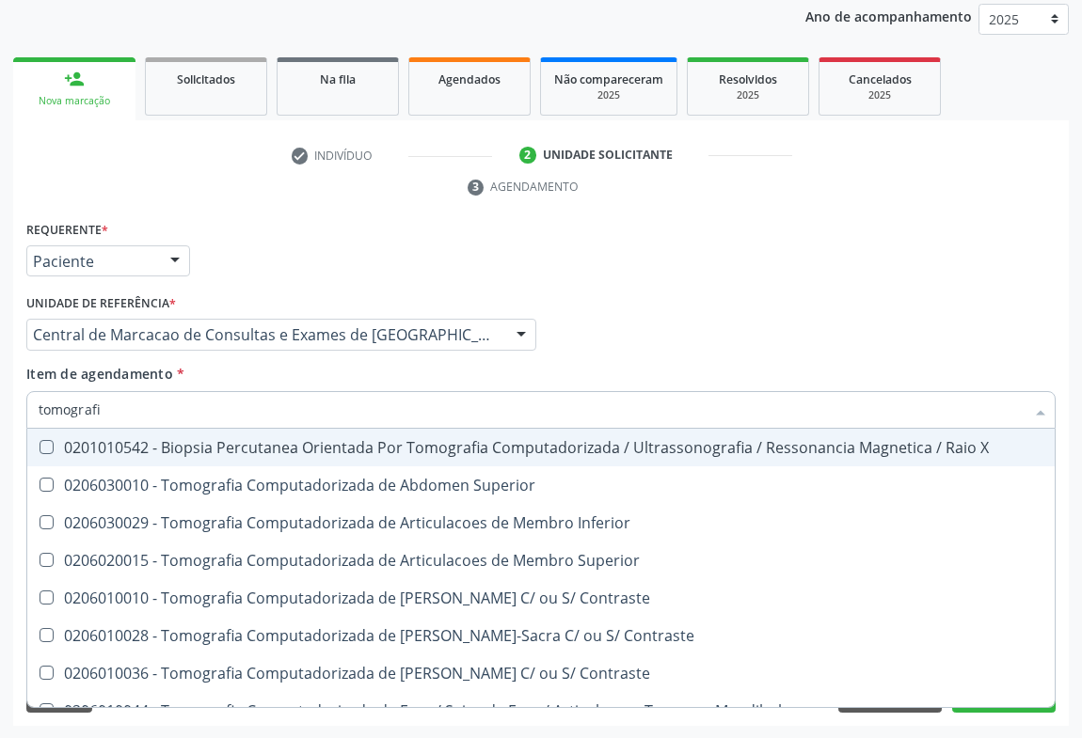
type input "tomografia"
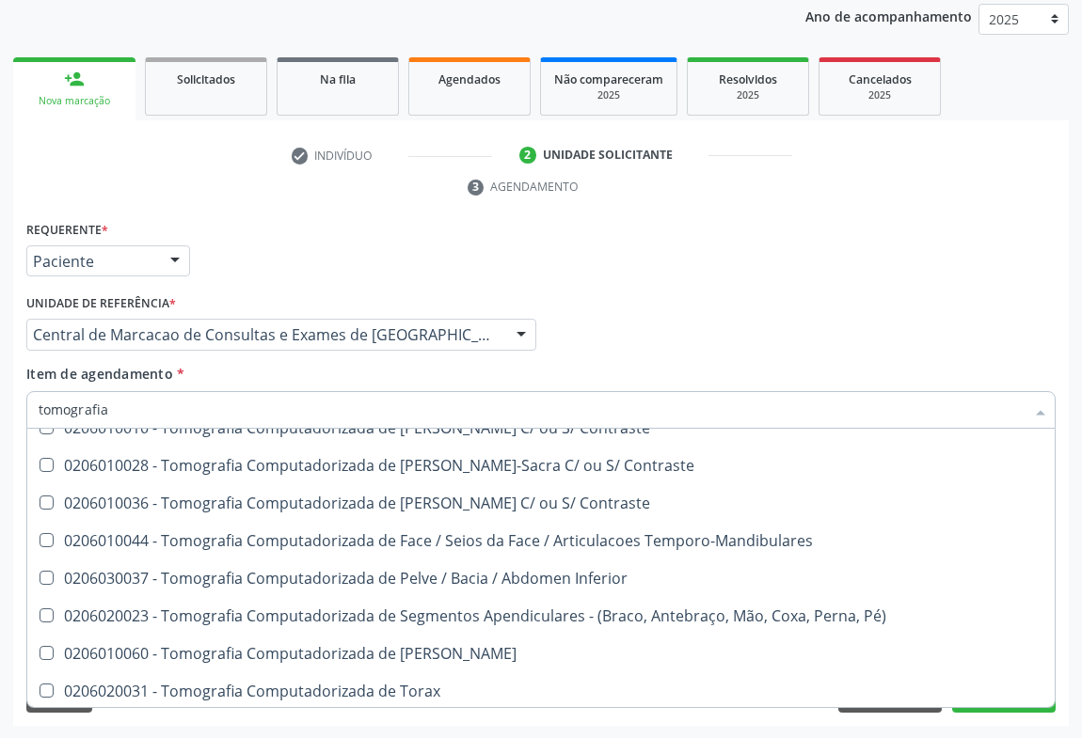
scroll to position [323, 0]
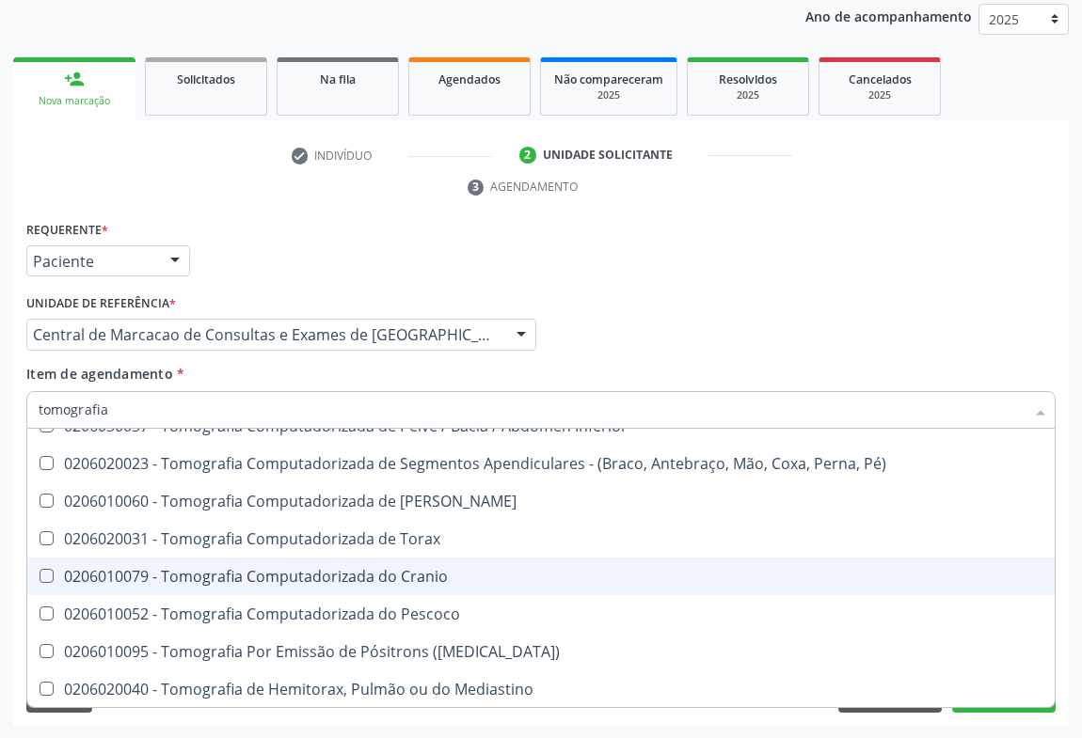
click at [448, 569] on div "0206010079 - Tomografia Computadorizada do Cranio" at bounding box center [541, 576] width 1005 height 15
checkbox Cranio "true"
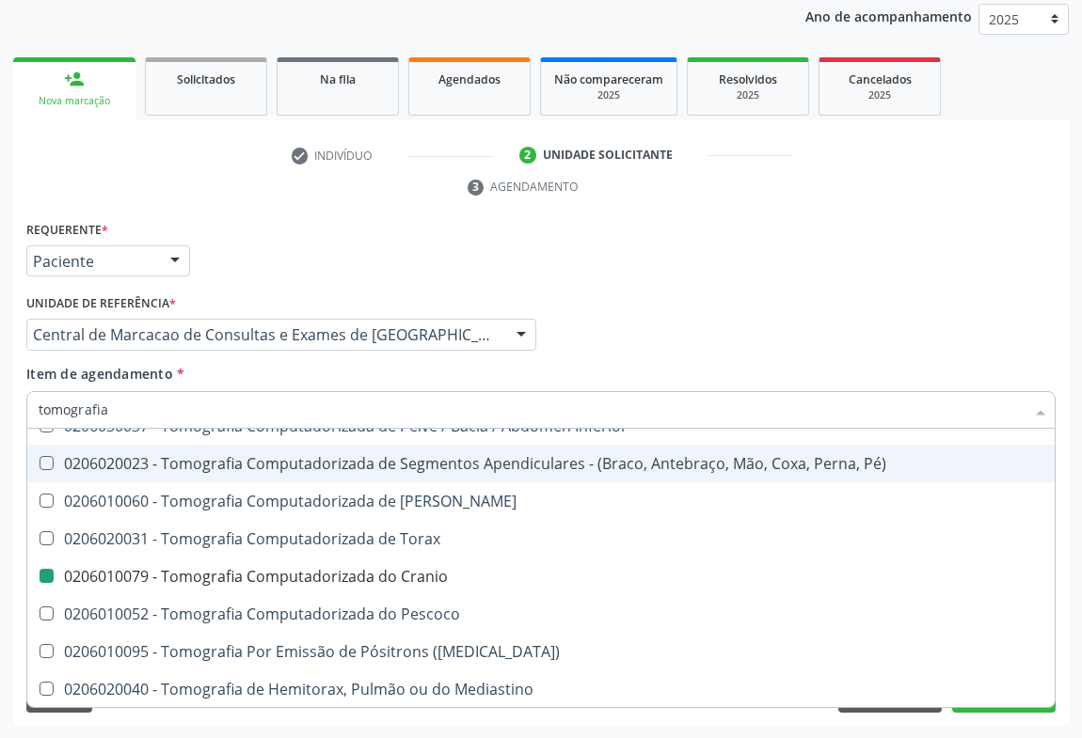
click at [680, 279] on div "Requerente * Paciente Médico(a) Enfermeiro(a) Paciente Nenhum resultado encontr…" at bounding box center [541, 252] width 1039 height 73
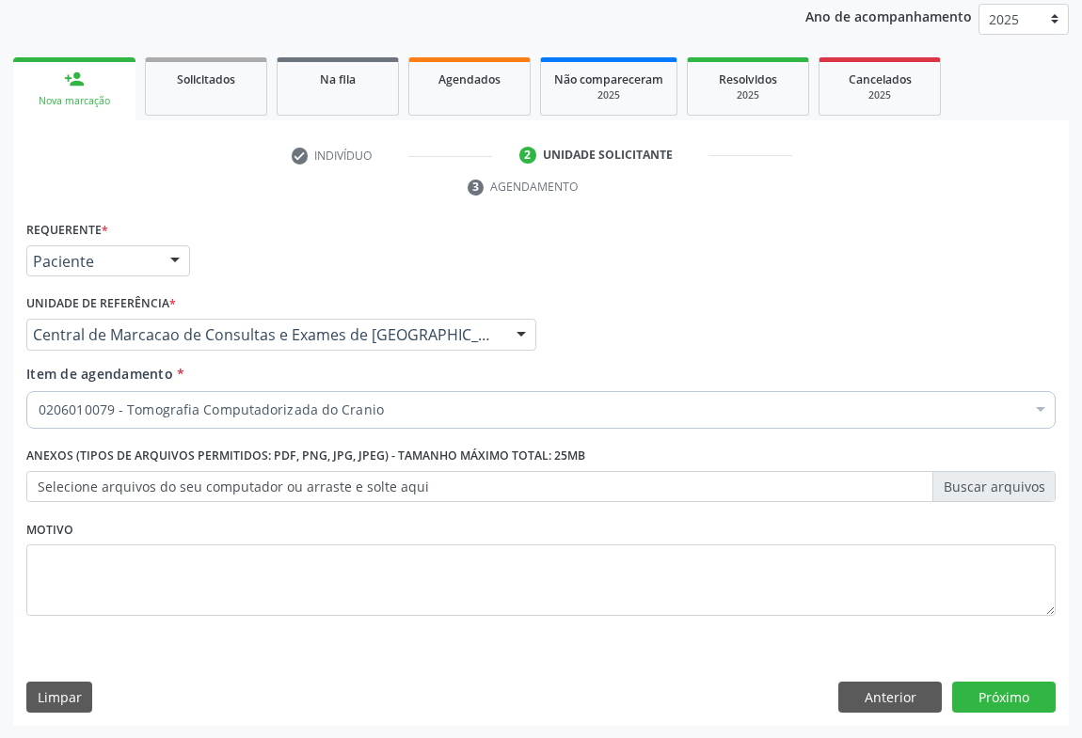
scroll to position [0, 0]
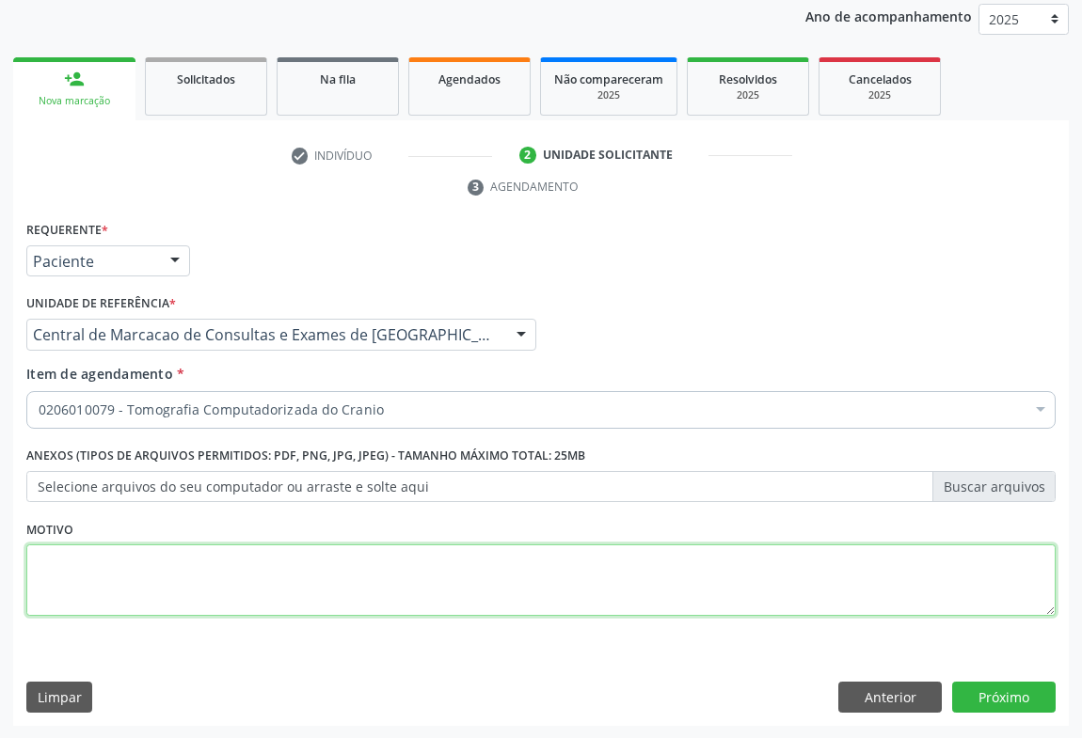
click at [183, 574] on textarea at bounding box center [540, 580] width 1029 height 71
type textarea "tomografia do olho"
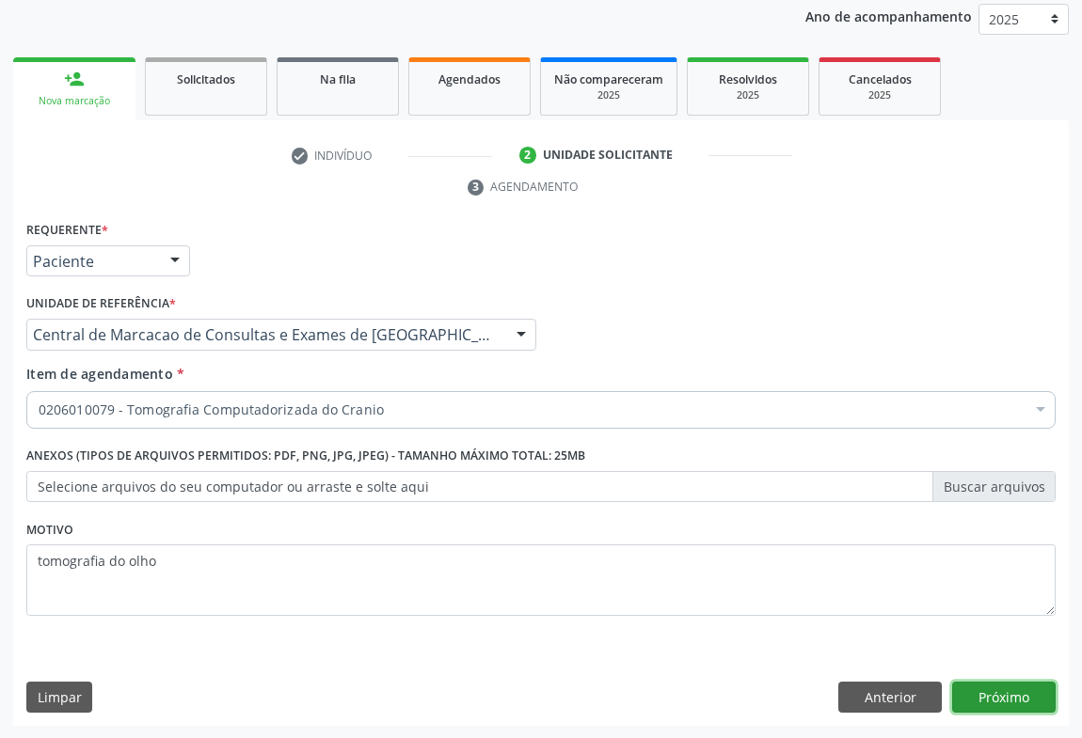
click at [1035, 691] on button "Próximo" at bounding box center [1003, 698] width 103 height 32
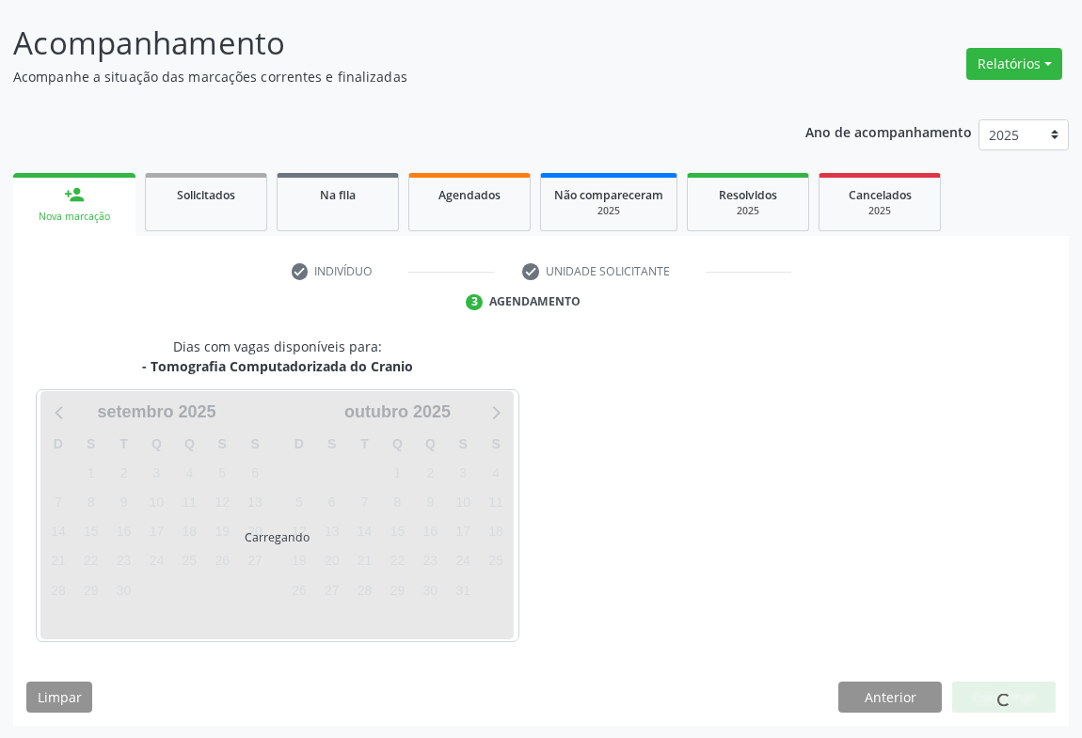
scroll to position [164, 0]
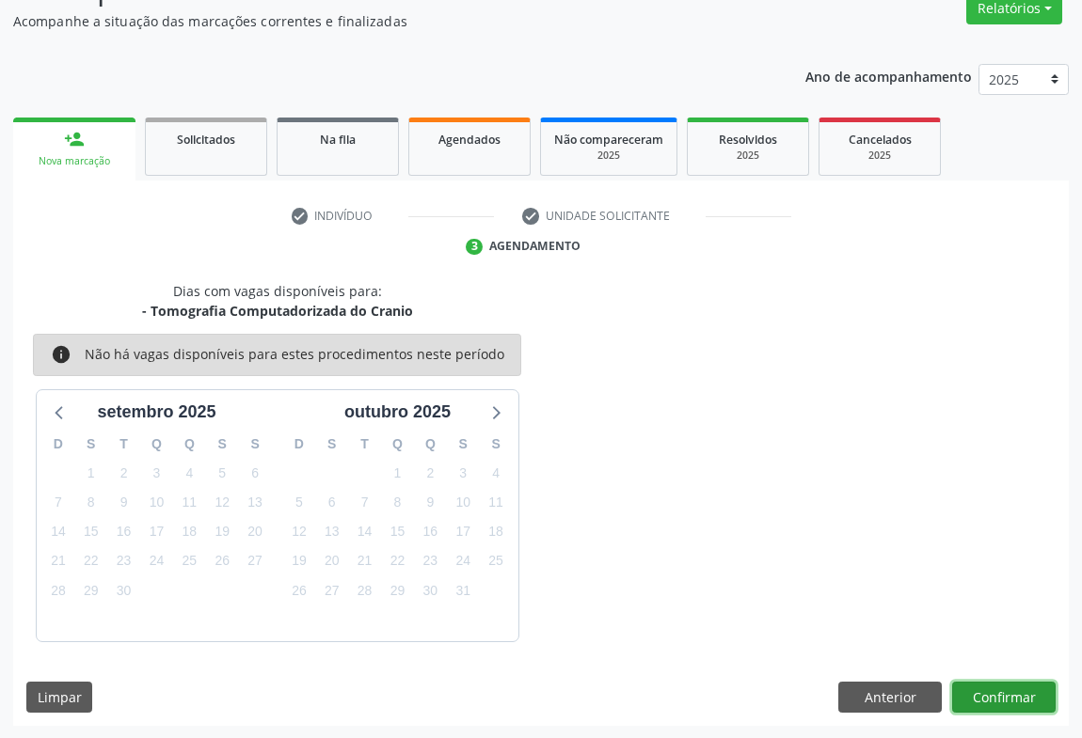
click at [996, 700] on button "Confirmar" at bounding box center [1003, 698] width 103 height 32
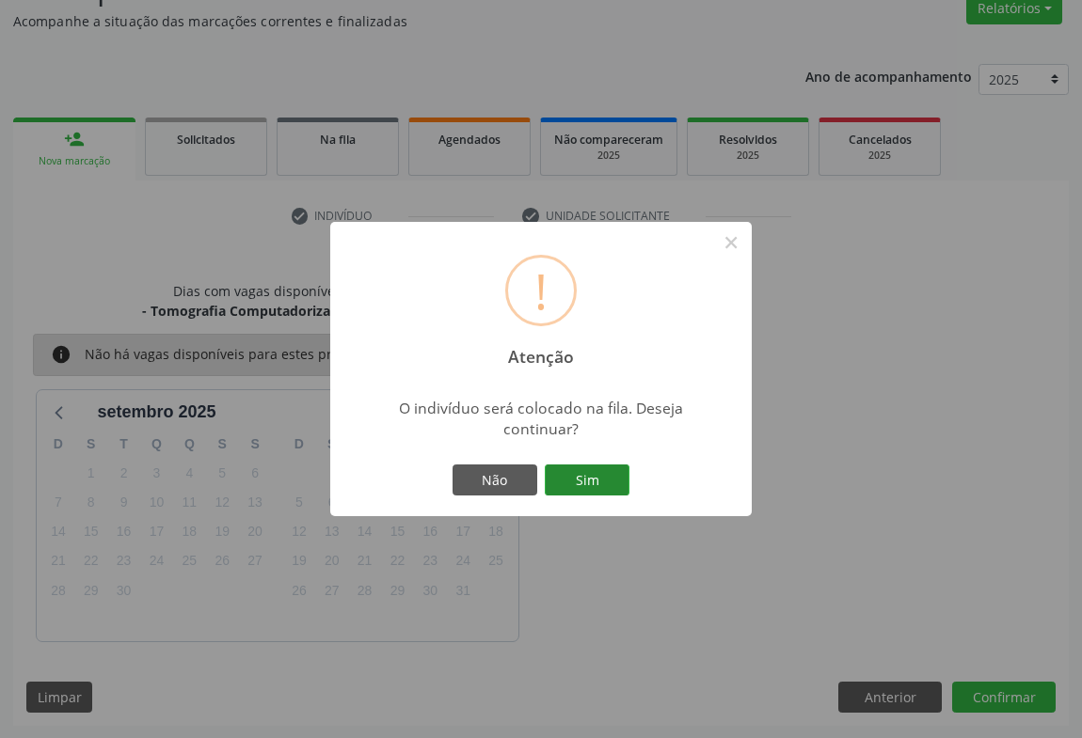
click at [595, 488] on button "Sim" at bounding box center [587, 481] width 85 height 32
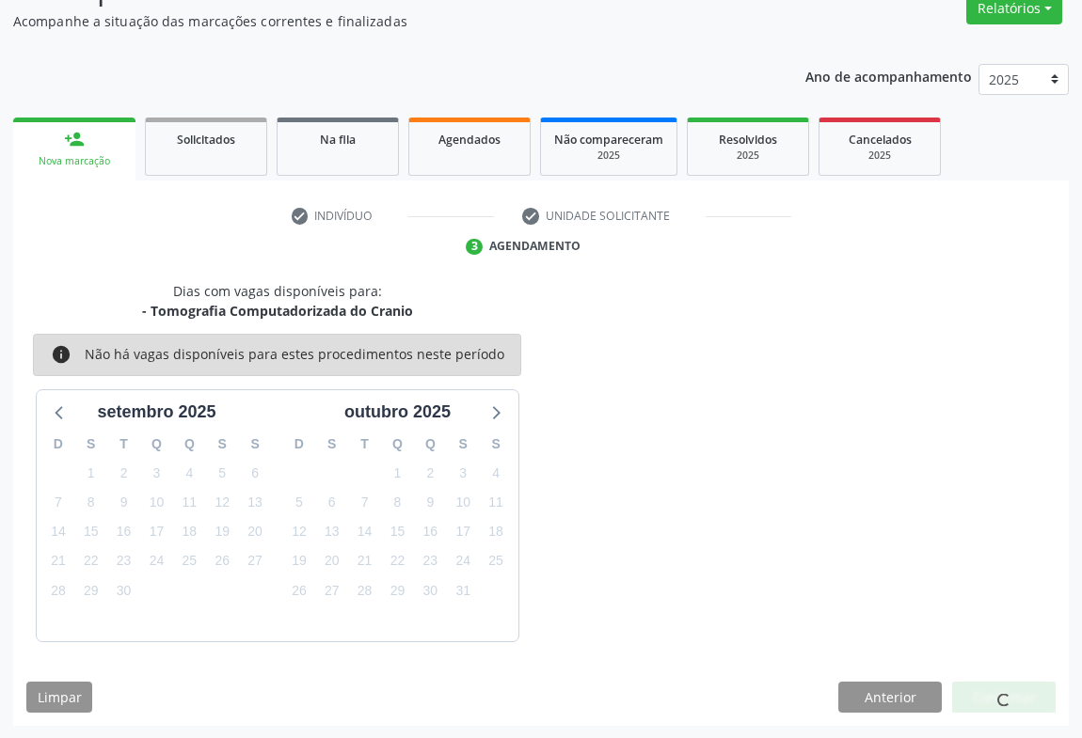
scroll to position [0, 0]
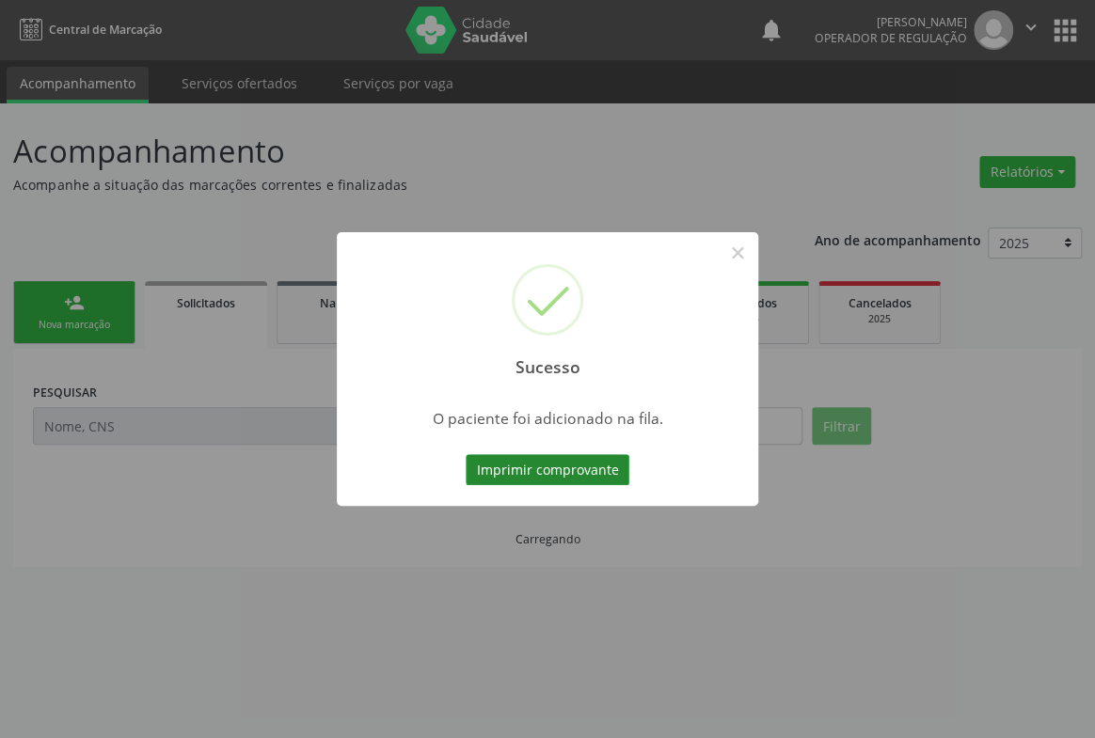
click at [602, 478] on button "Imprimir comprovante" at bounding box center [548, 470] width 164 height 32
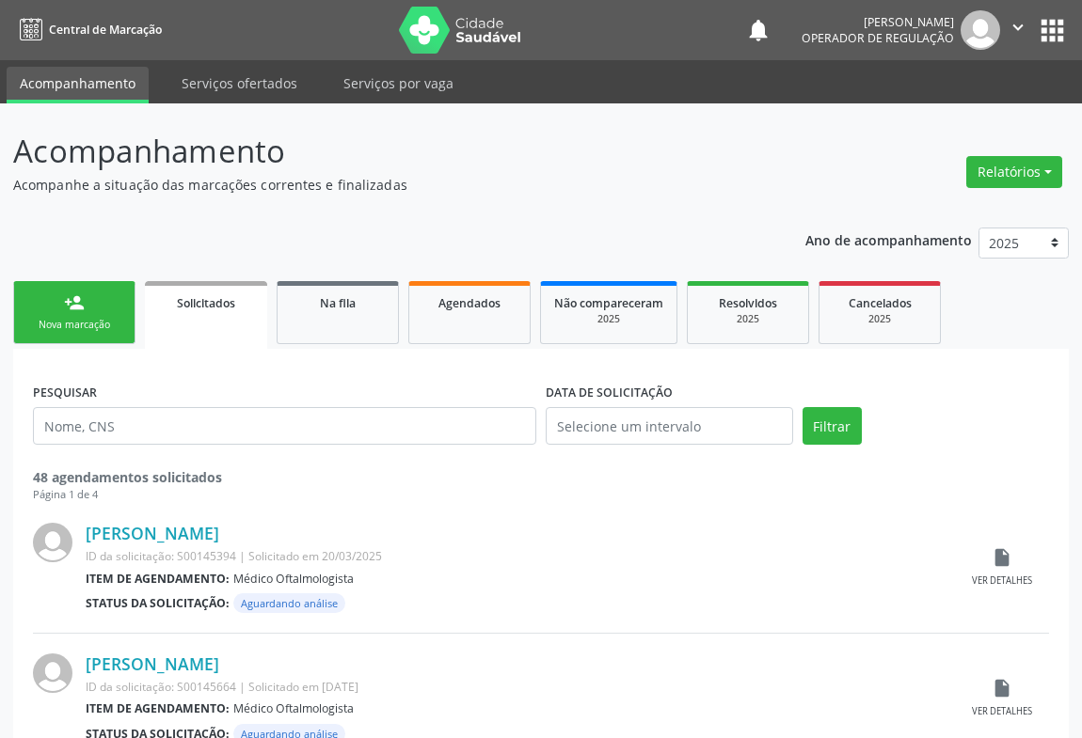
click at [103, 318] on div "Nova marcação" at bounding box center [74, 325] width 94 height 14
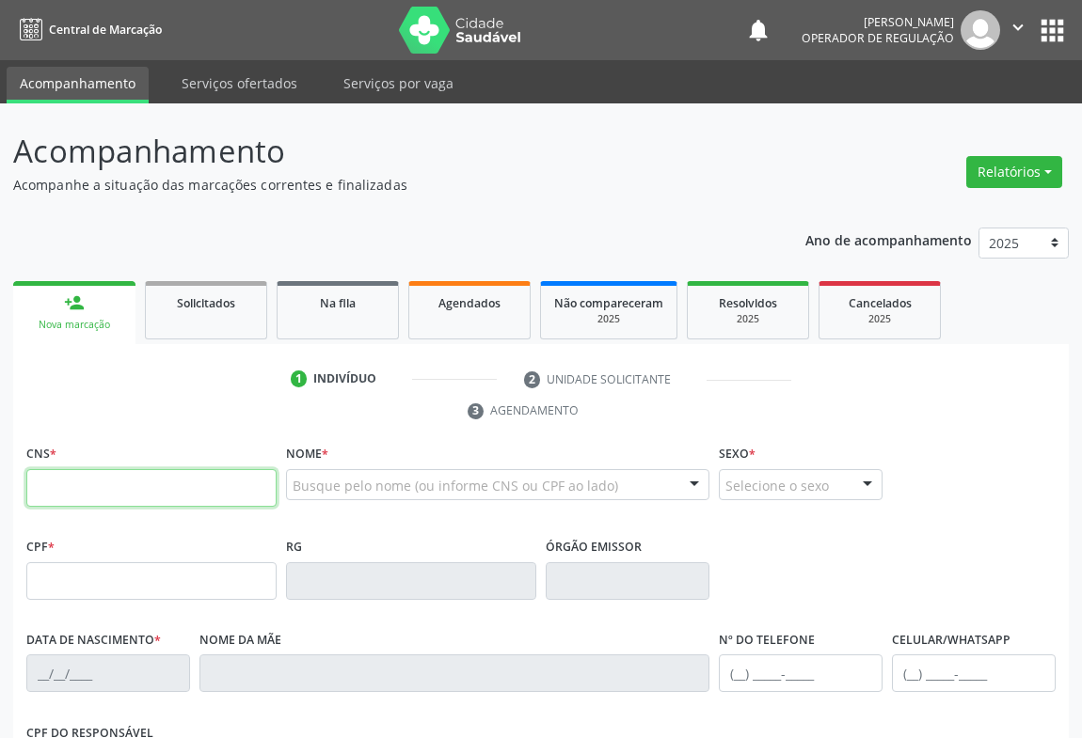
click at [122, 484] on input "text" at bounding box center [151, 488] width 250 height 38
type input "705 0038 7558 4754"
type input "[DATE]"
type input "[PHONE_NUMBER]"
type input "S/N"
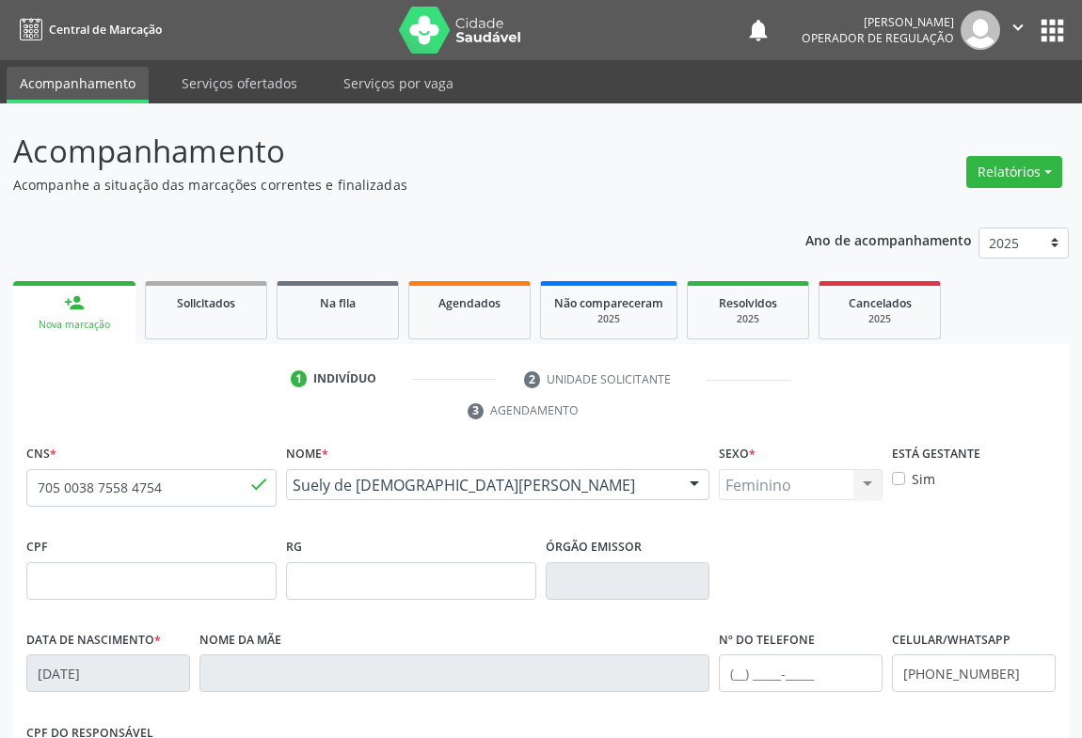
scroll to position [311, 0]
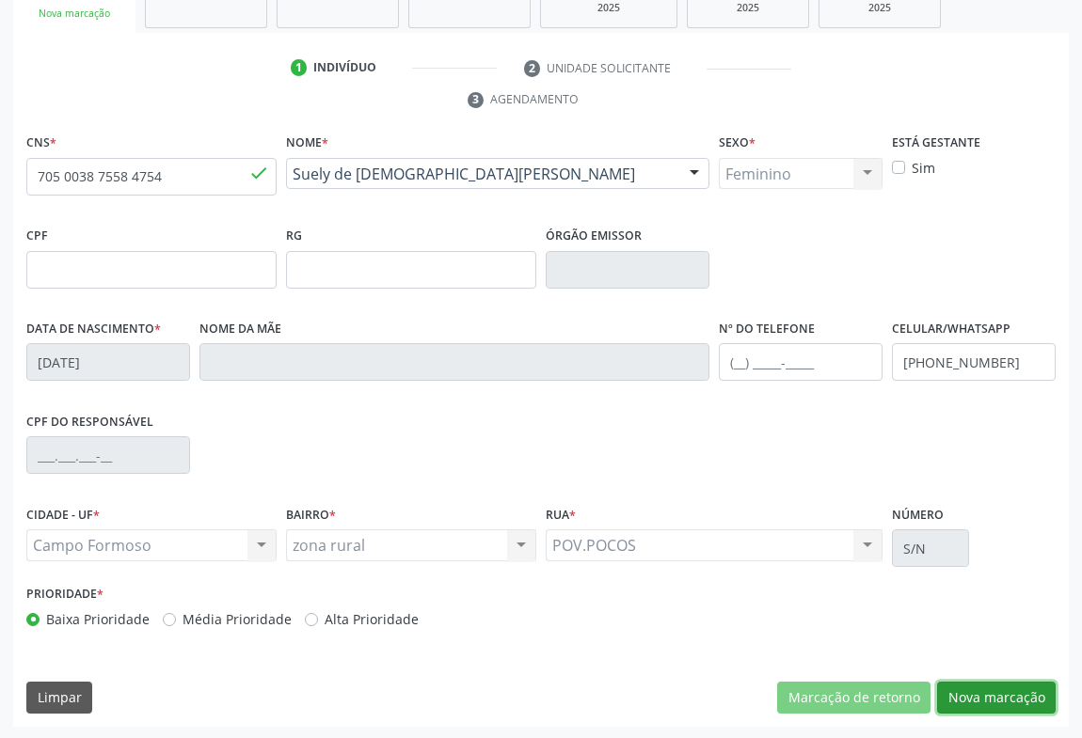
click at [965, 697] on button "Nova marcação" at bounding box center [996, 698] width 119 height 32
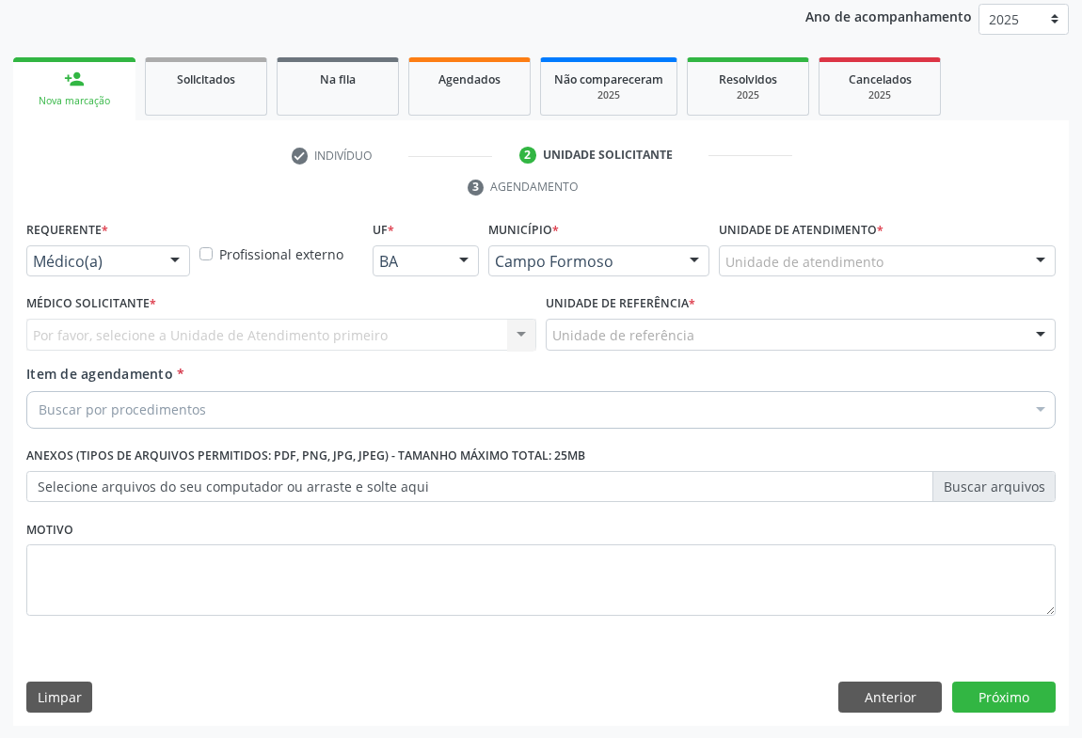
click at [148, 271] on div "Médico(a)" at bounding box center [108, 262] width 164 height 32
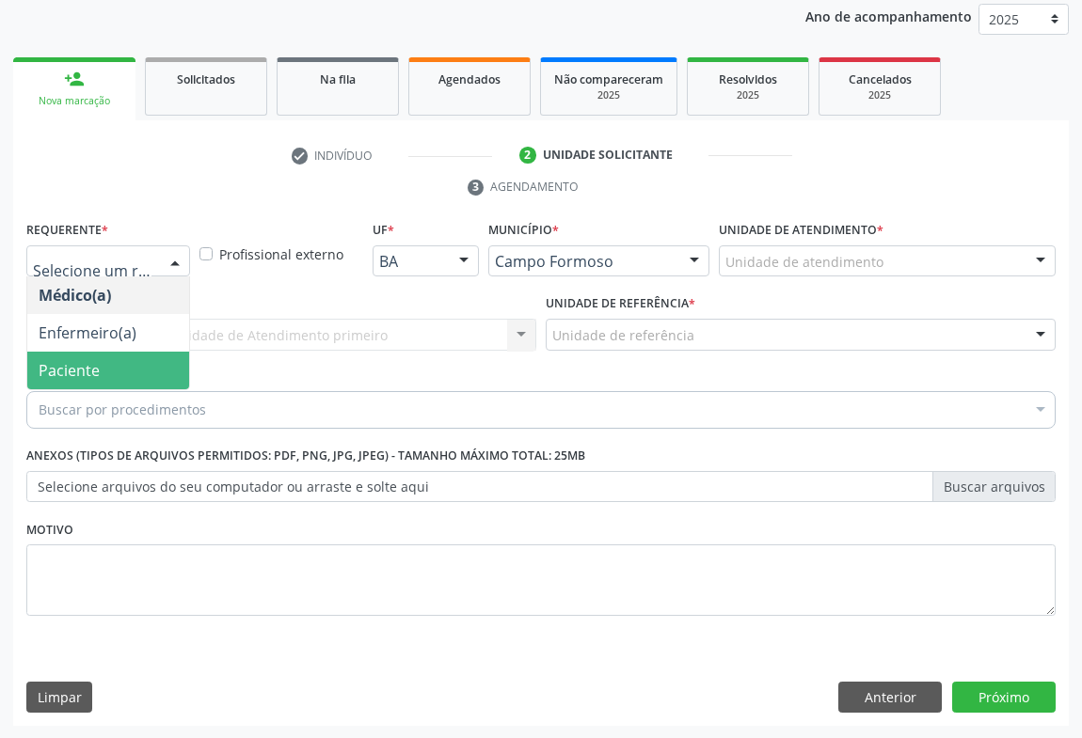
click at [106, 372] on span "Paciente" at bounding box center [108, 371] width 162 height 38
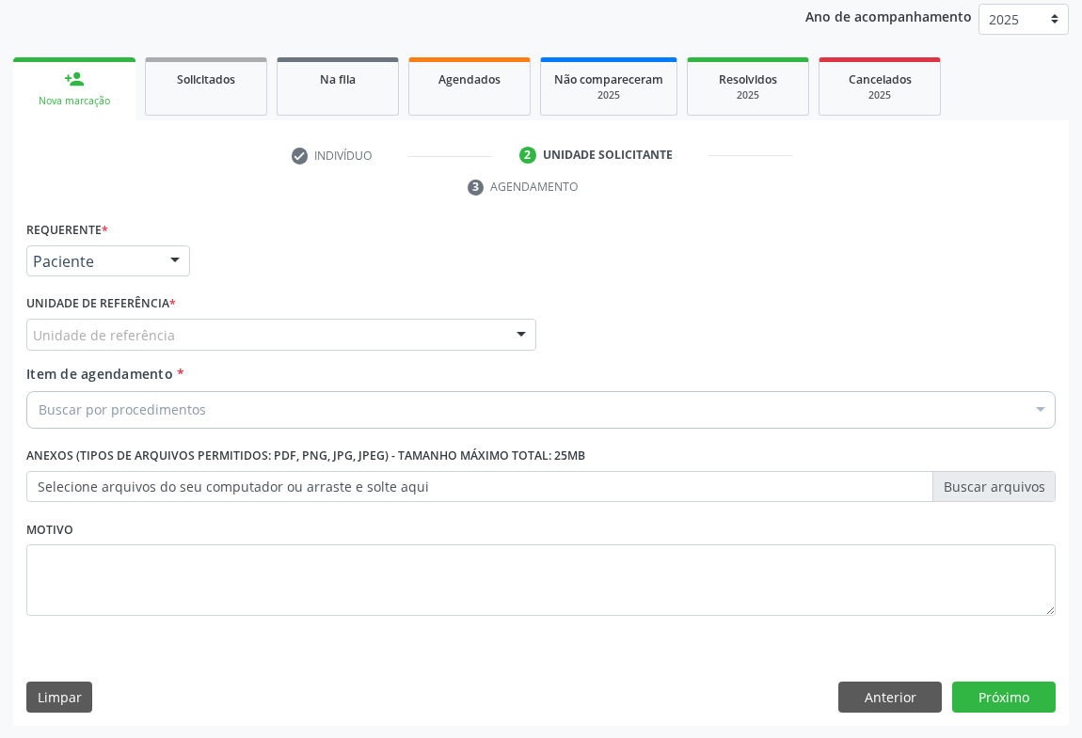
drag, startPoint x: 226, startPoint y: 326, endPoint x: 229, endPoint y: 367, distance: 40.5
click at [227, 345] on div "Unidade de referência" at bounding box center [281, 335] width 510 height 32
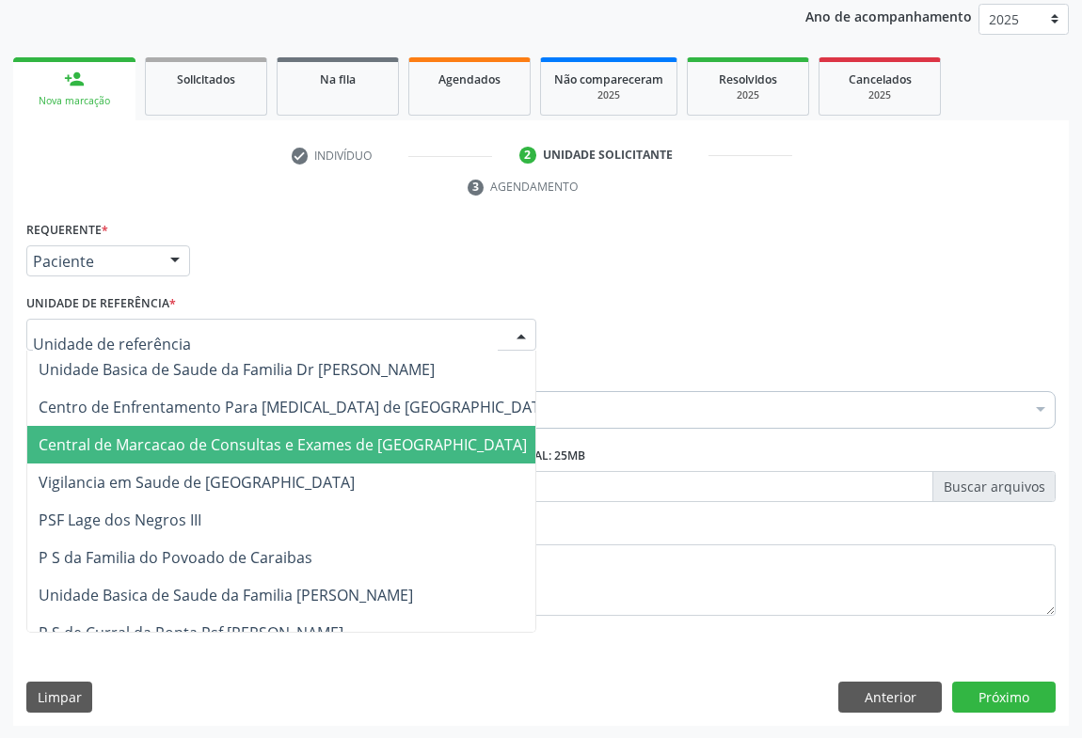
click at [244, 435] on span "Central de Marcacao de Consultas e Exames de [GEOGRAPHIC_DATA]" at bounding box center [283, 445] width 488 height 21
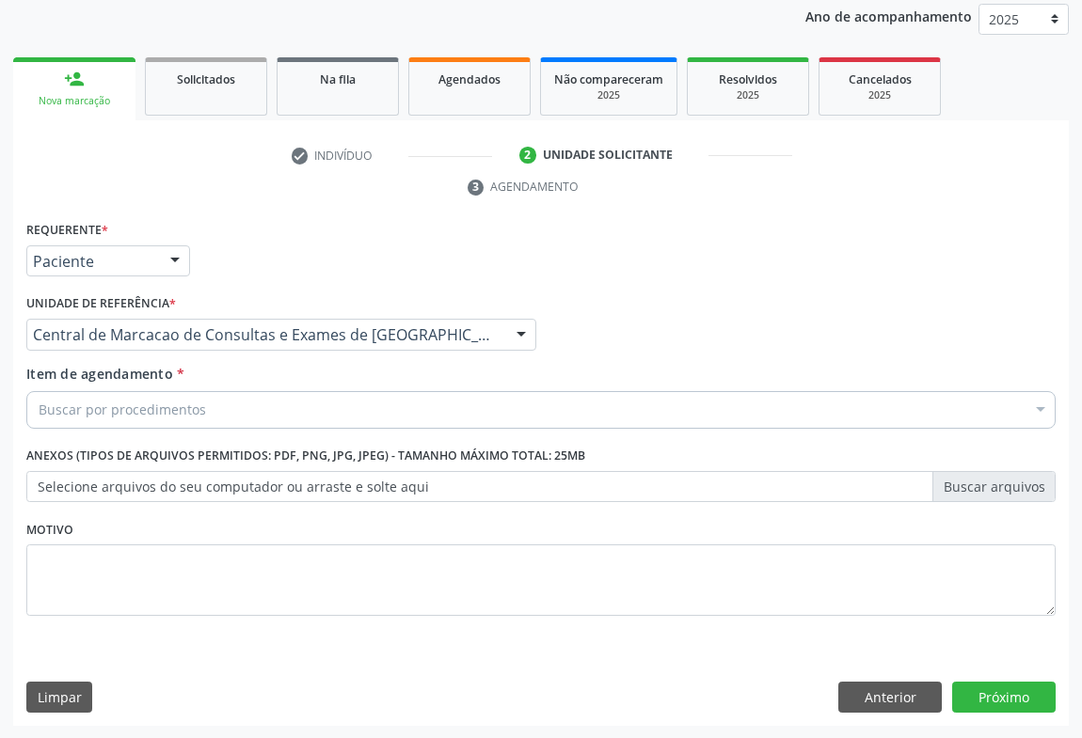
click at [273, 403] on div "Buscar por procedimentos" at bounding box center [540, 410] width 1029 height 38
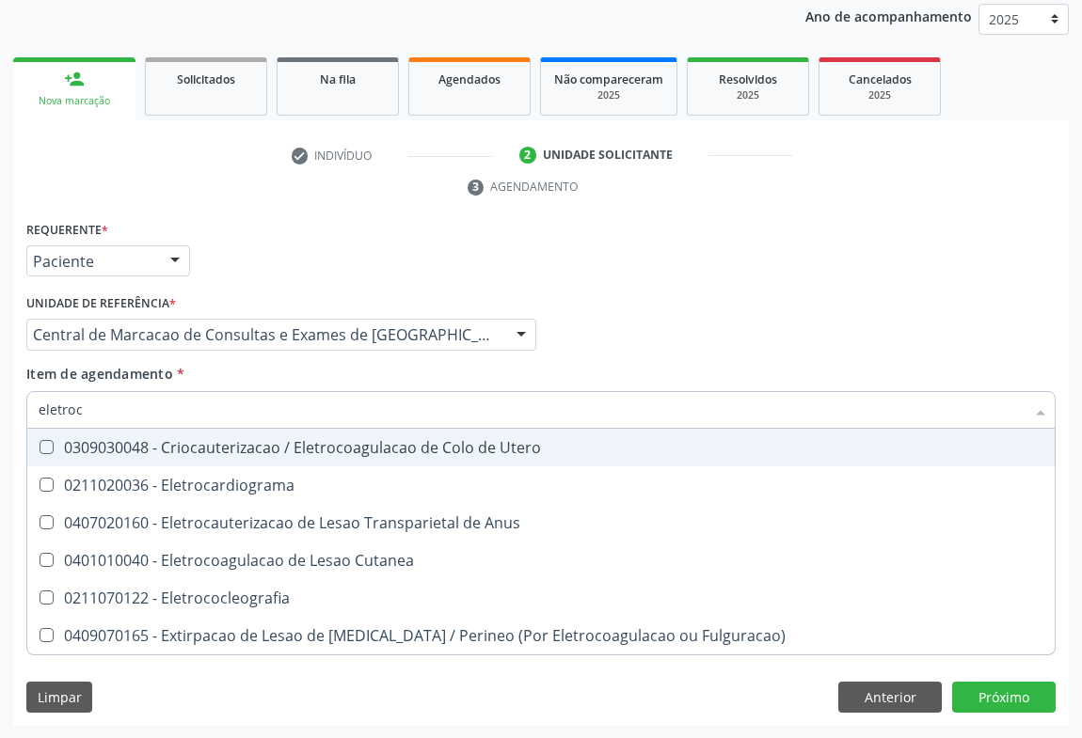
type input "eletroca"
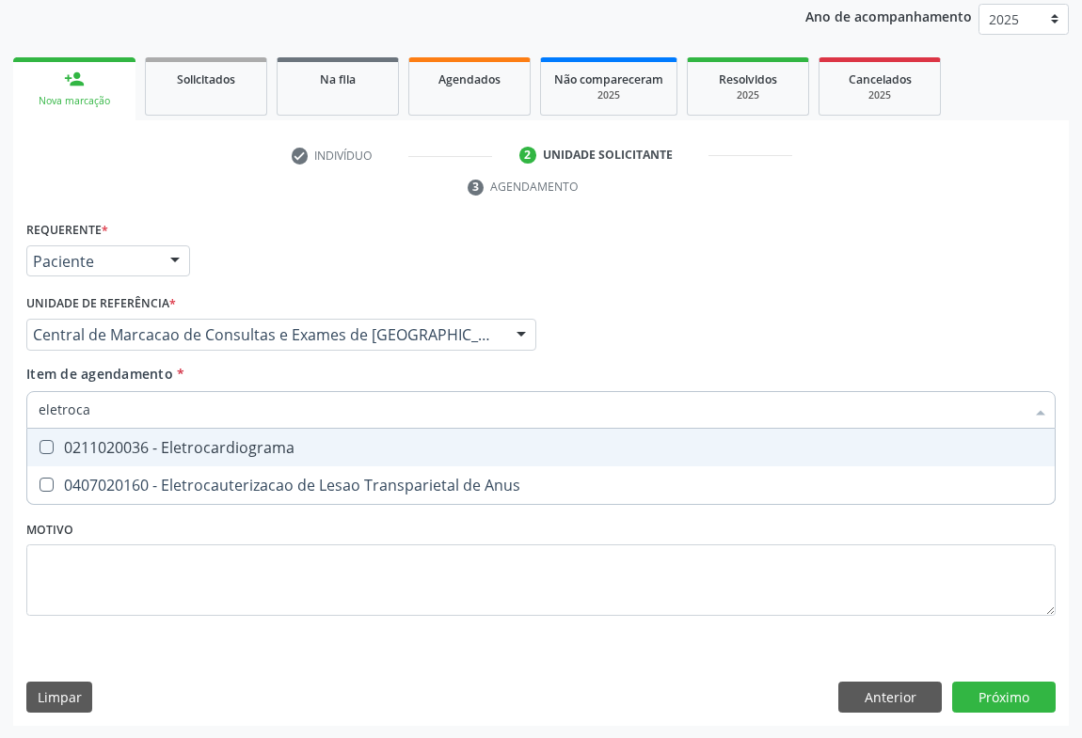
click at [258, 446] on div "0211020036 - Eletrocardiograma" at bounding box center [541, 447] width 1005 height 15
checkbox Eletrocardiograma "true"
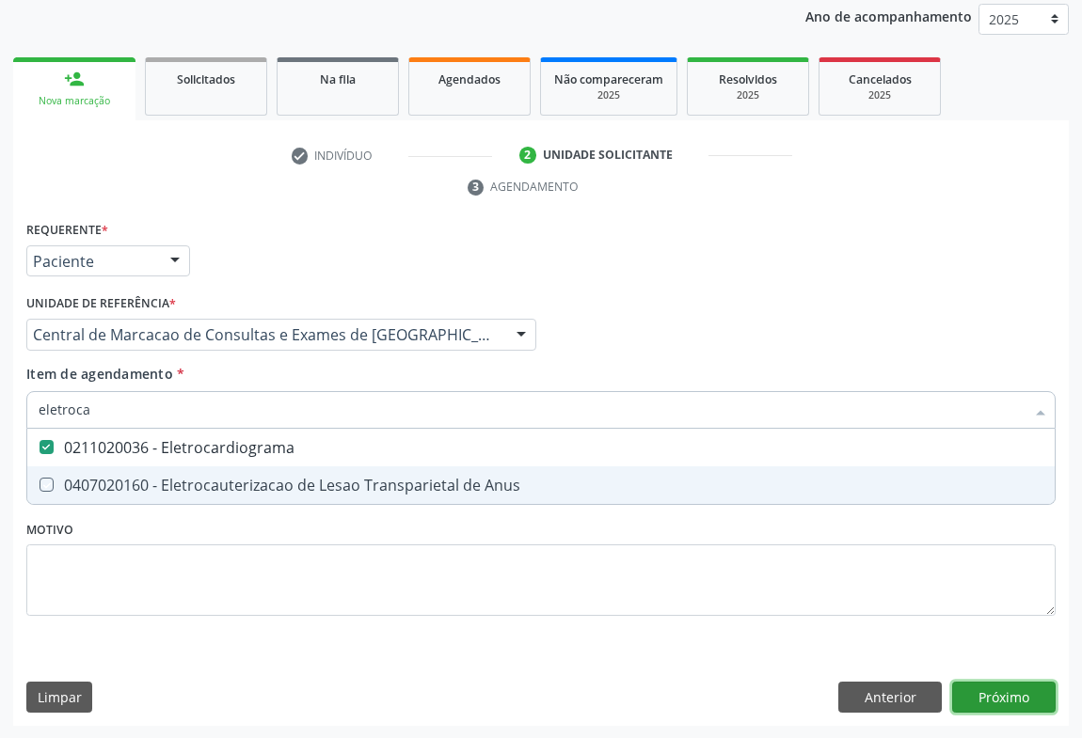
click at [986, 696] on div "Requerente * Paciente Médico(a) Enfermeiro(a) Paciente Nenhum resultado encontr…" at bounding box center [540, 471] width 1055 height 511
checkbox Anus "true"
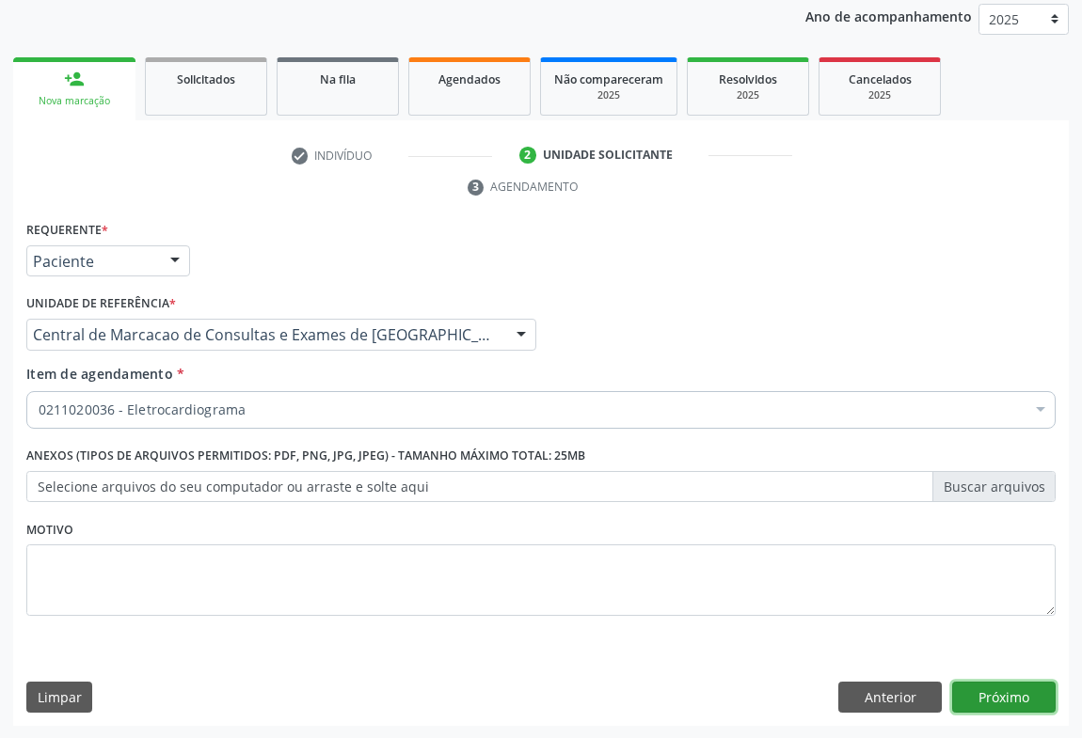
click at [986, 696] on button "Próximo" at bounding box center [1003, 698] width 103 height 32
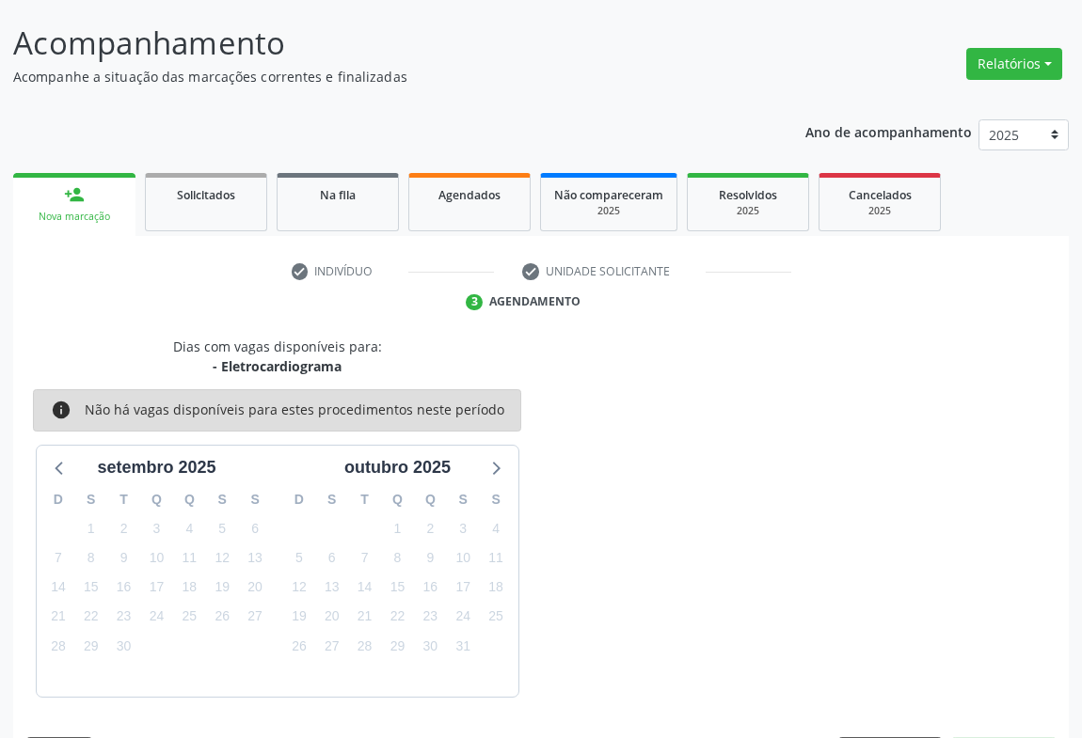
scroll to position [164, 0]
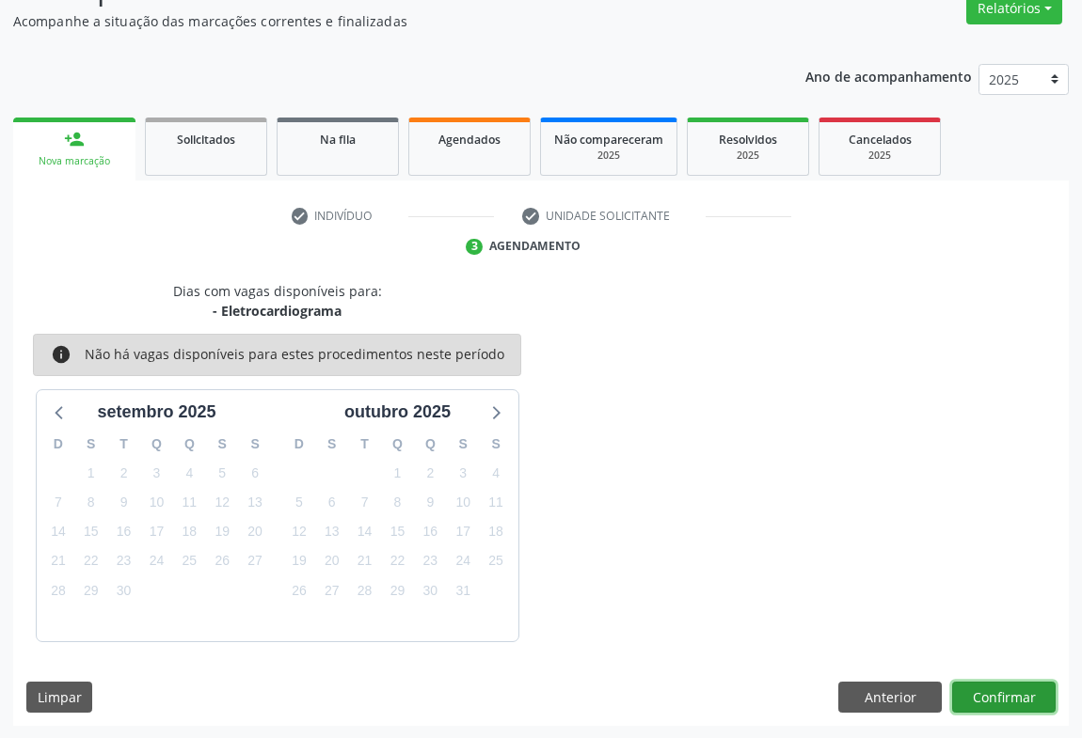
click at [1010, 692] on button "Confirmar" at bounding box center [1003, 698] width 103 height 32
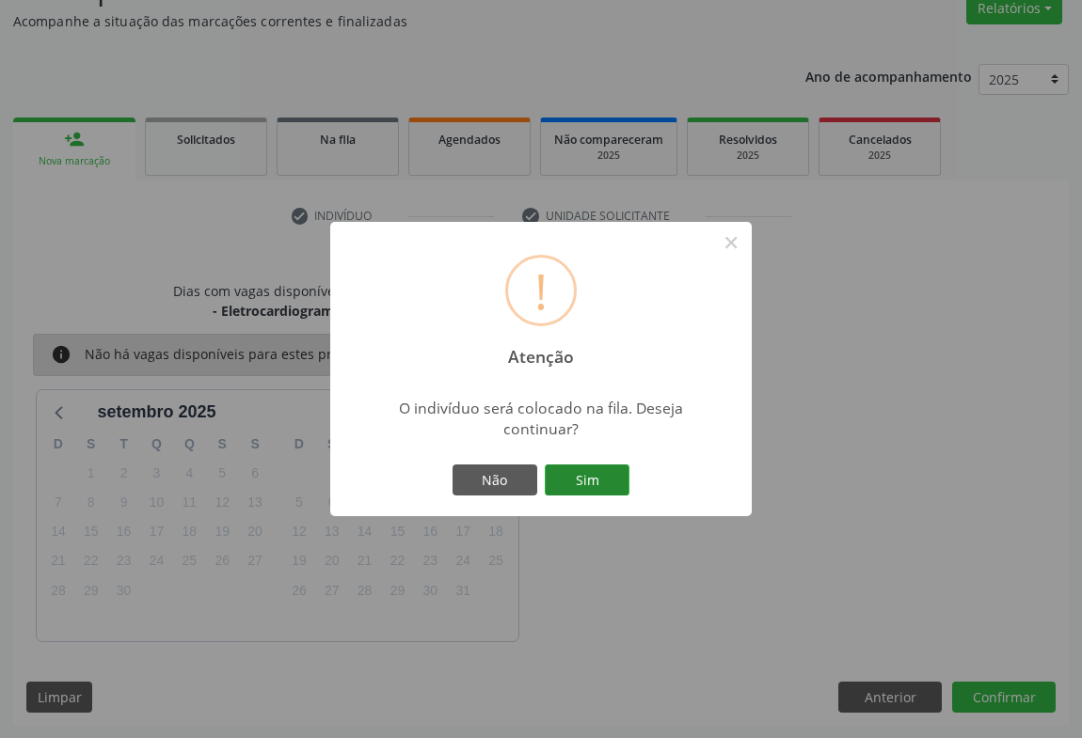
click at [594, 477] on button "Sim" at bounding box center [587, 481] width 85 height 32
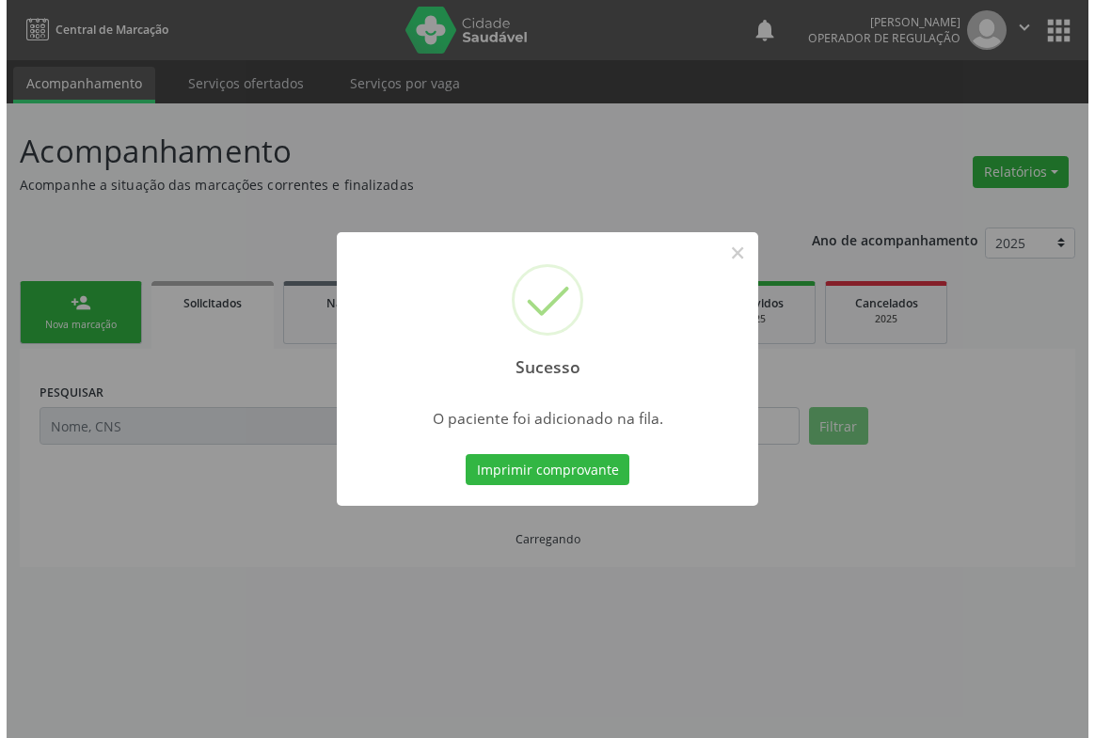
scroll to position [0, 0]
